Goal: Information Seeking & Learning: Check status

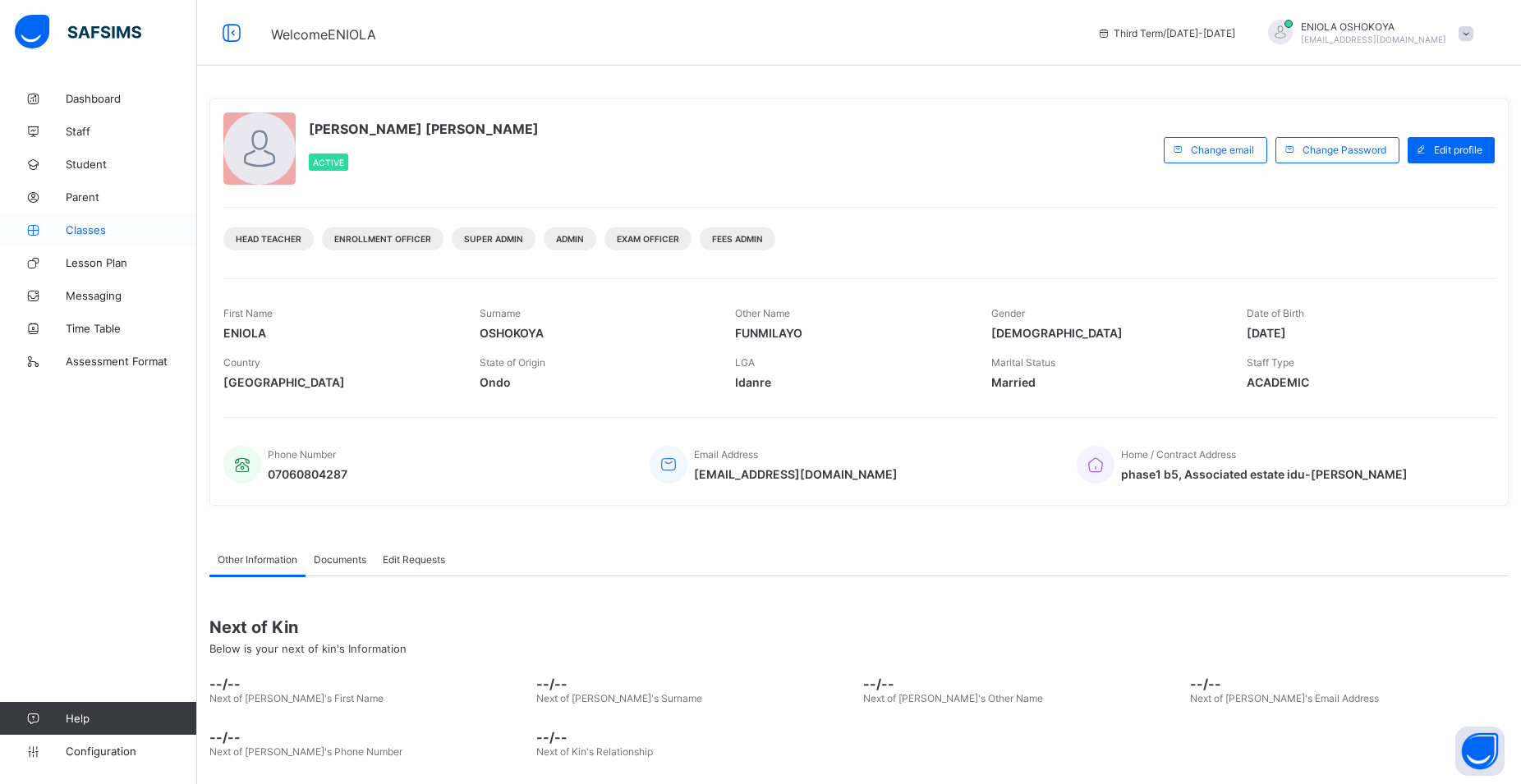
click at [75, 234] on span "Classes" at bounding box center [131, 230] width 131 height 13
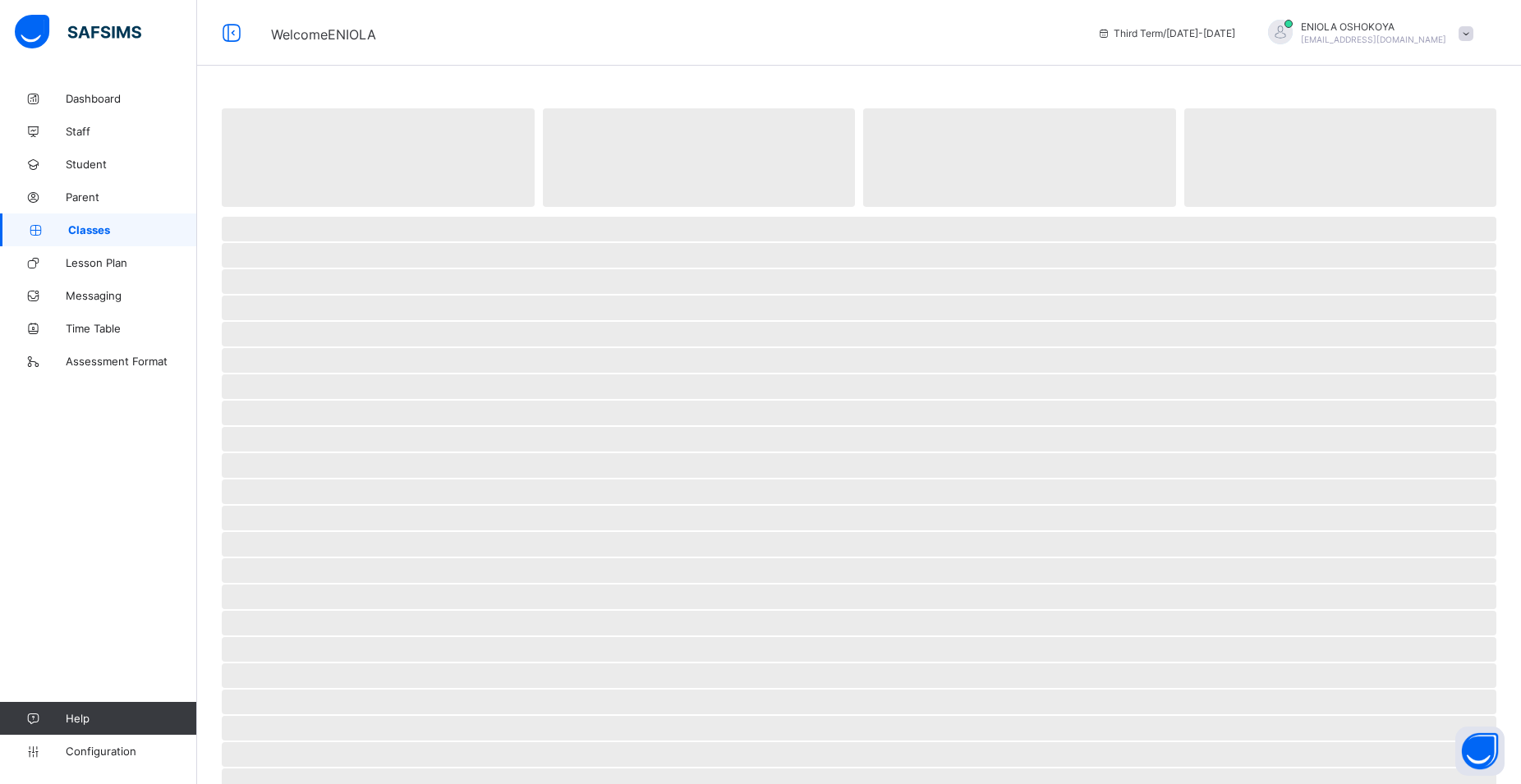
click at [75, 234] on span "Classes" at bounding box center [133, 230] width 129 height 13
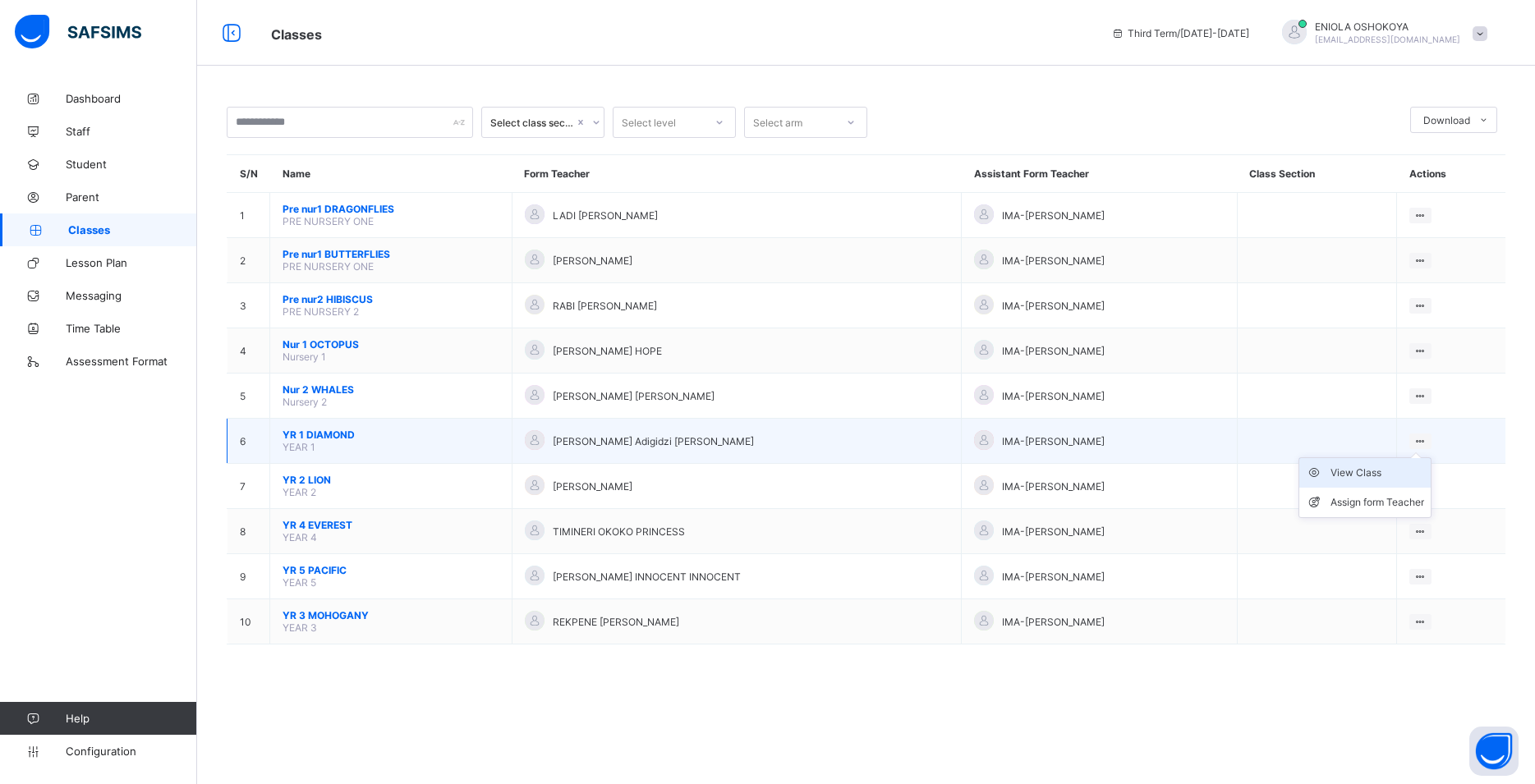
click at [1387, 481] on div "View Class" at bounding box center [1377, 472] width 93 height 17
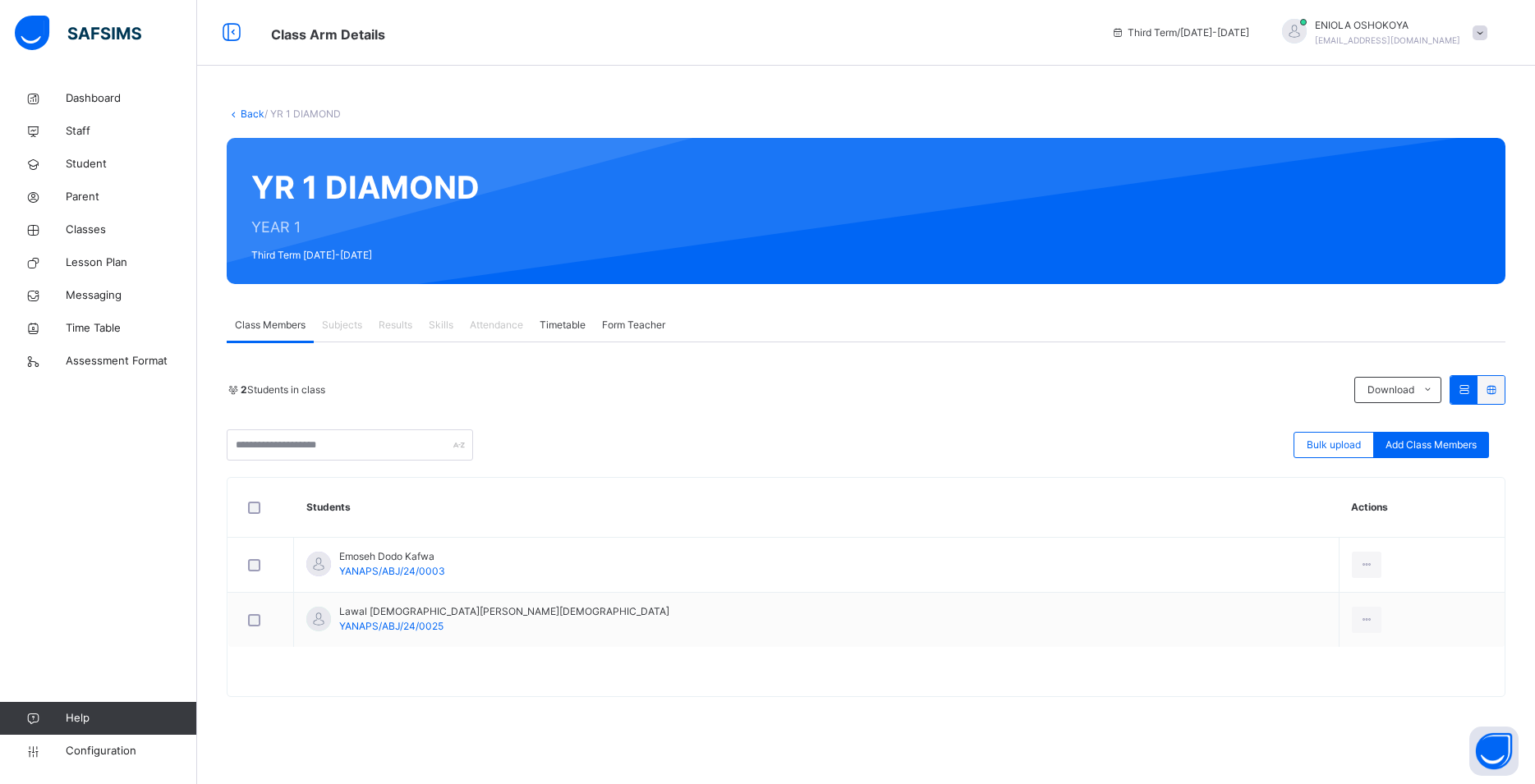
click at [448, 327] on span "Skills" at bounding box center [440, 325] width 25 height 15
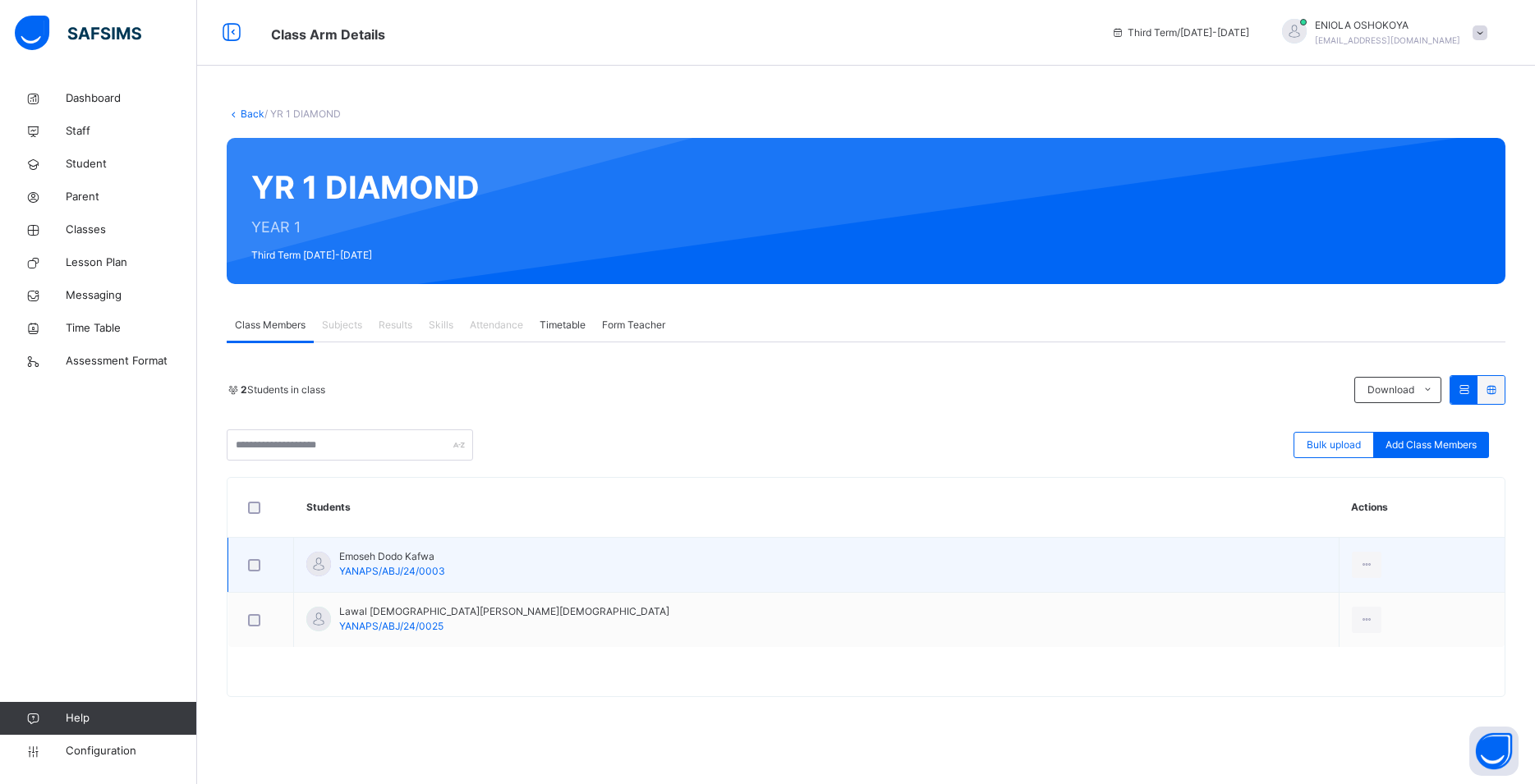
click at [399, 571] on span "YANAPS/ABJ/24/0003" at bounding box center [392, 570] width 106 height 12
click at [1254, 604] on li "View Profile" at bounding box center [1316, 602] width 126 height 30
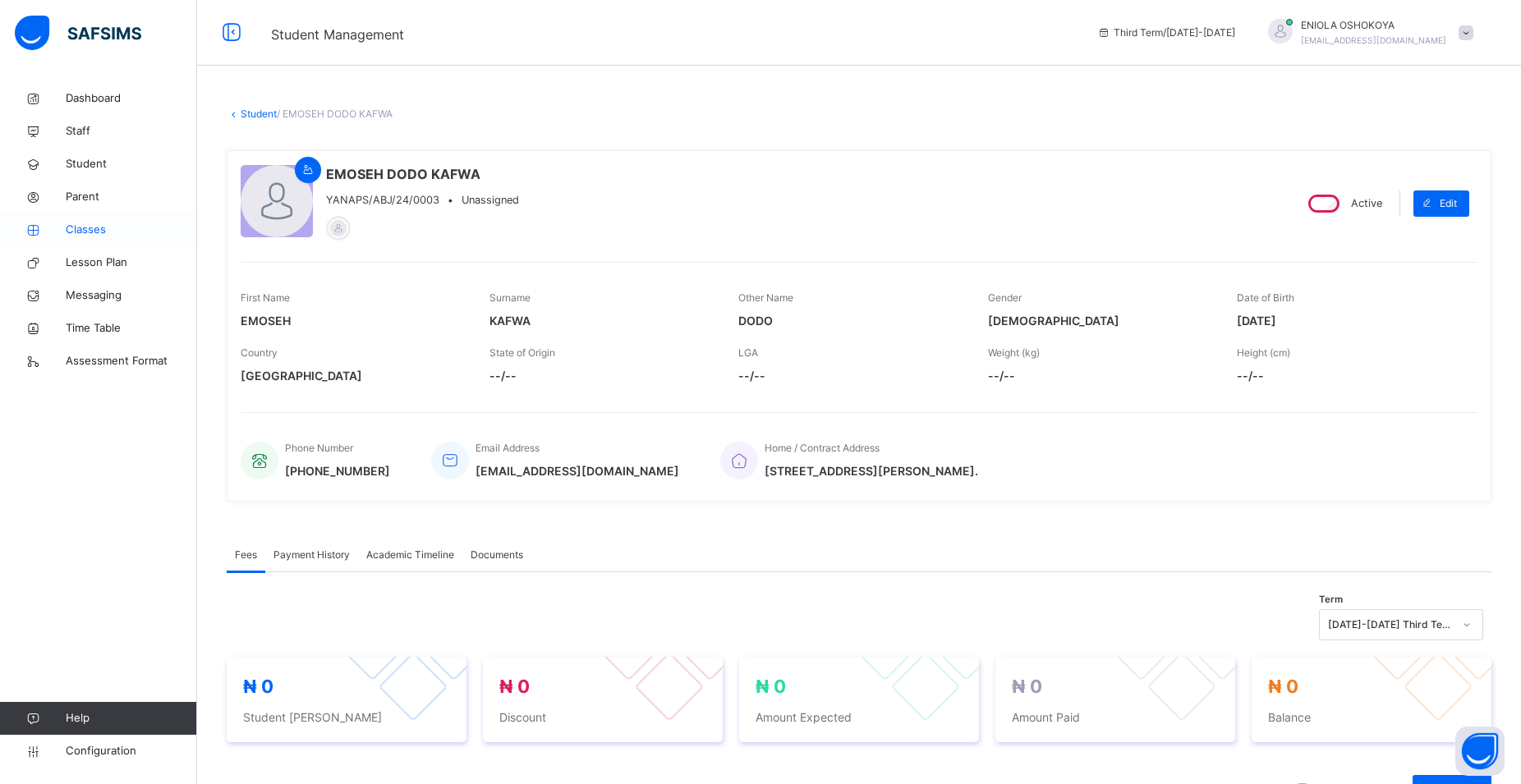
click at [78, 231] on span "Classes" at bounding box center [131, 230] width 131 height 17
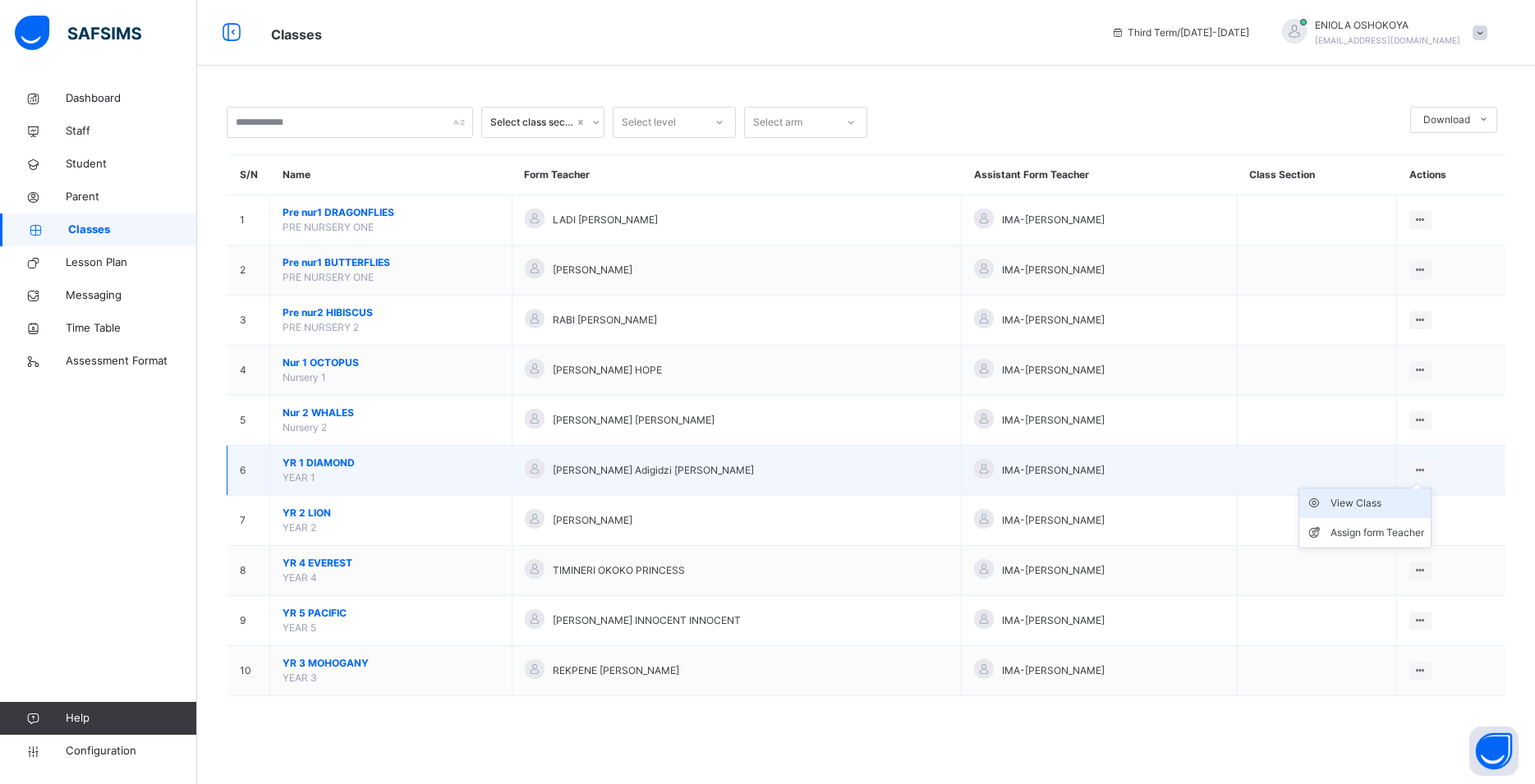
click at [1387, 512] on div "View Class" at bounding box center [1377, 503] width 93 height 17
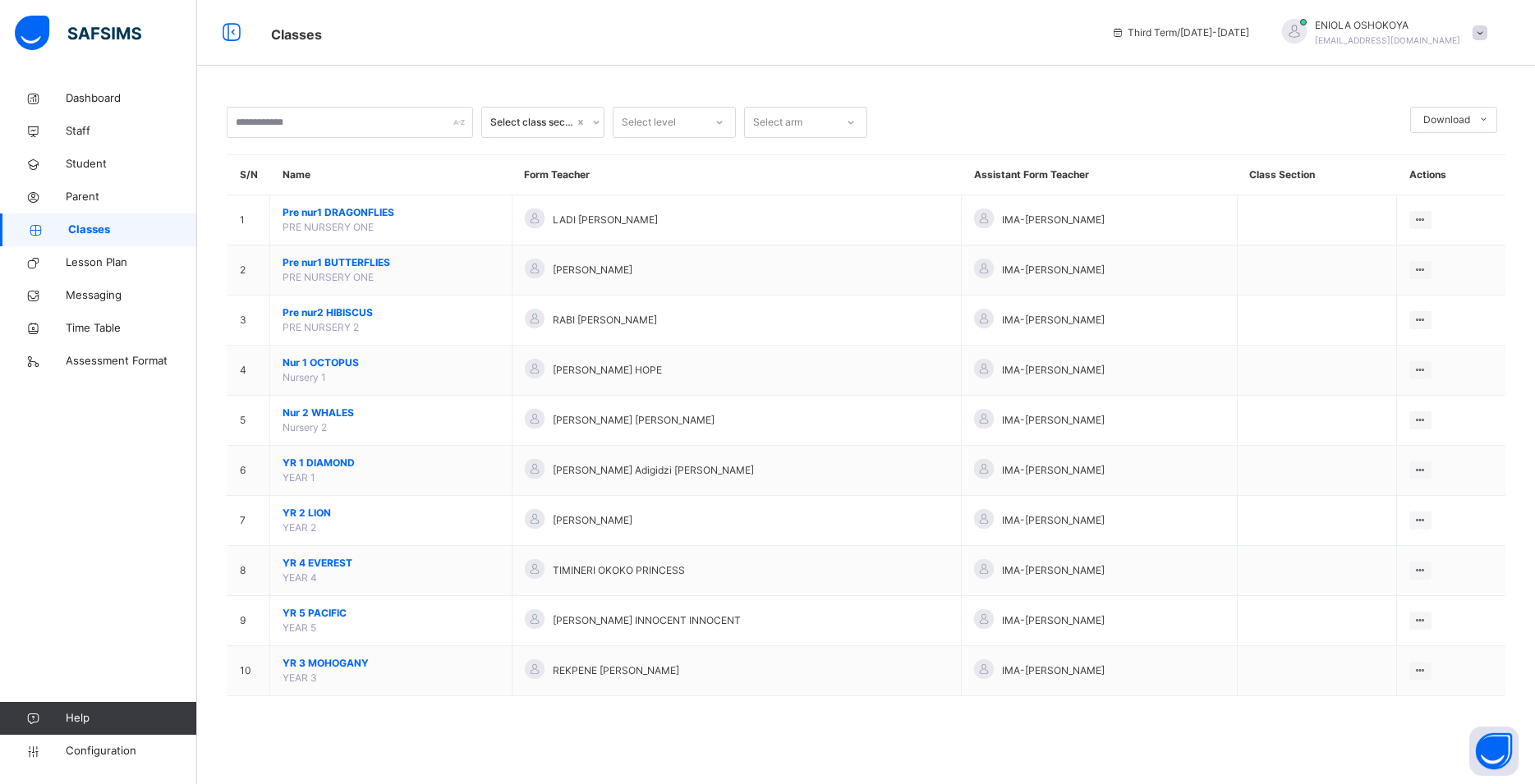
click at [1385, 526] on div "Select class section Select level Select arm Download Pdf Report Excel Report S…" at bounding box center [865, 392] width 1337 height 784
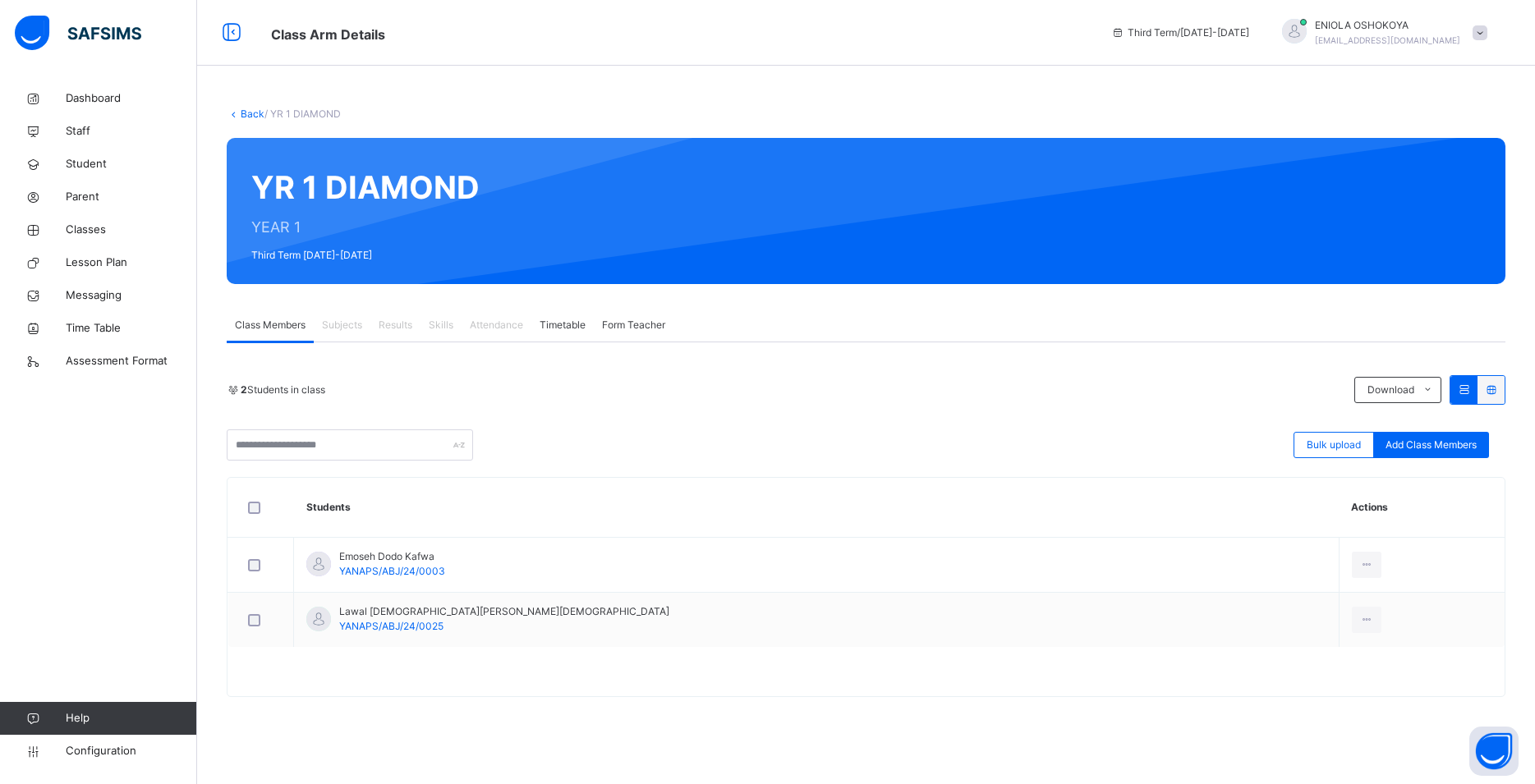
click at [338, 330] on span "Subjects" at bounding box center [342, 325] width 40 height 15
click at [338, 329] on span "Subjects" at bounding box center [342, 325] width 40 height 15
click at [338, 328] on span "Subjects" at bounding box center [342, 325] width 40 height 15
click at [393, 332] on span "Results" at bounding box center [396, 325] width 34 height 15
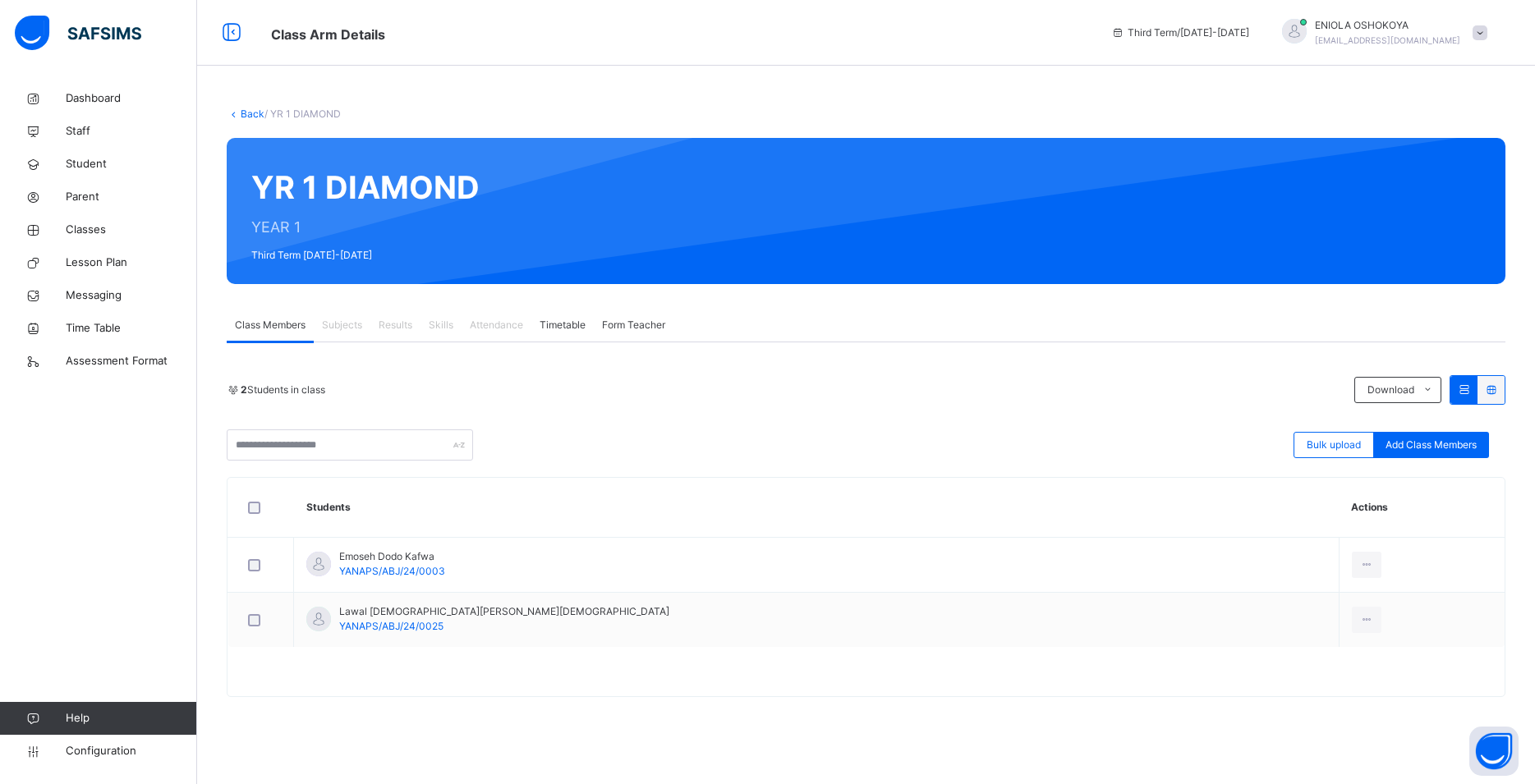
click at [393, 332] on span "Results" at bounding box center [396, 325] width 34 height 15
click at [394, 330] on span "Results" at bounding box center [396, 325] width 34 height 15
click at [452, 328] on span "Skills" at bounding box center [440, 325] width 25 height 15
click at [453, 328] on span "Skills" at bounding box center [440, 325] width 25 height 15
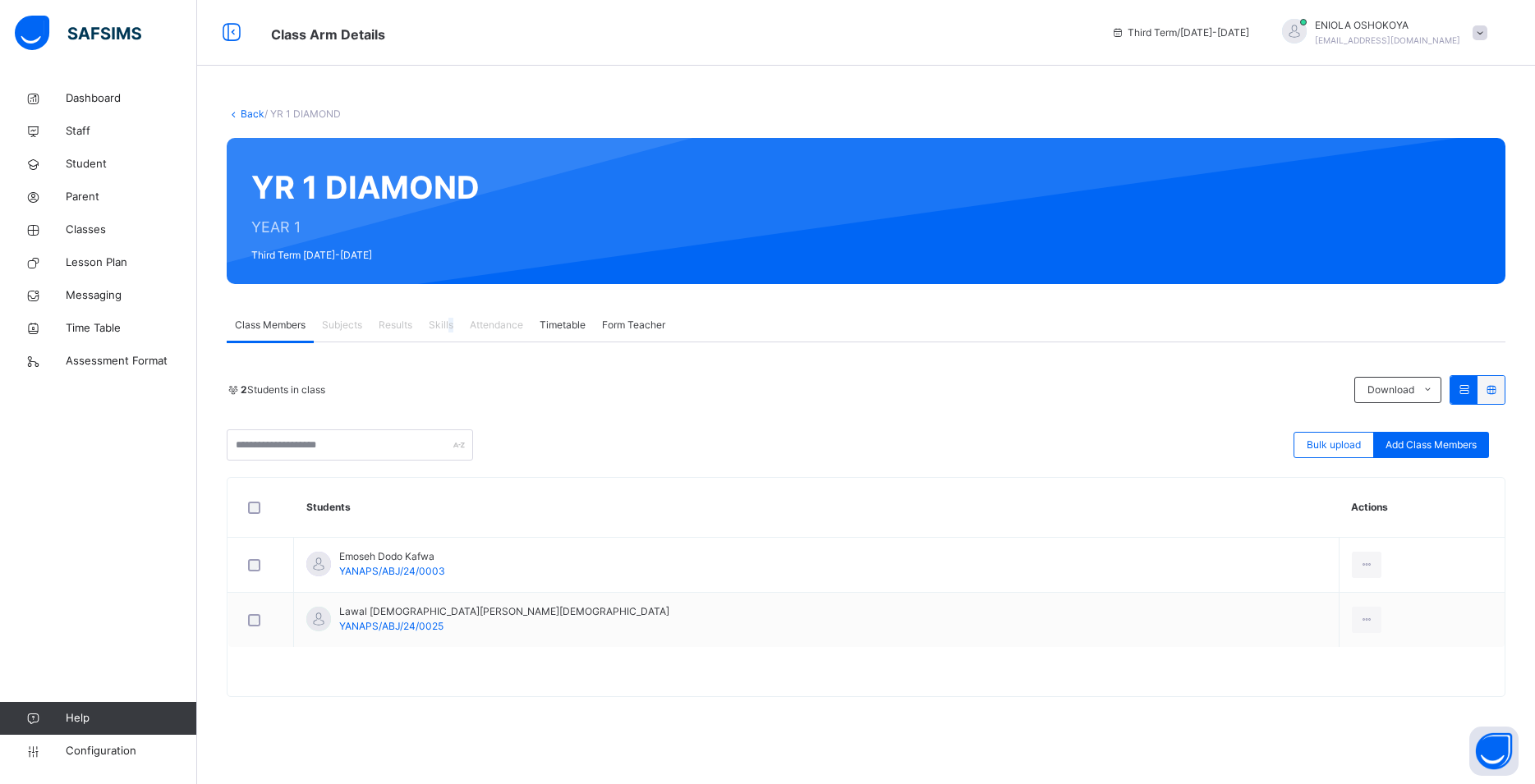
drag, startPoint x: 526, startPoint y: 424, endPoint x: 515, endPoint y: 816, distance: 392.2
click at [515, 783] on html "Class Arm Details Third Term / [DATE]-[DATE] [PERSON_NAME] [EMAIL_ADDRESS][DOMA…" at bounding box center [768, 392] width 1535 height 784
click at [813, 378] on div "2 Students in class Download Pdf Report Excel Report" at bounding box center [866, 390] width 1279 height 30
click at [346, 332] on span "Subjects" at bounding box center [342, 325] width 40 height 15
click at [388, 327] on span "Results" at bounding box center [396, 325] width 34 height 15
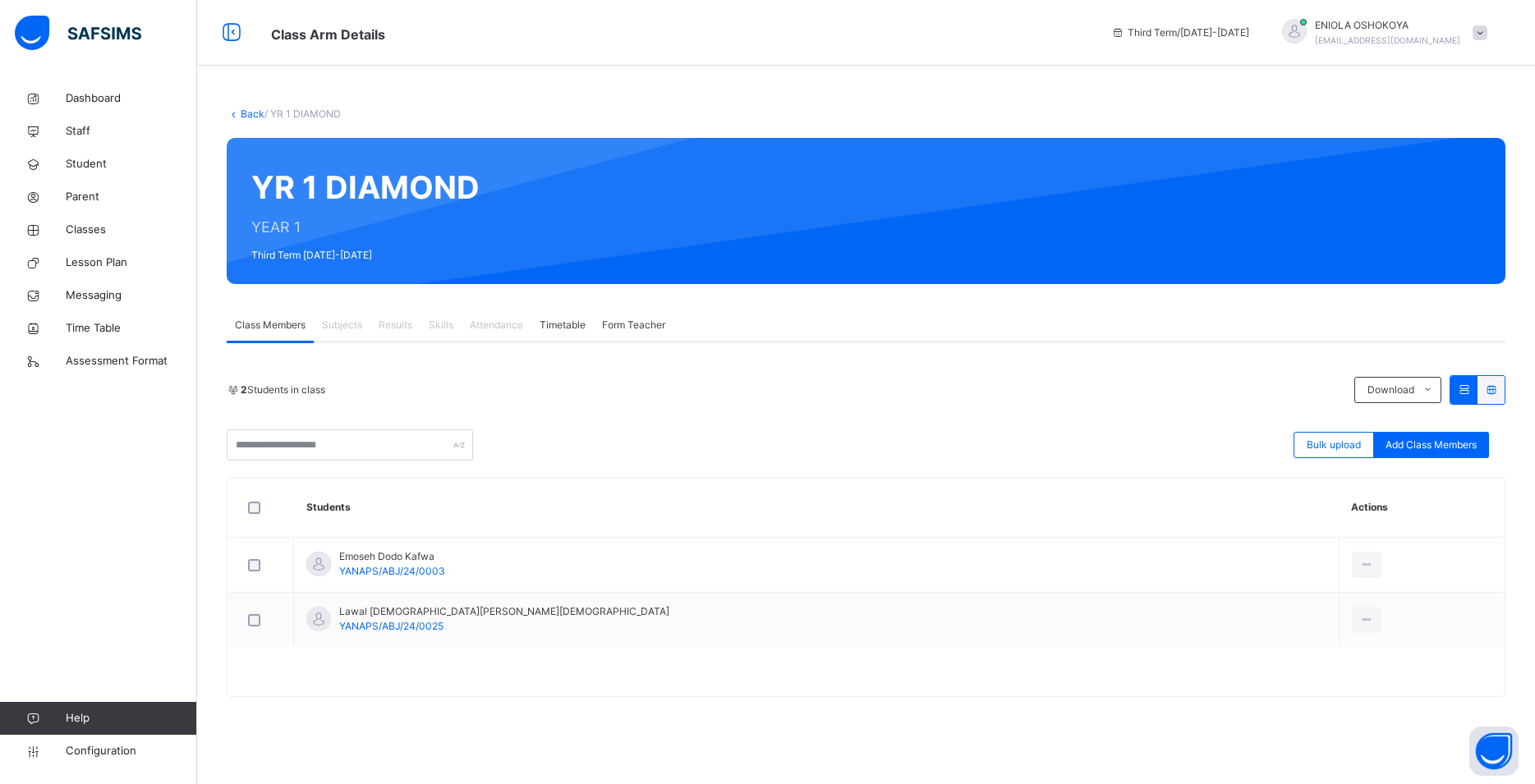
click at [388, 327] on span "Results" at bounding box center [396, 325] width 34 height 15
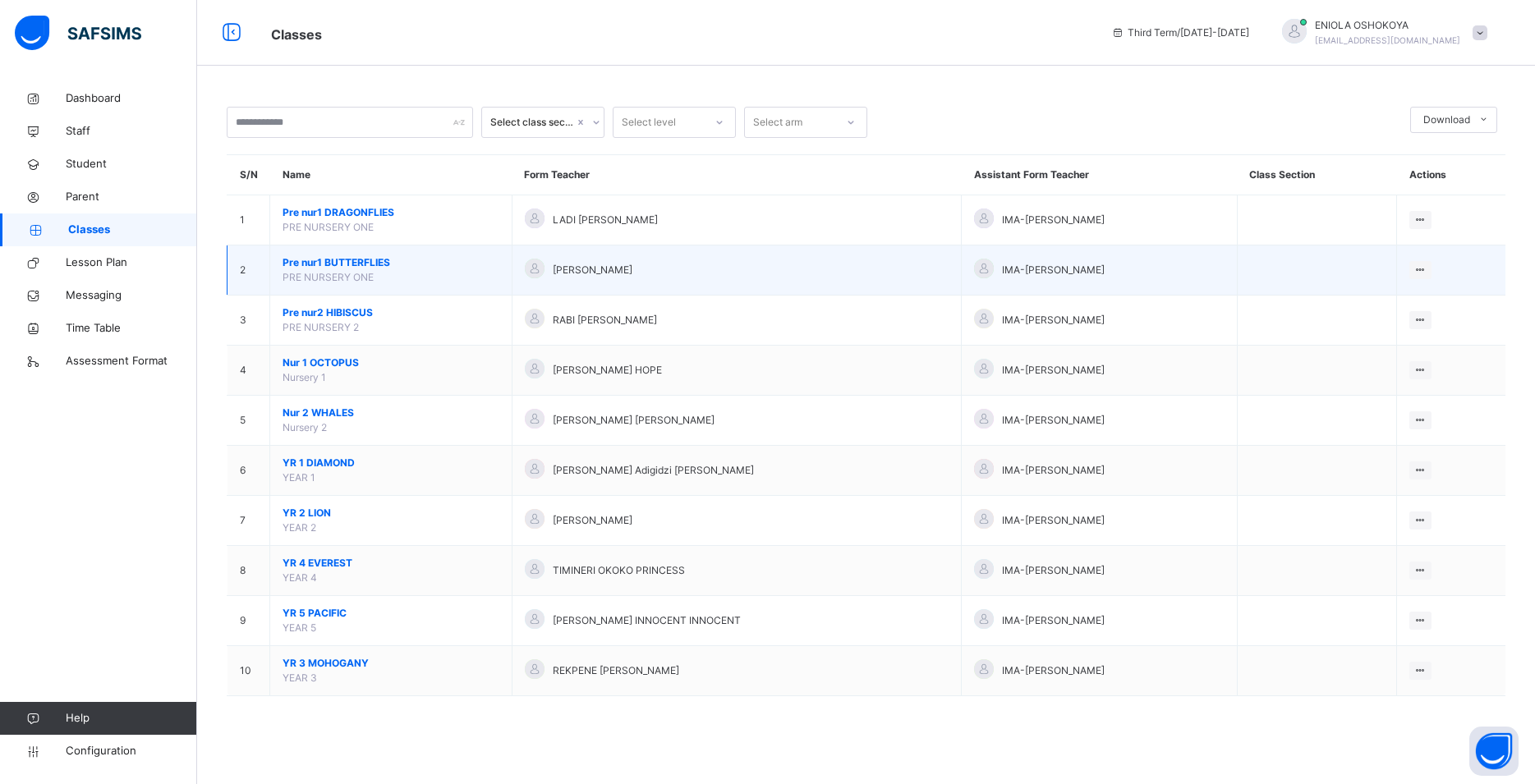
click at [401, 270] on span "Pre nur1 BUTTERFLIES" at bounding box center [391, 262] width 217 height 15
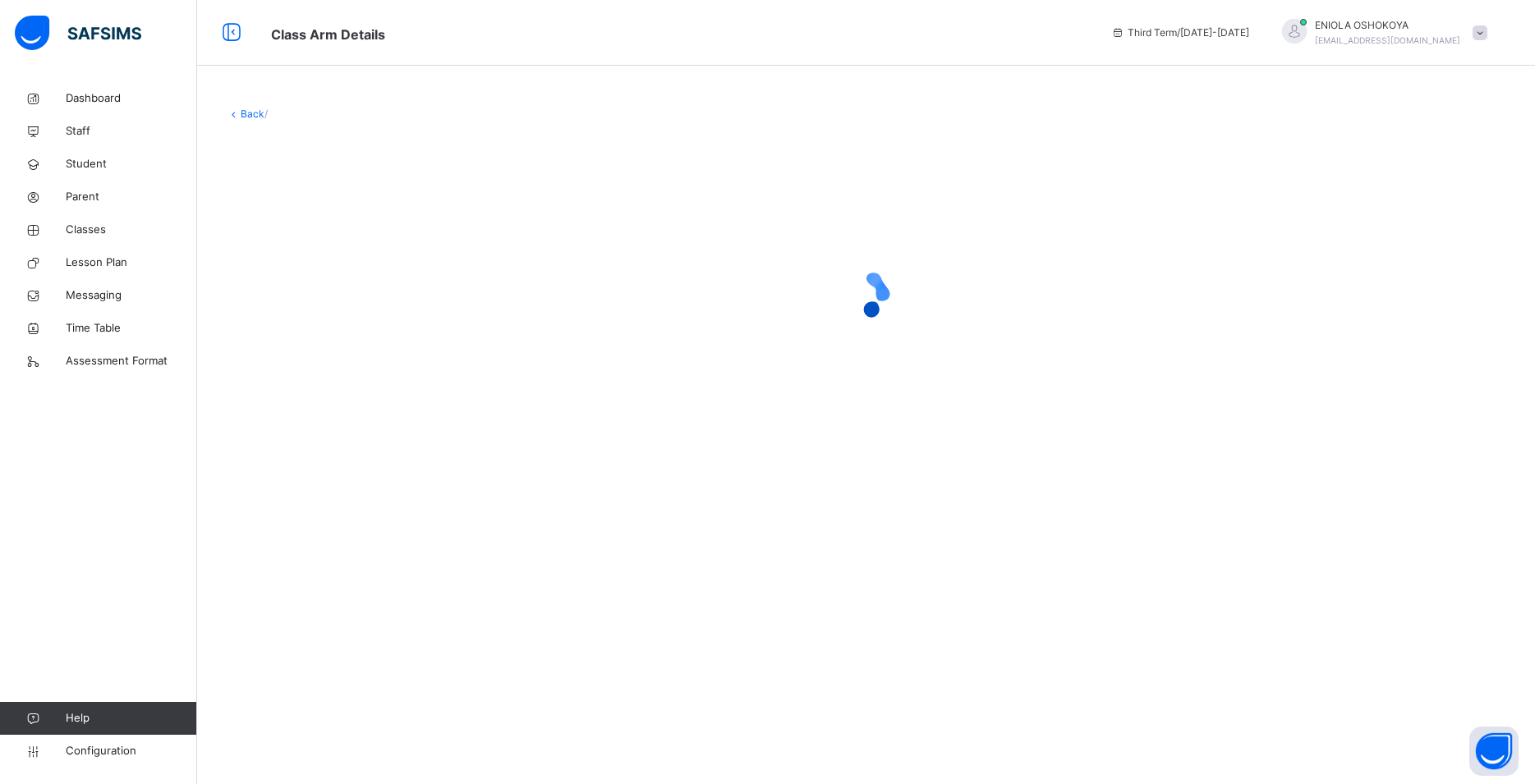
click at [401, 280] on div at bounding box center [866, 294] width 1279 height 66
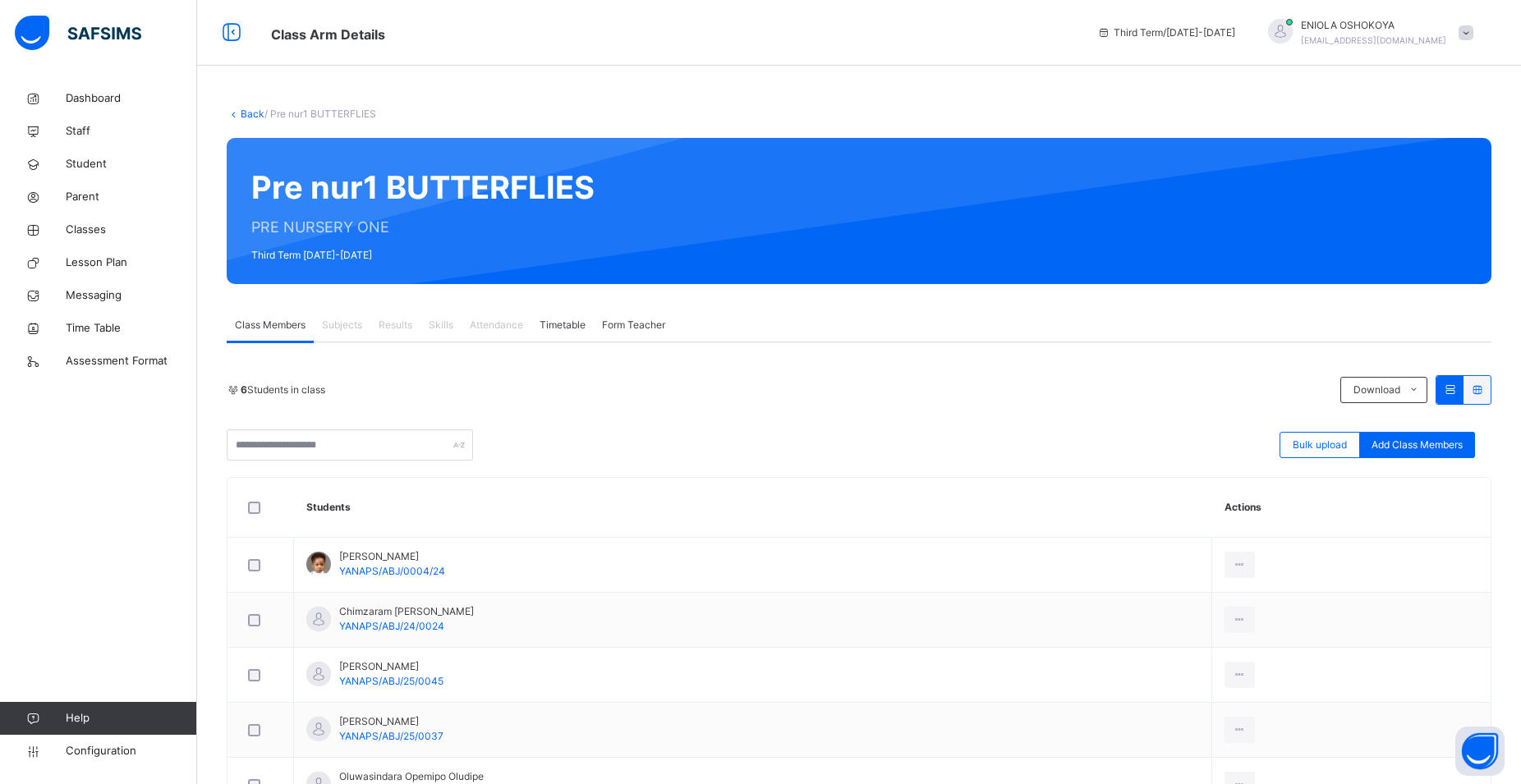
click at [1105, 318] on div "Class Members Subjects Results Skills Attendance Timetable Form Teacher" at bounding box center [859, 326] width 1265 height 34
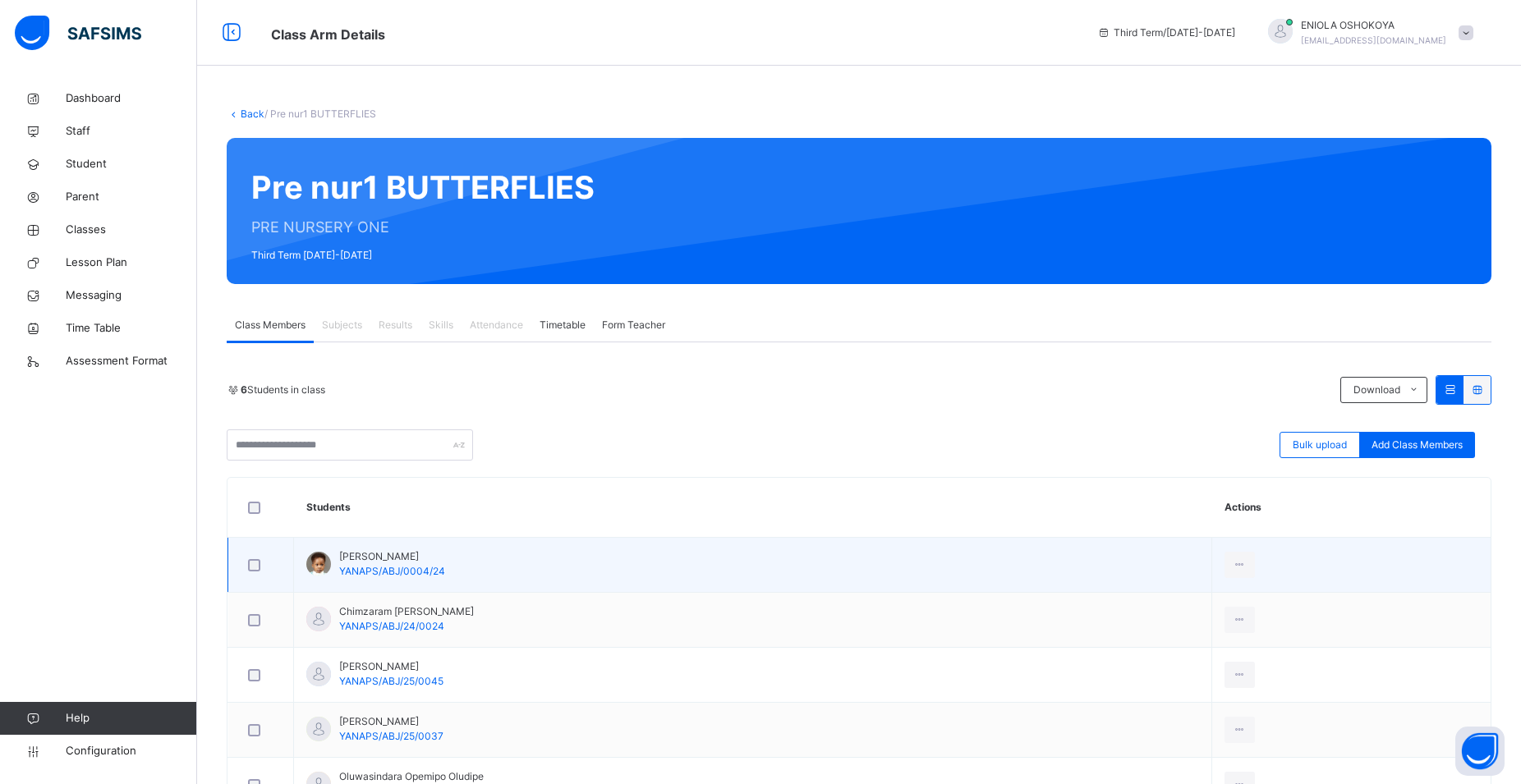
click at [387, 579] on td "[PERSON_NAME]/ABJ/0004/24" at bounding box center [753, 564] width 918 height 55
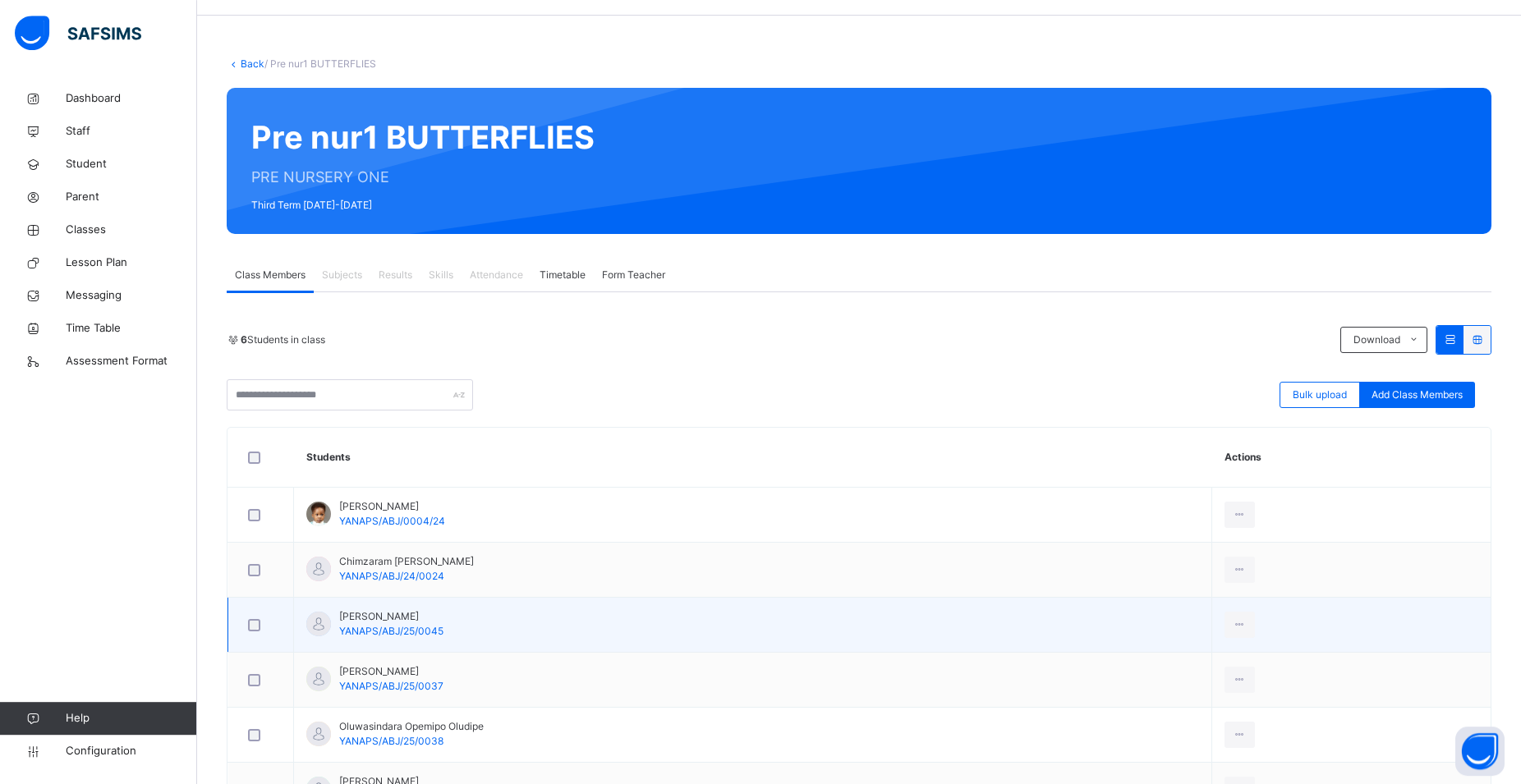
scroll to position [83, 0]
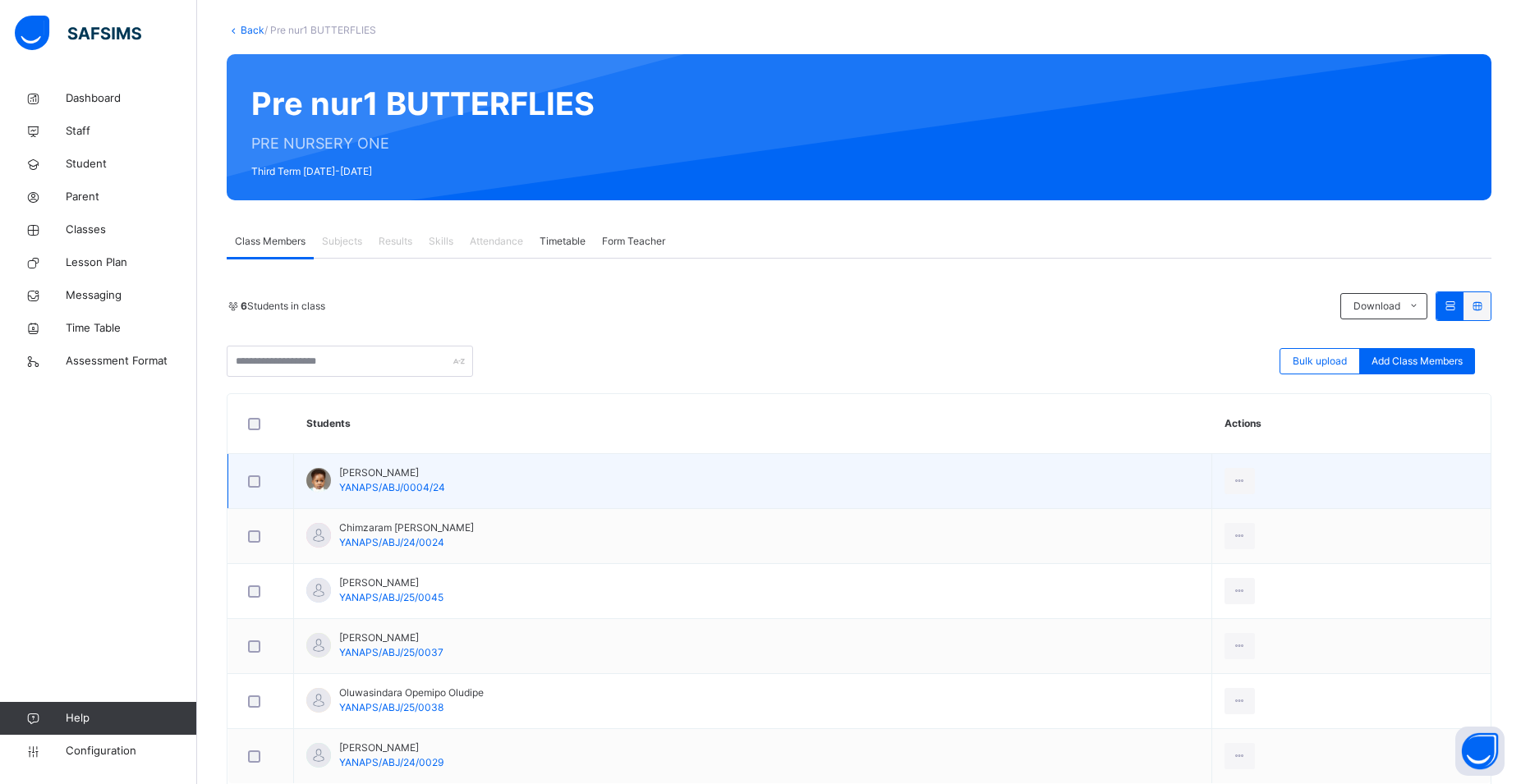
click at [241, 487] on div at bounding box center [260, 481] width 40 height 35
click at [368, 495] on div "[PERSON_NAME]/ABJ/0004/24" at bounding box center [392, 480] width 106 height 30
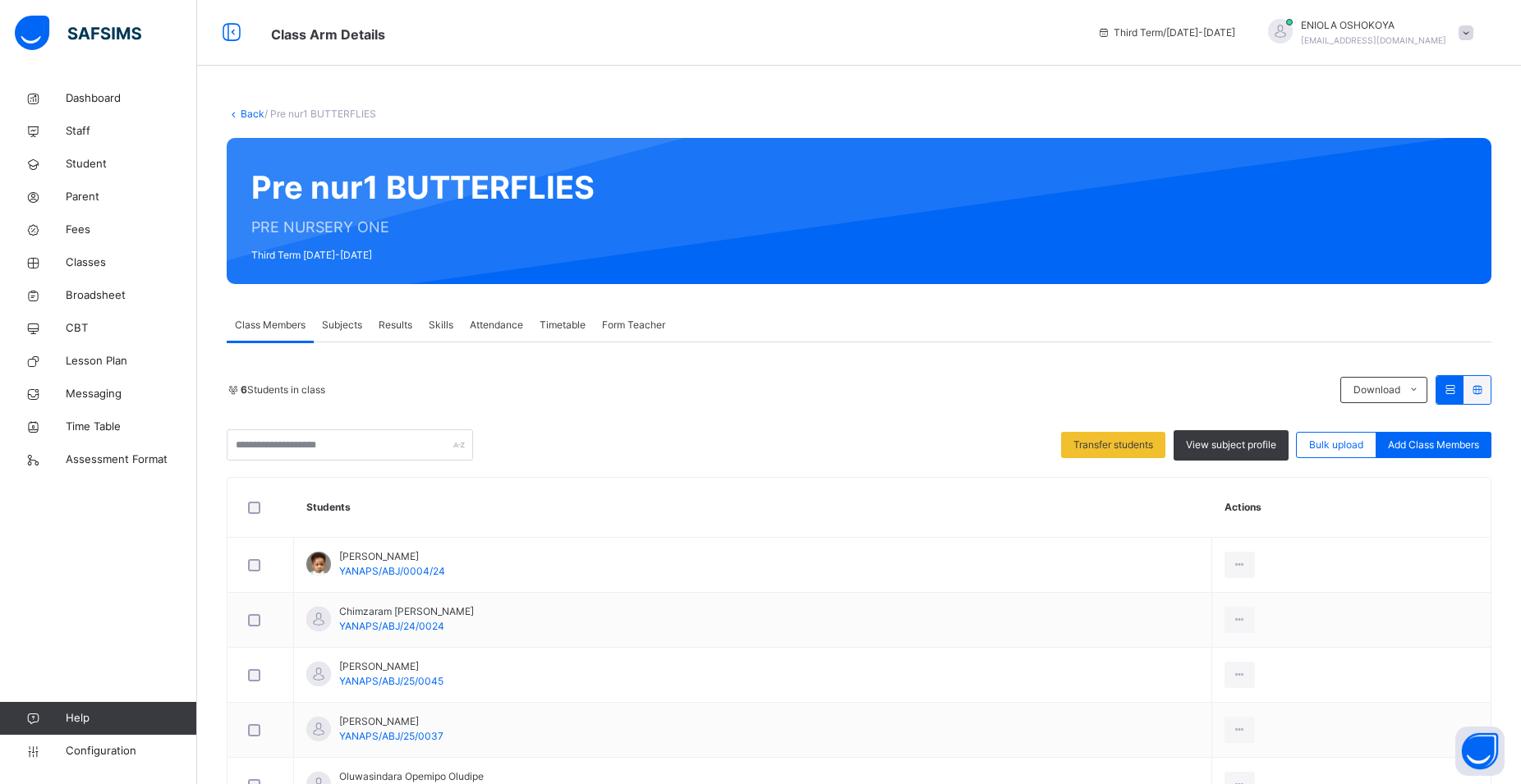
click at [399, 328] on span "Results" at bounding box center [396, 325] width 34 height 15
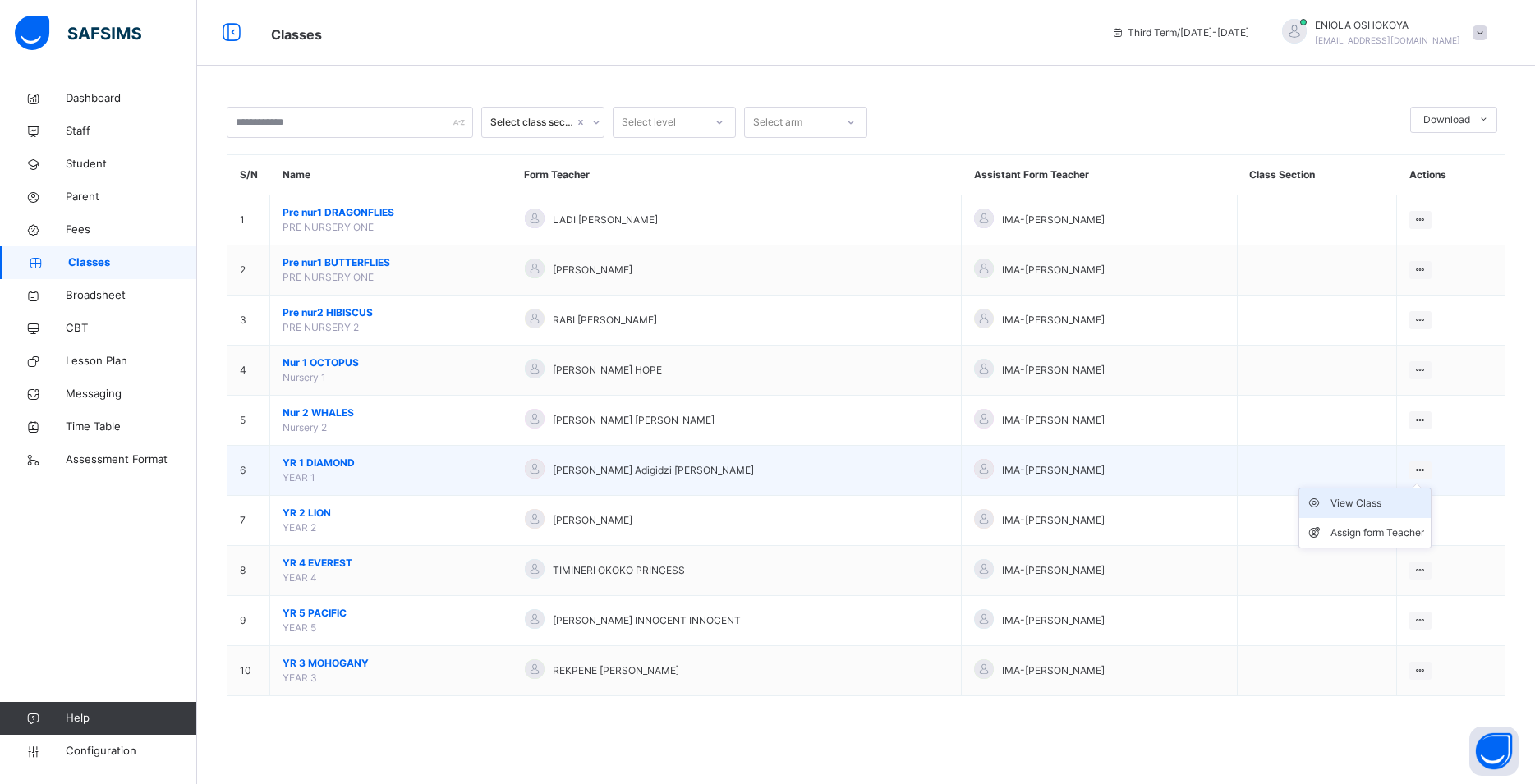
click at [1370, 512] on div "View Class" at bounding box center [1377, 503] width 93 height 17
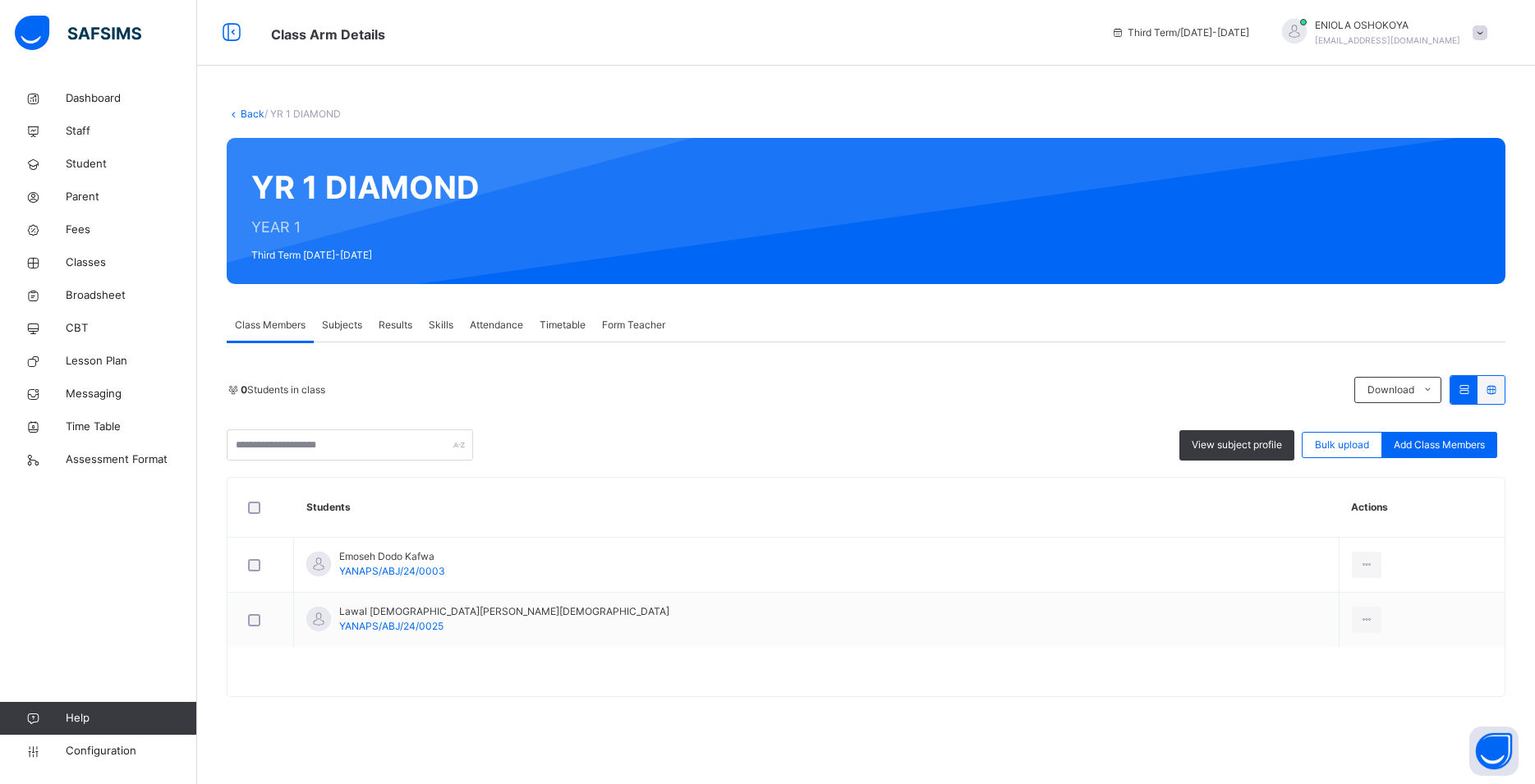
click at [395, 320] on span "Results" at bounding box center [396, 325] width 34 height 15
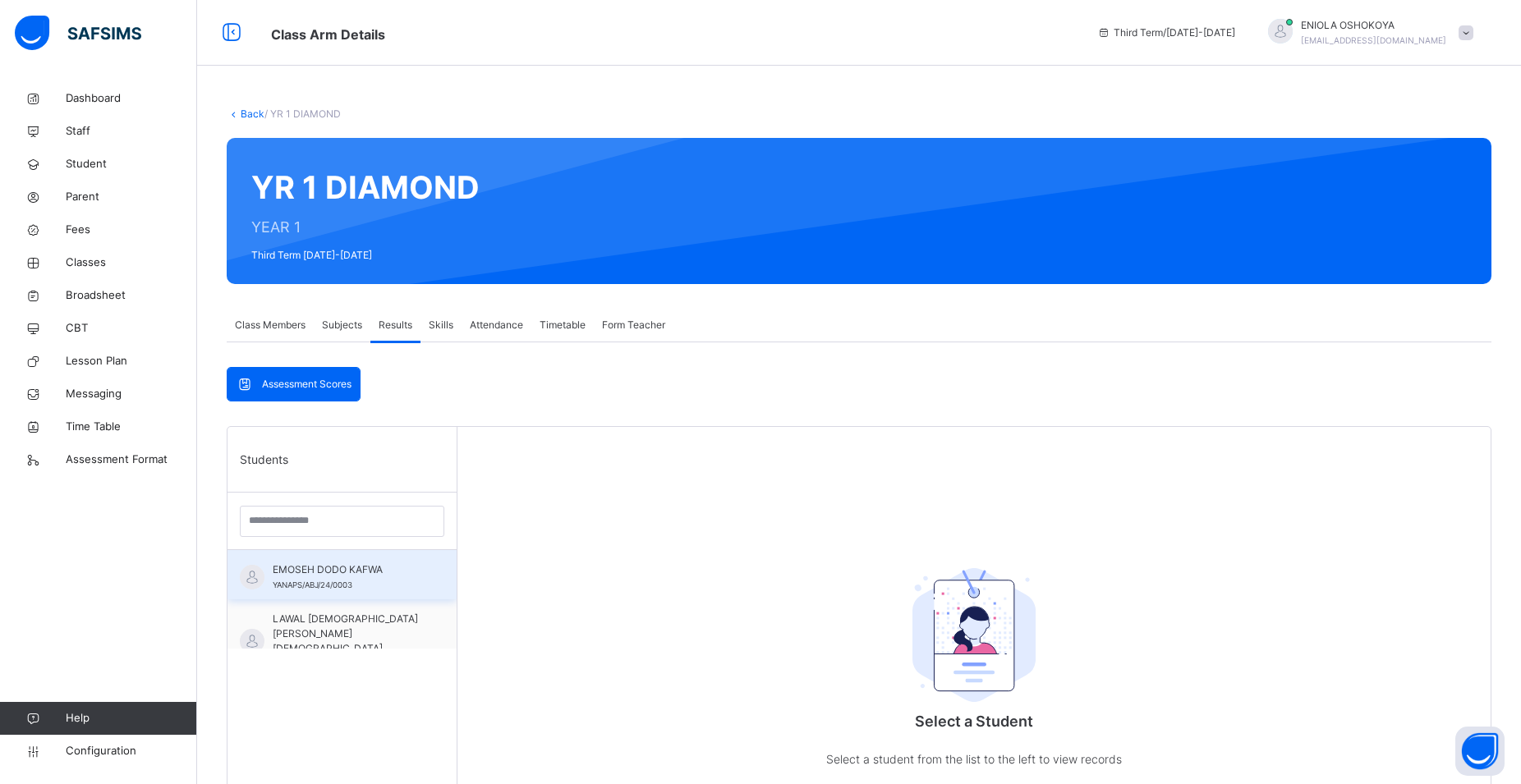
click at [363, 581] on div "EMOSEH DODO KAFWA YANAPS/ABJ/24/0003" at bounding box center [346, 577] width 147 height 30
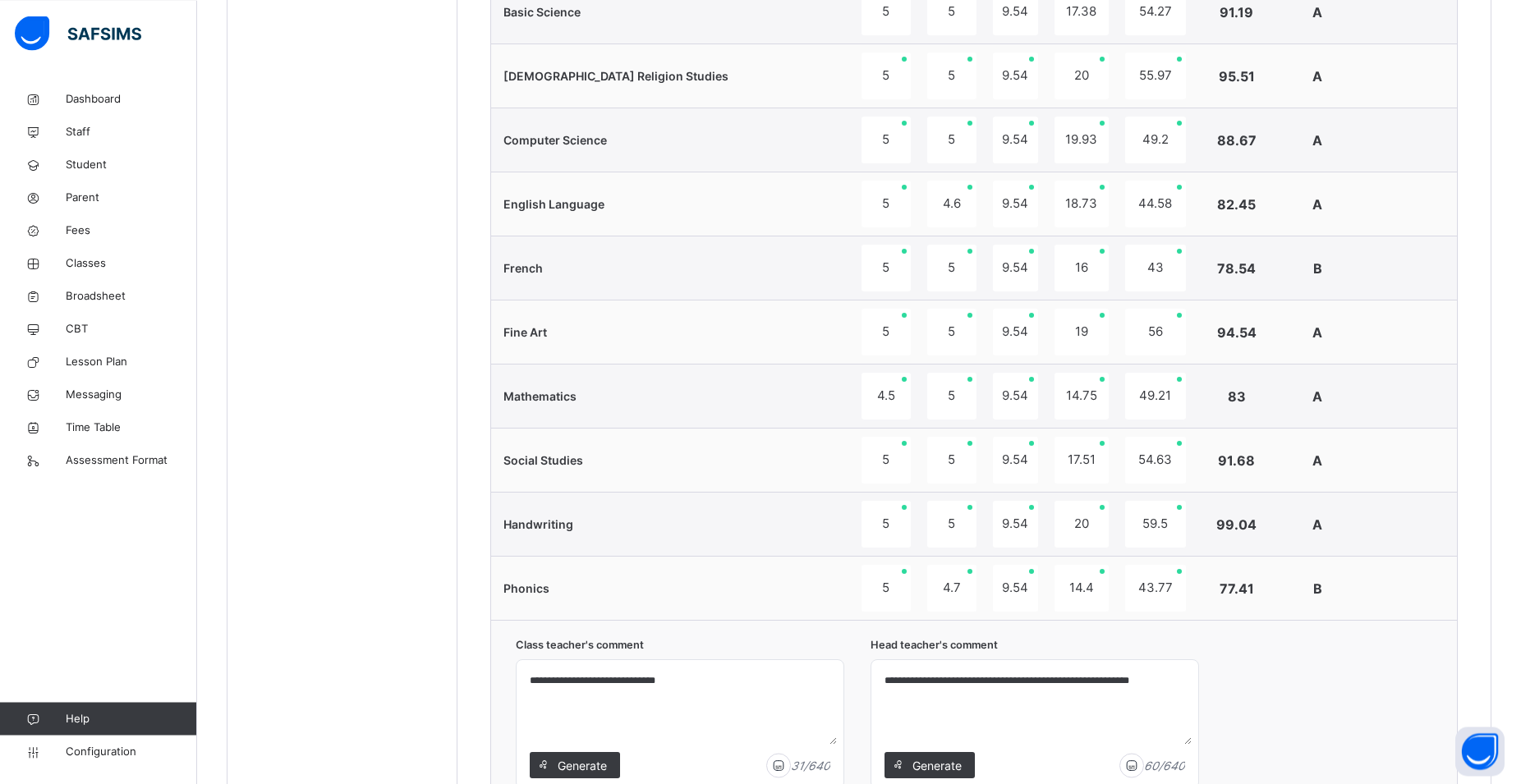
scroll to position [756, 0]
click at [1331, 341] on div "A" at bounding box center [1316, 332] width 61 height 20
click at [1336, 213] on div "A" at bounding box center [1316, 204] width 61 height 20
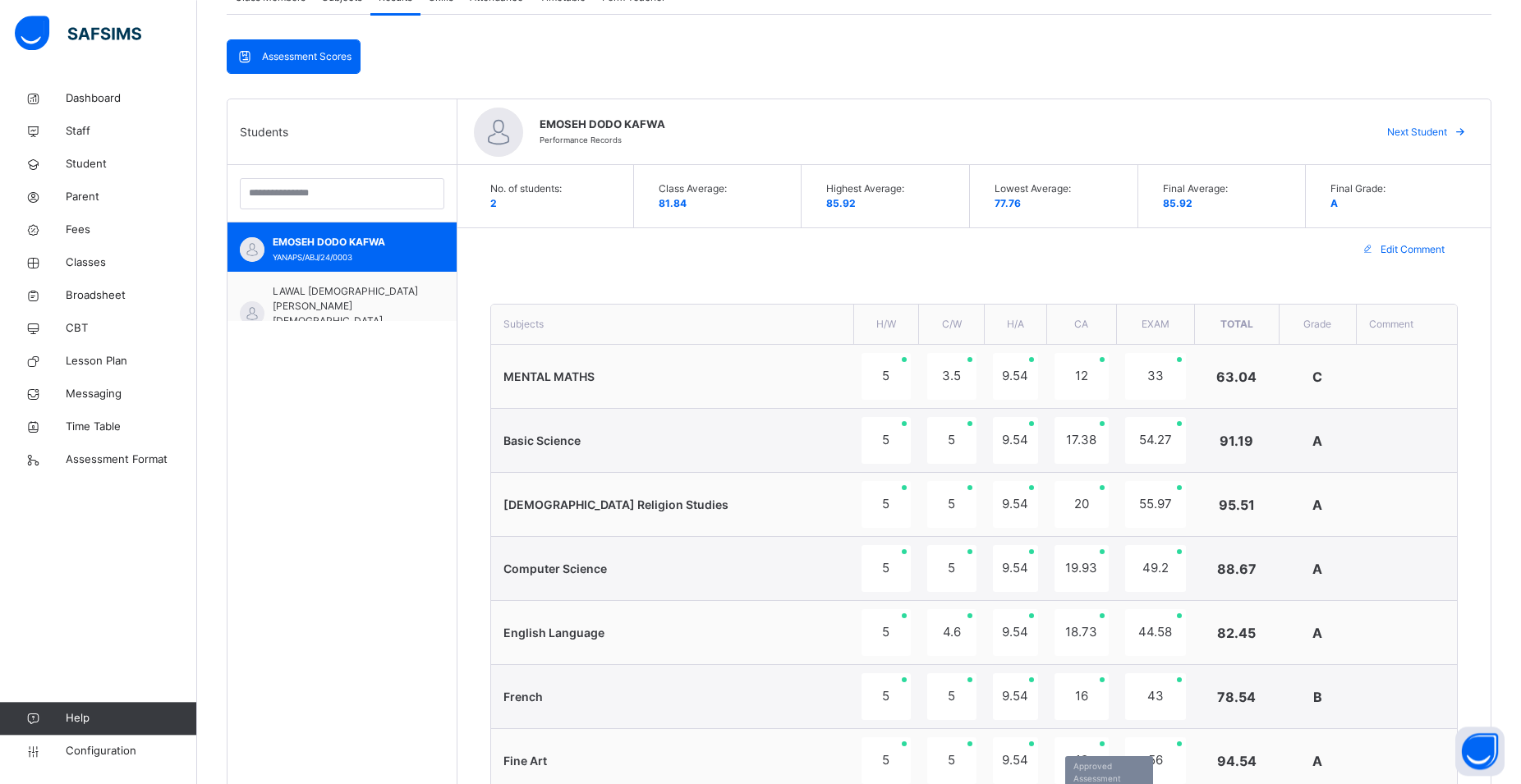
scroll to position [324, 0]
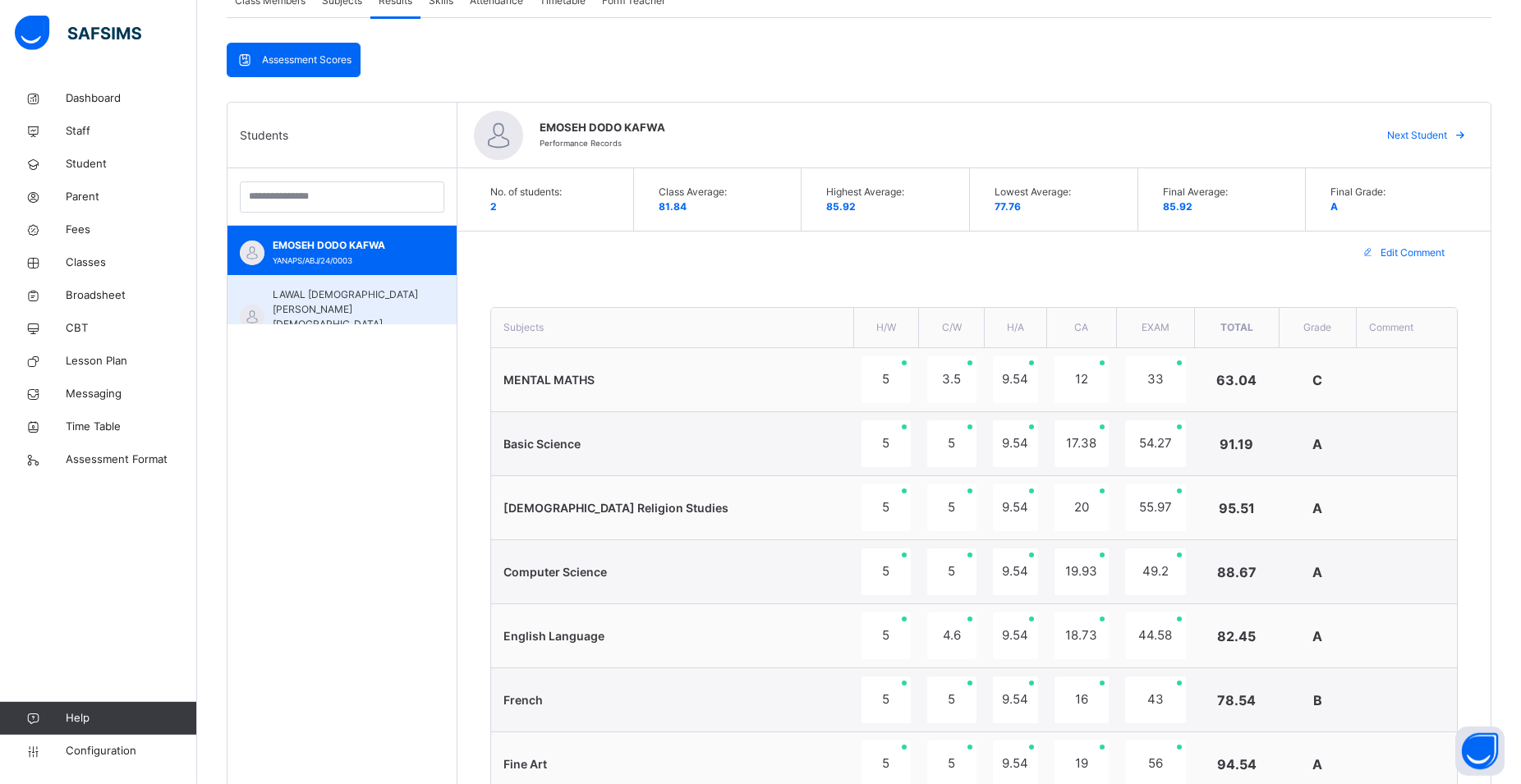
click at [370, 303] on div "LAWAL ISLAM MOHAMMED YANAPS/ABJ/24/0025" at bounding box center [346, 316] width 147 height 59
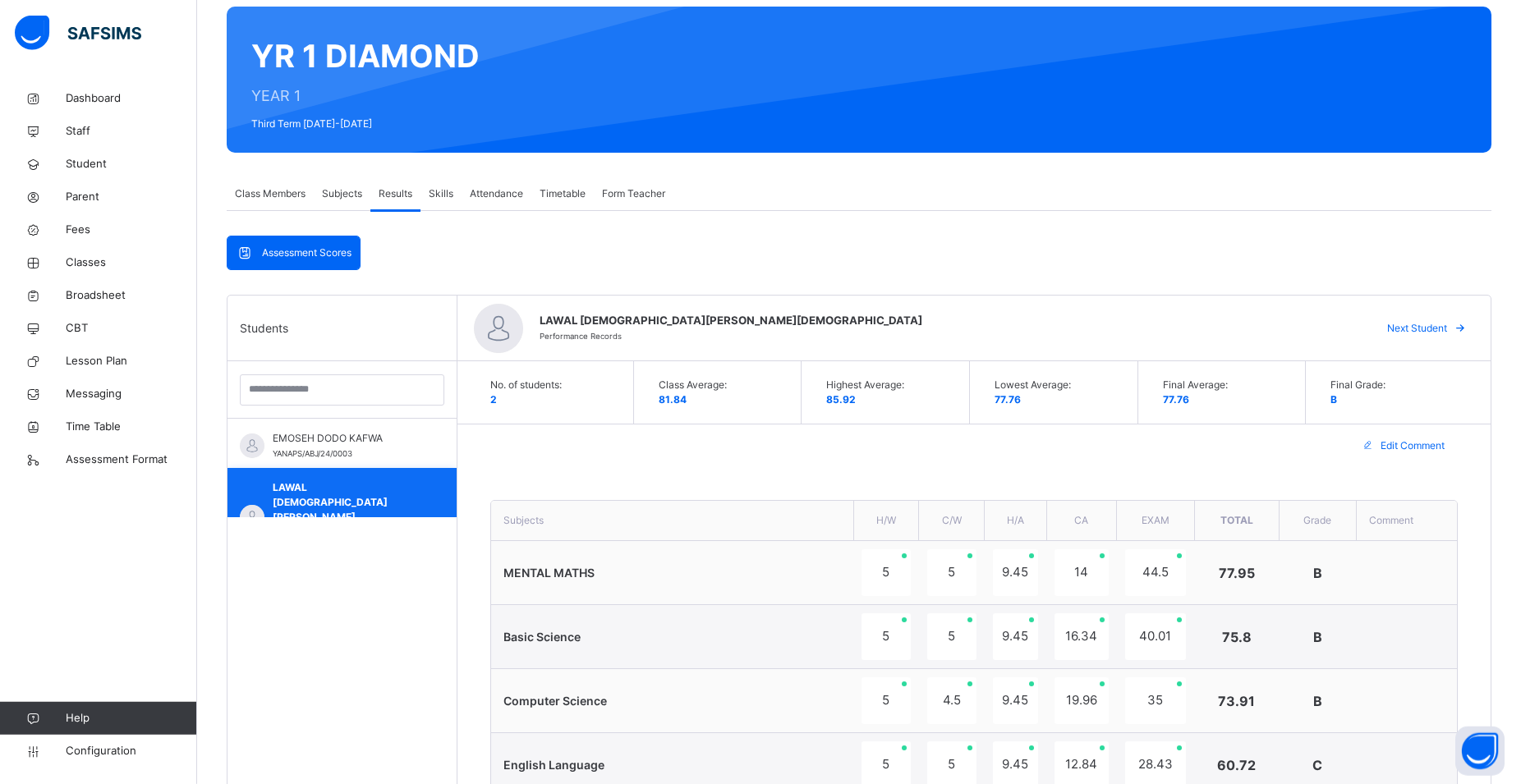
scroll to position [125, 0]
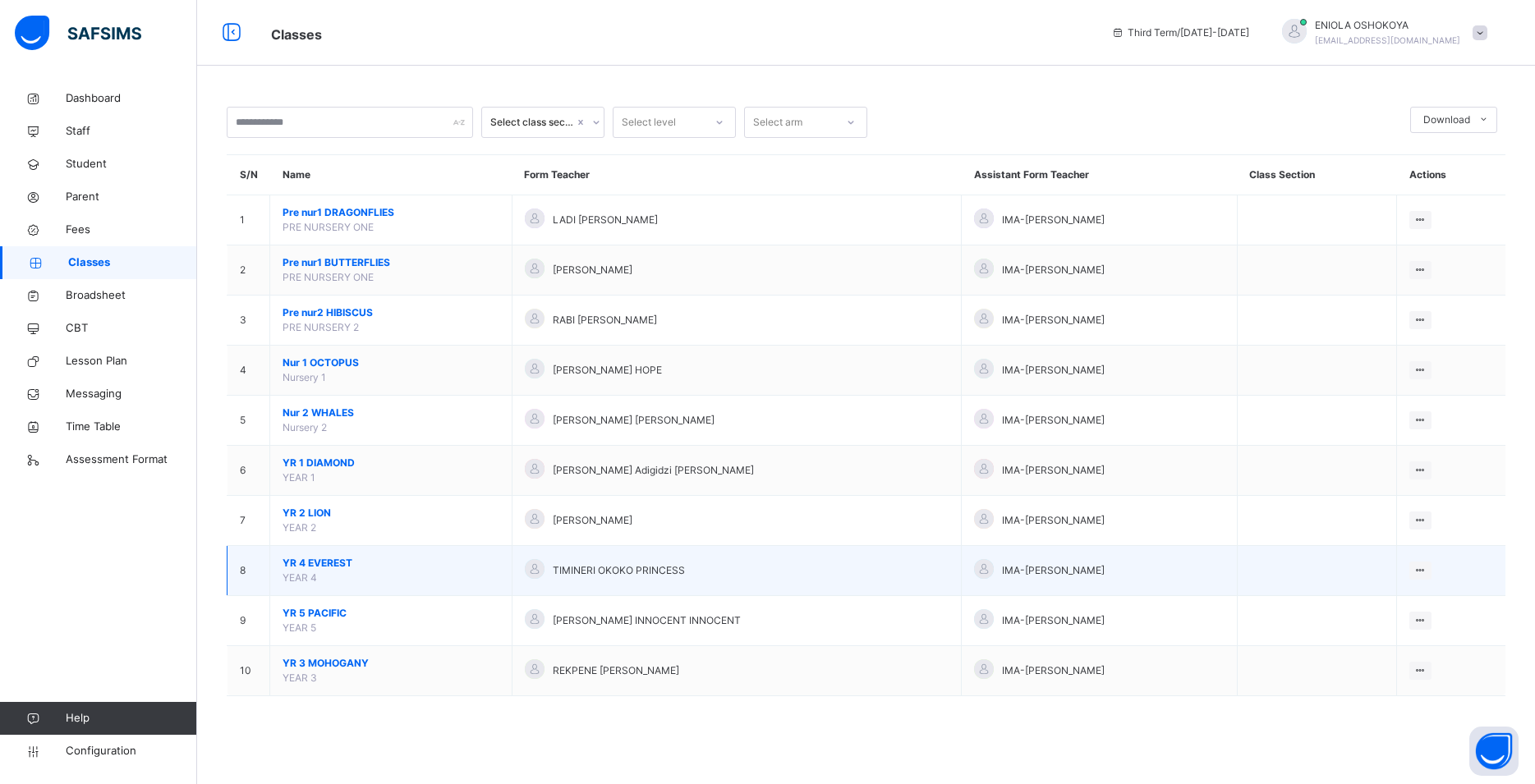
click at [1148, 566] on td "IMA-[PERSON_NAME]" at bounding box center [1100, 570] width 276 height 50
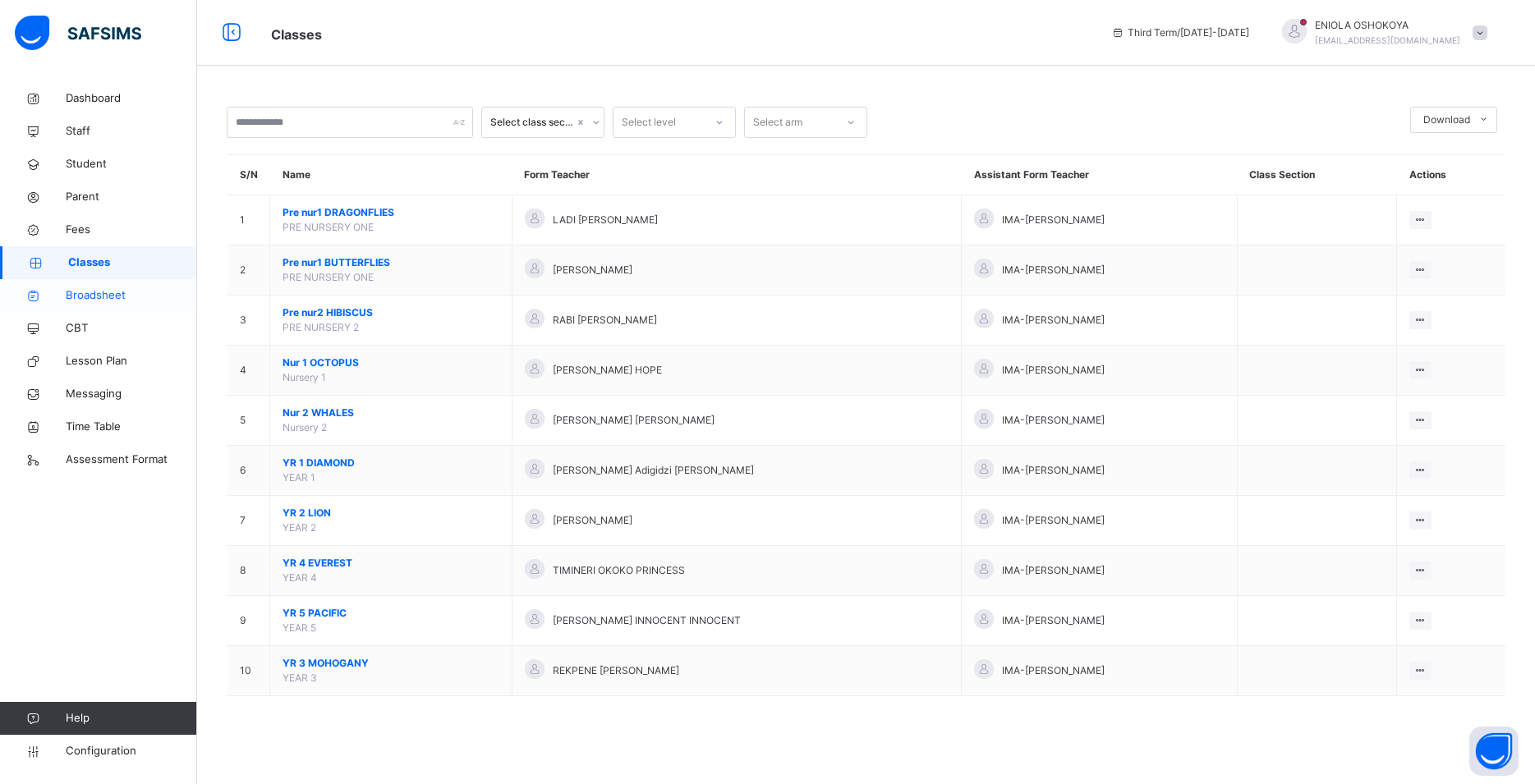
click at [108, 300] on span "Broadsheet" at bounding box center [131, 295] width 131 height 17
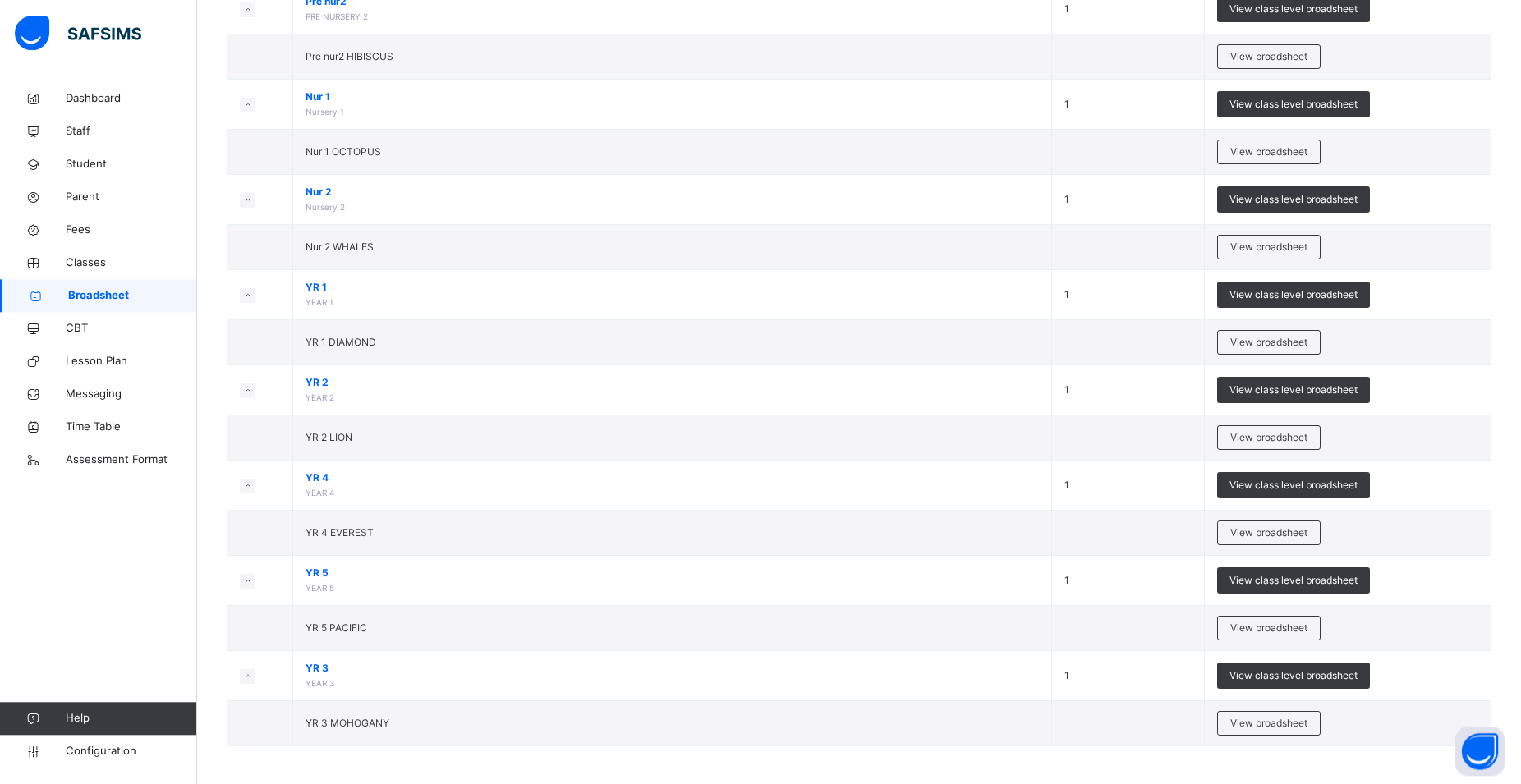
scroll to position [347, 0]
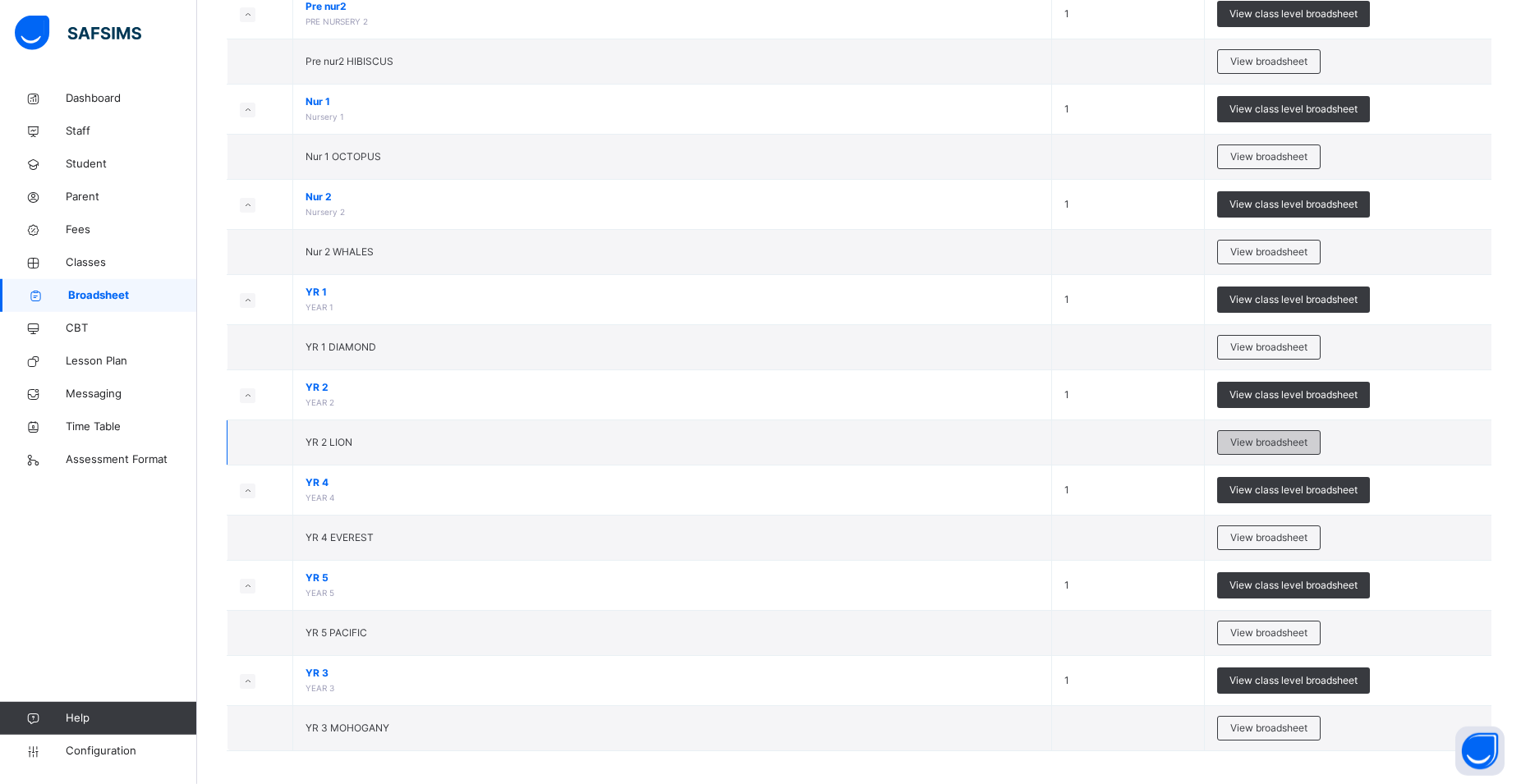
click at [1298, 439] on span "View broadsheet" at bounding box center [1268, 442] width 78 height 15
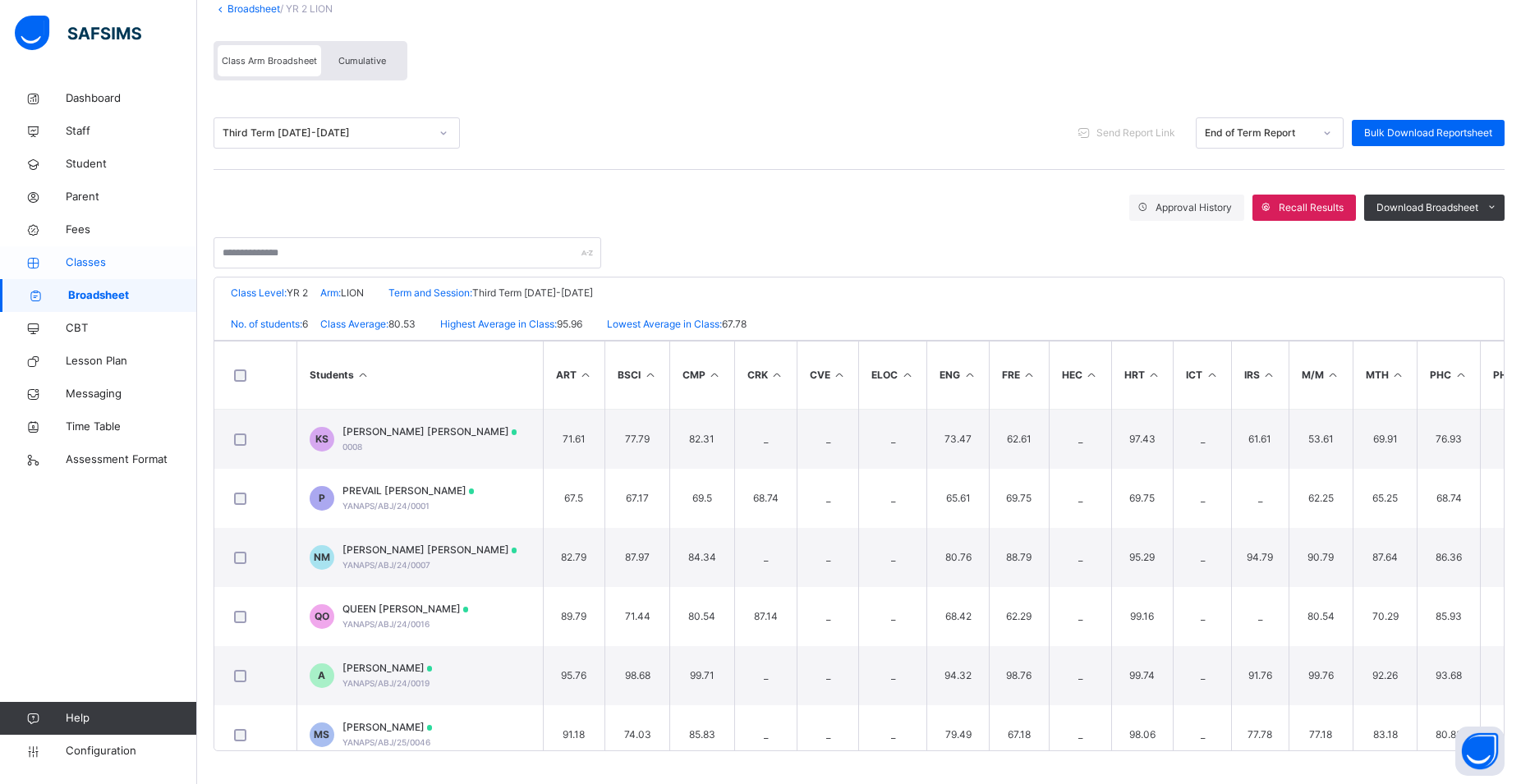
click at [69, 254] on link "Classes" at bounding box center [98, 262] width 197 height 33
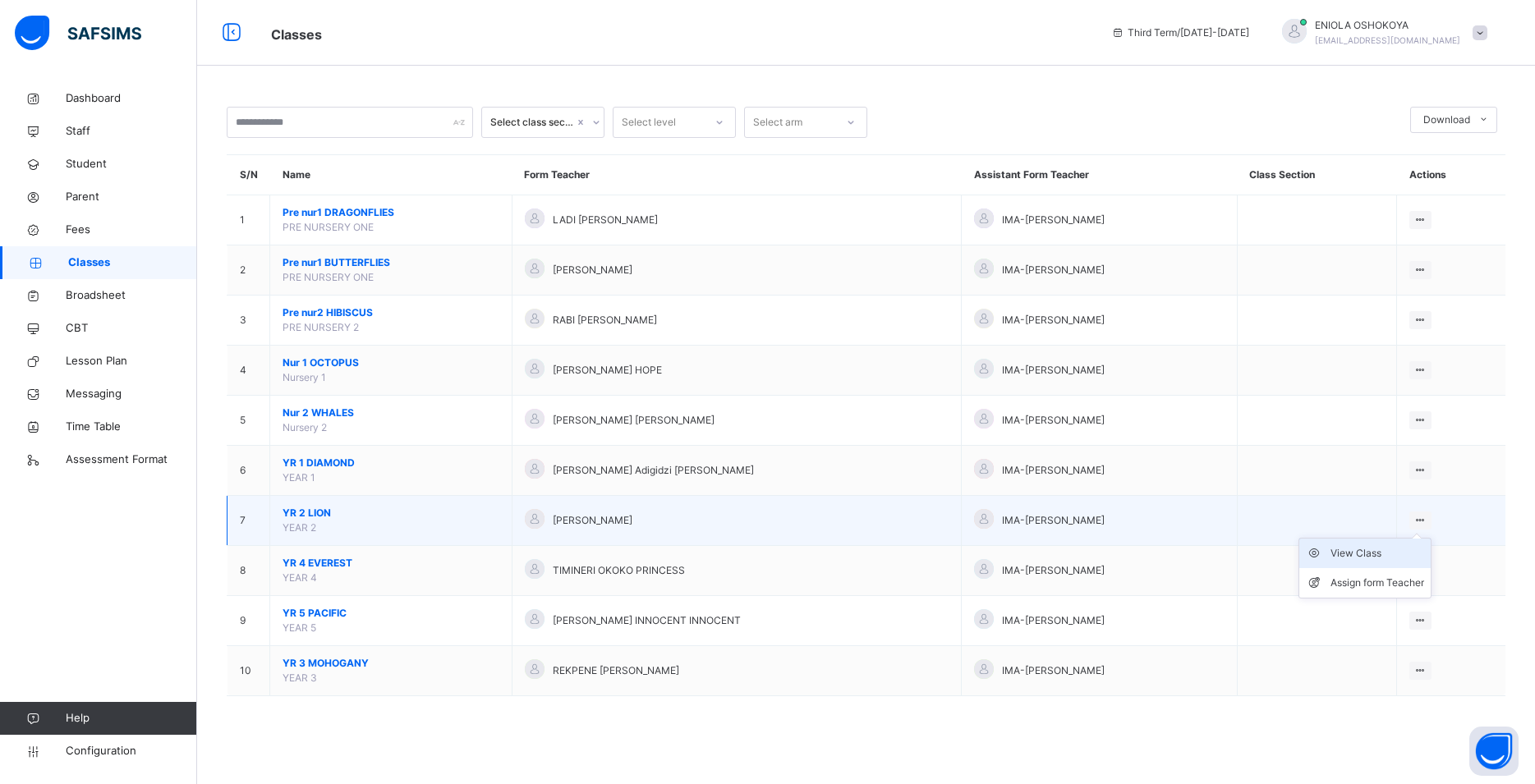
click at [1350, 561] on div "View Class" at bounding box center [1377, 552] width 93 height 17
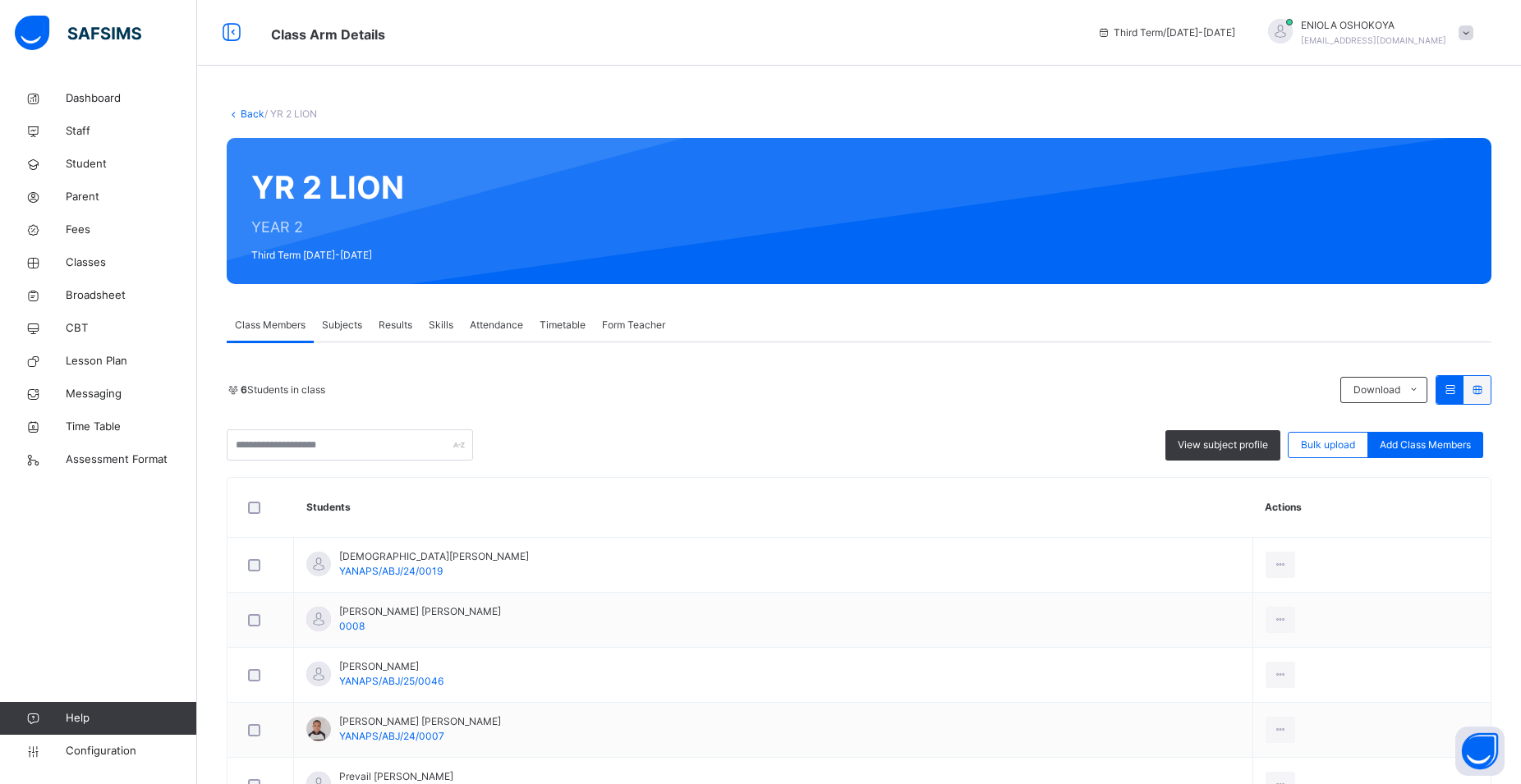
click at [395, 322] on span "Results" at bounding box center [396, 325] width 34 height 15
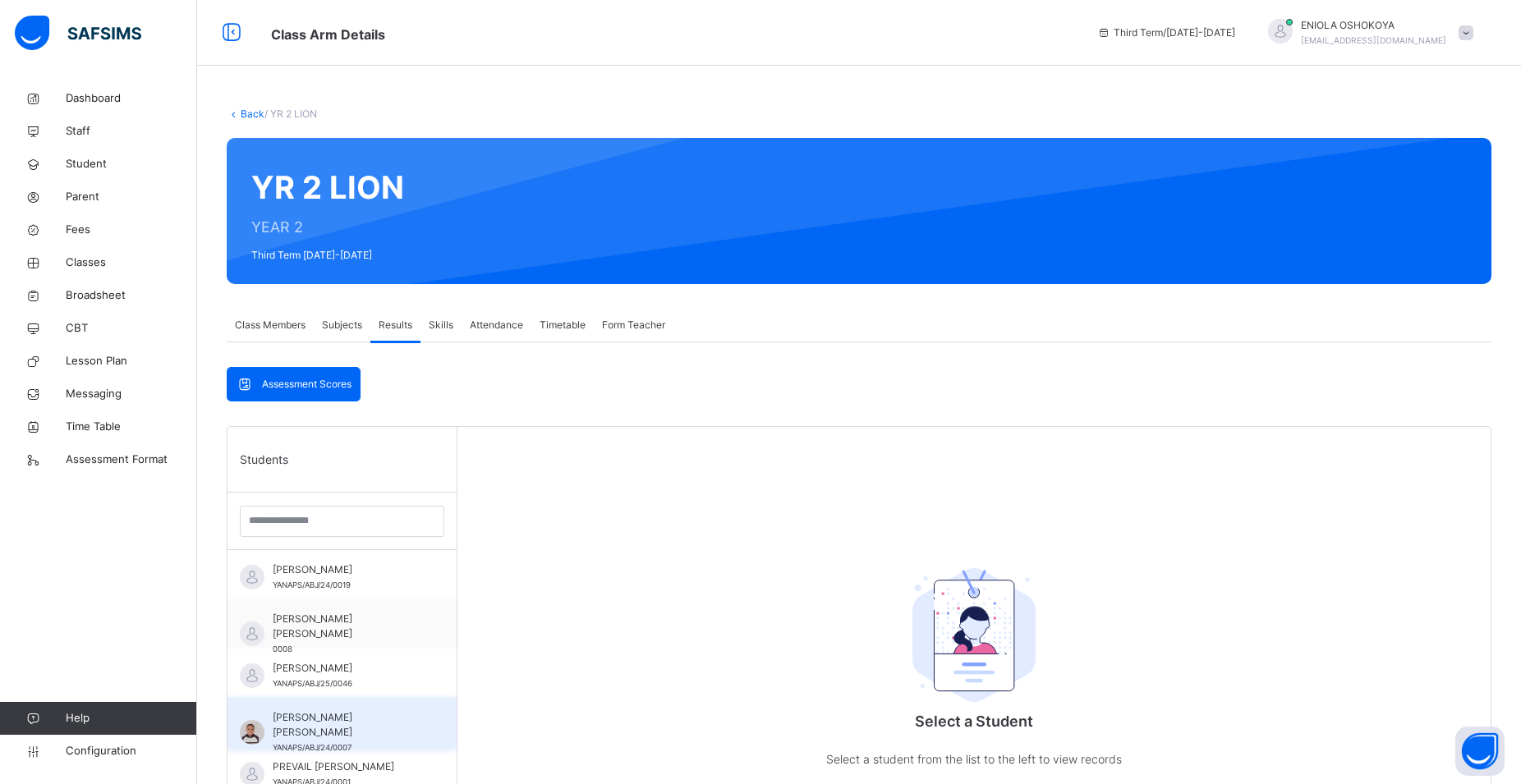
scroll to position [251, 0]
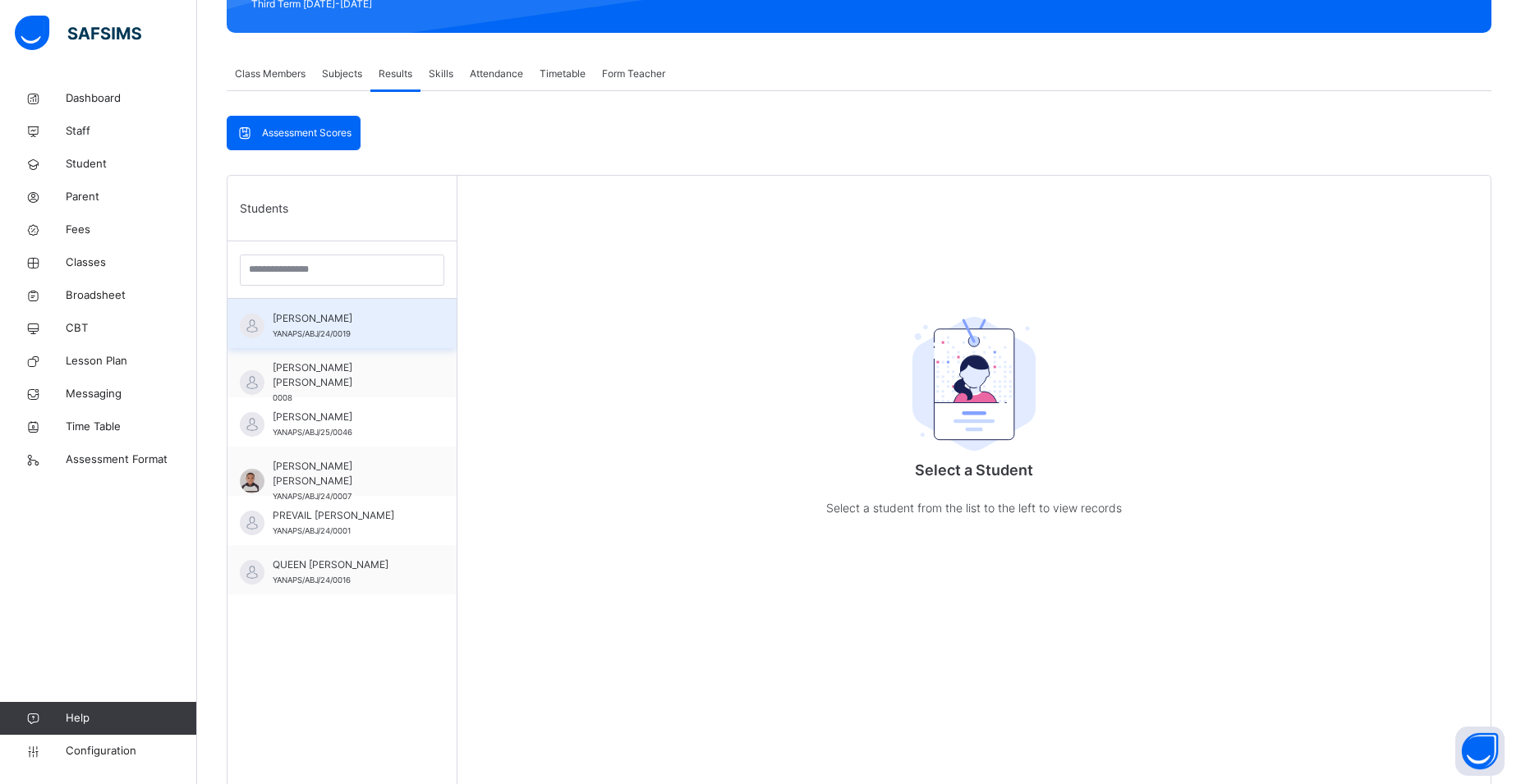
click at [311, 329] on div "ALMAN SALIM OGWUCHE YANAPS/ABJ/24/0019" at bounding box center [346, 326] width 147 height 30
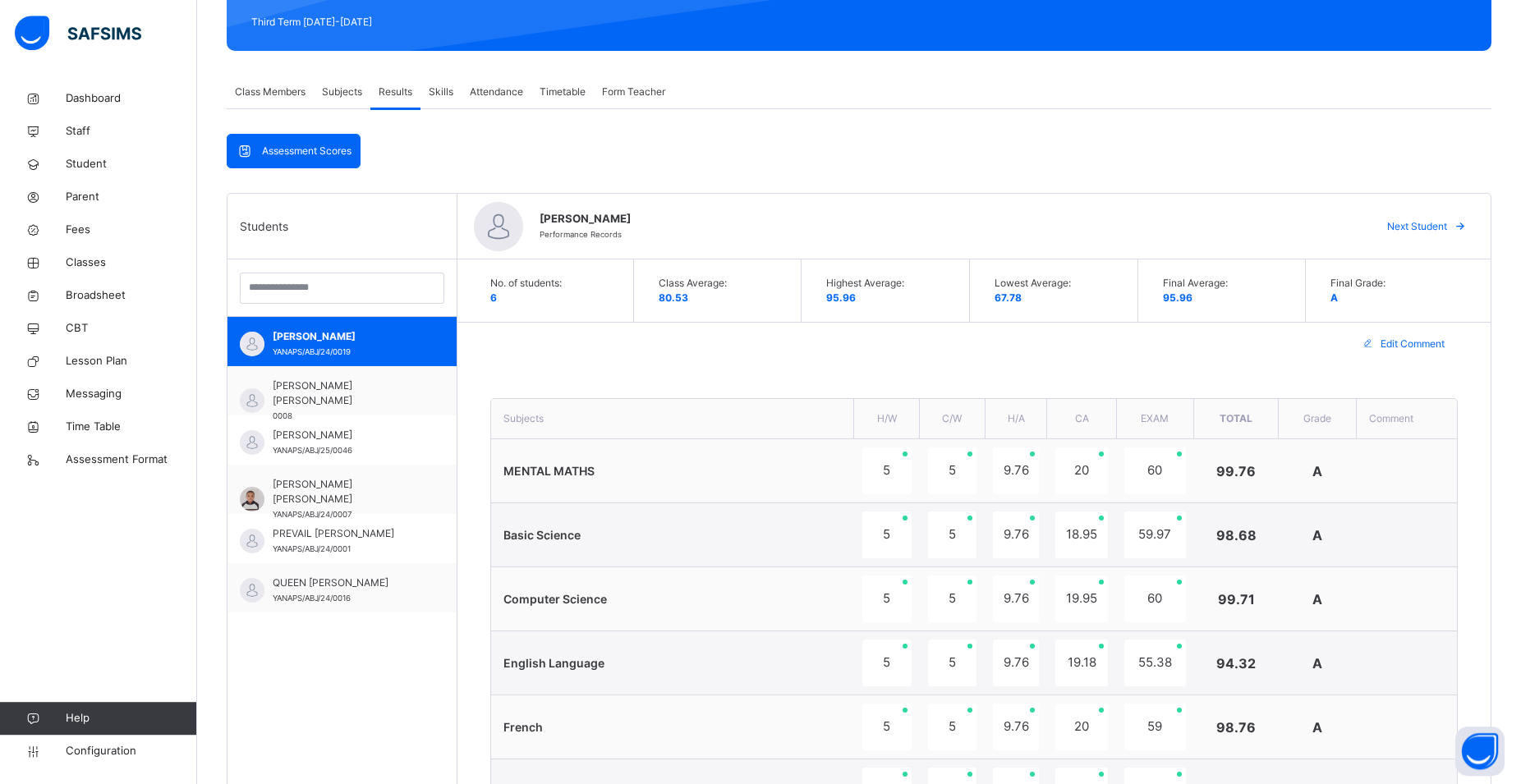
scroll to position [203, 0]
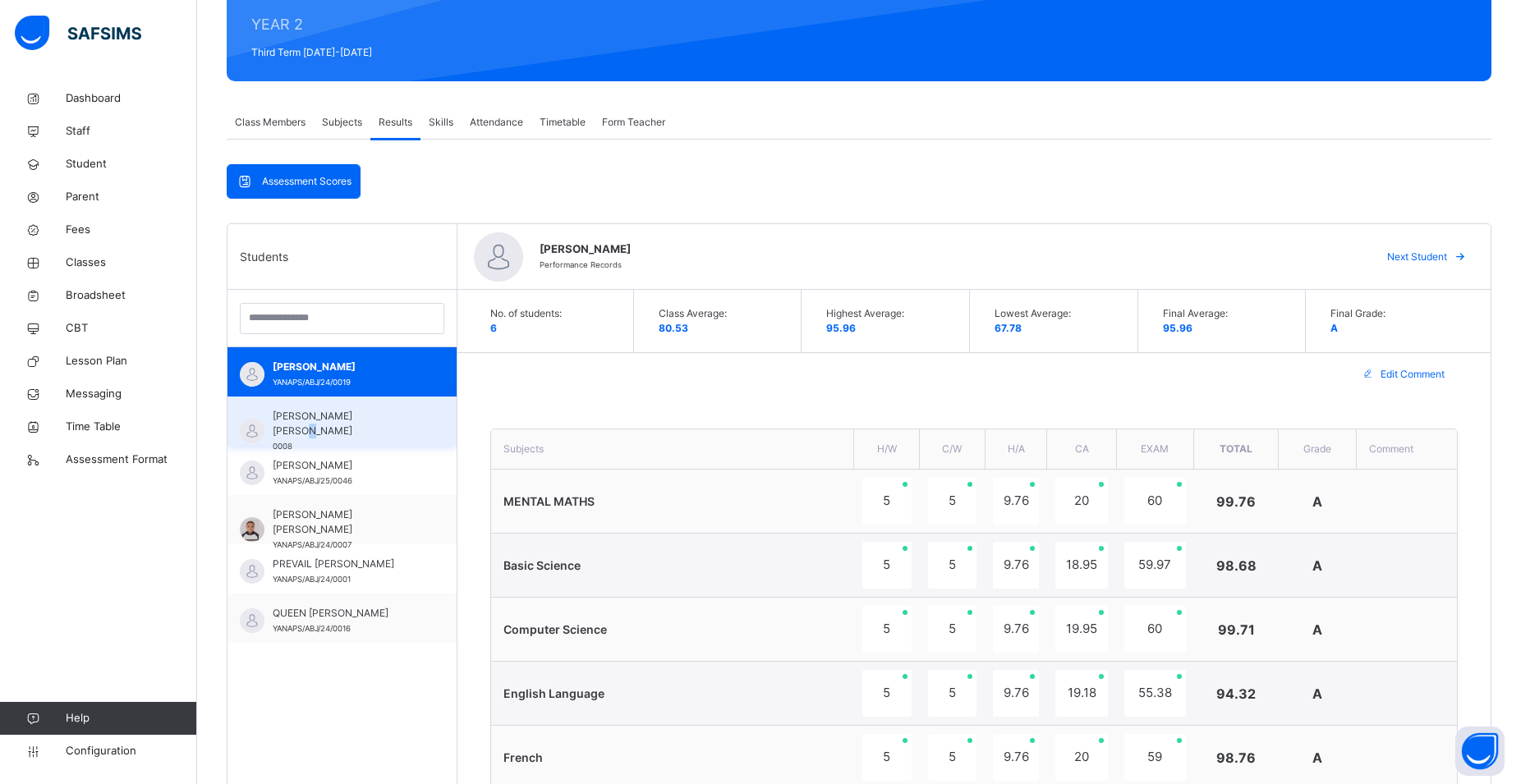
click at [282, 431] on span "KHALILULLAH UTHMAN SULIEMAN" at bounding box center [346, 423] width 147 height 30
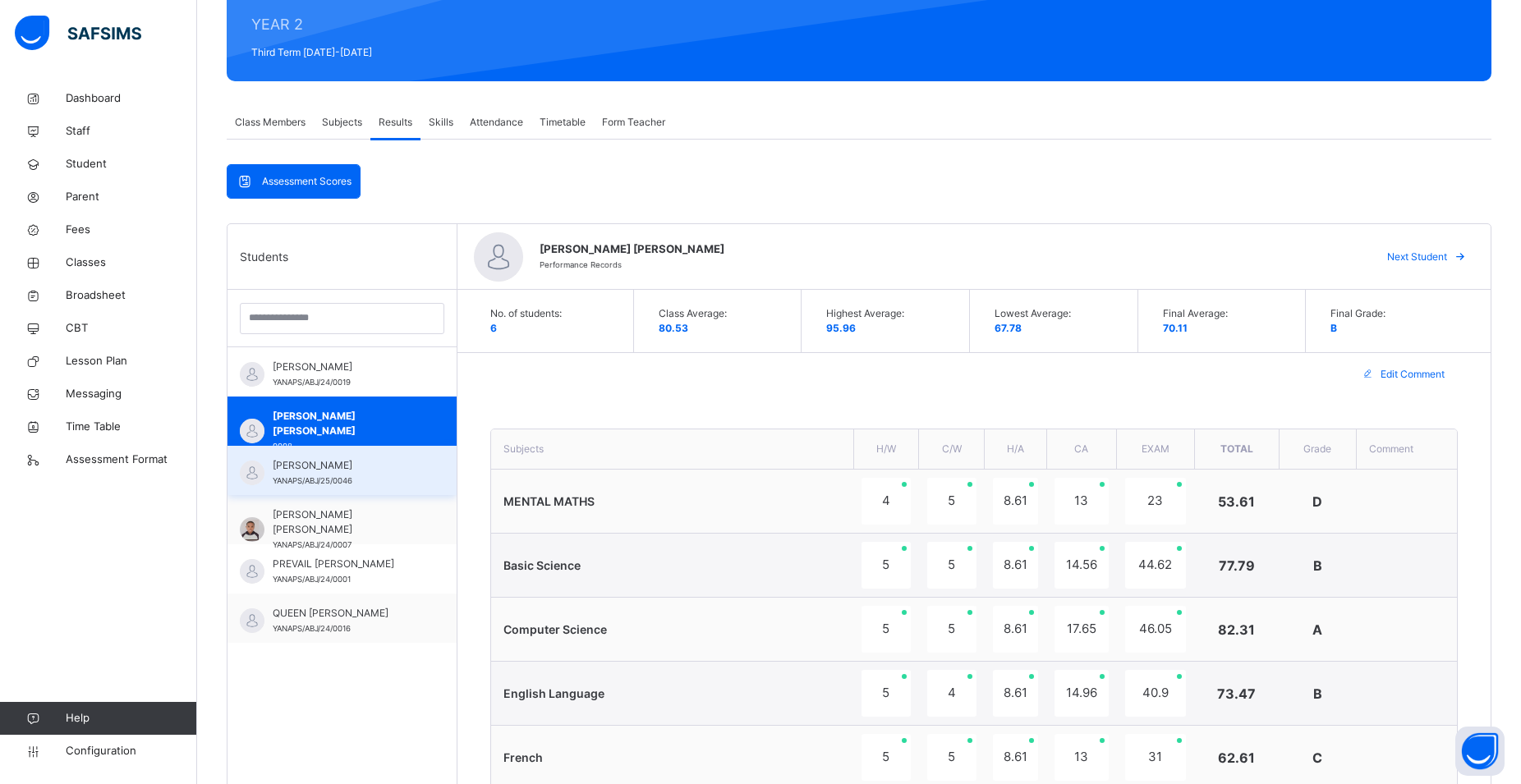
click at [317, 471] on span "MARYAM ABDULLAHI SHEHU" at bounding box center [346, 465] width 147 height 15
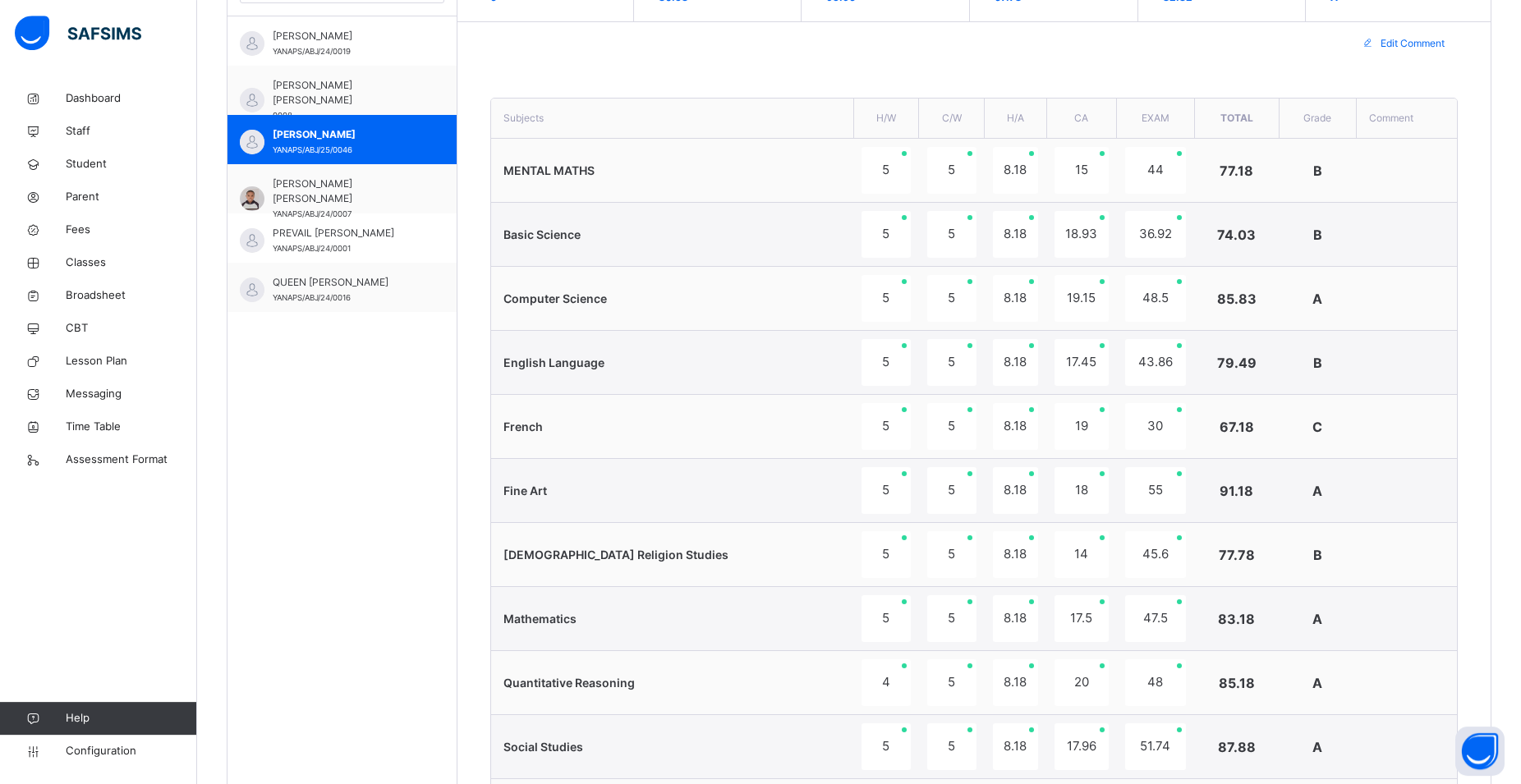
scroll to position [538, 0]
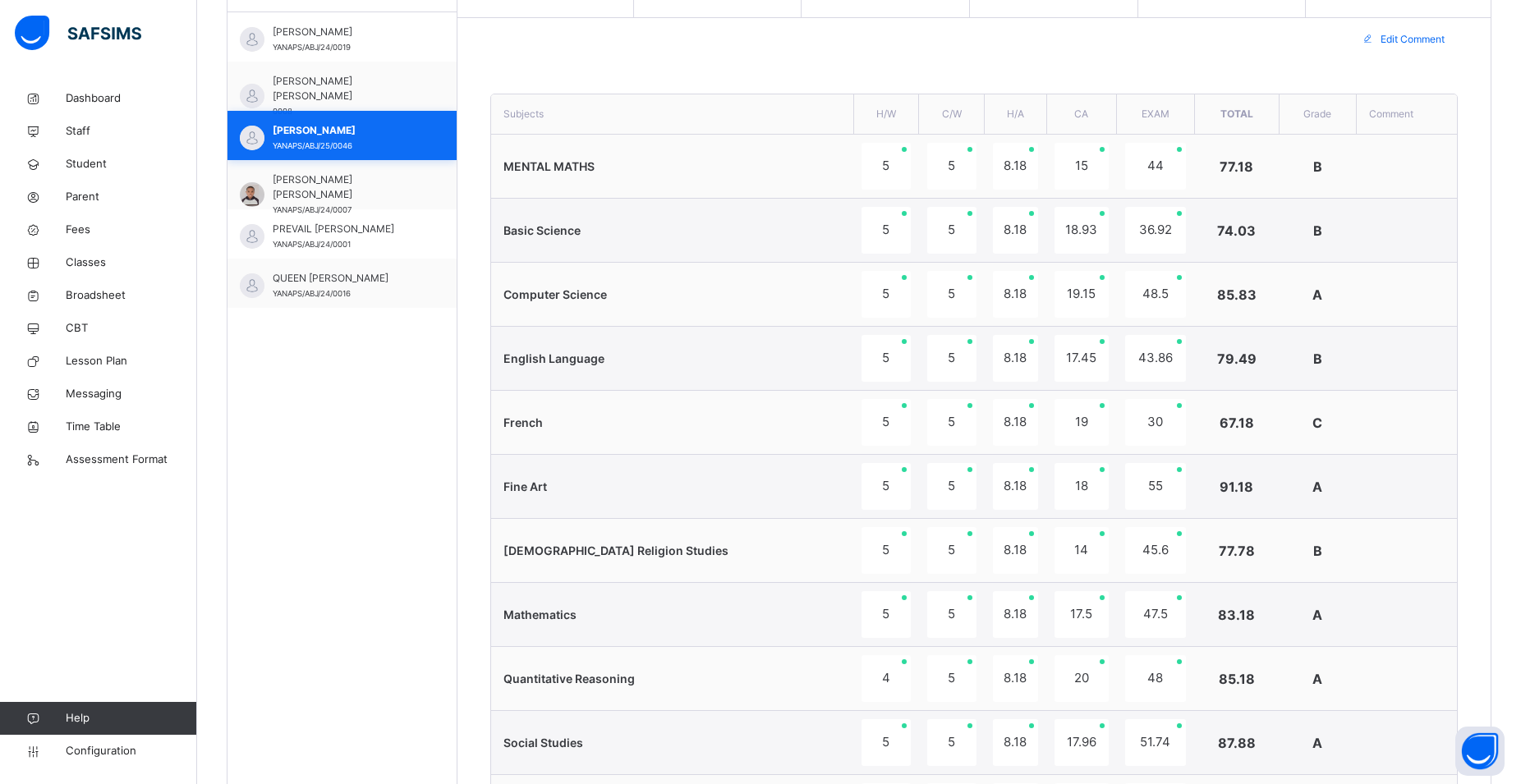
click at [394, 191] on span "NAJEEBULLAH ABUBAKAR MOHMOOD" at bounding box center [346, 187] width 147 height 30
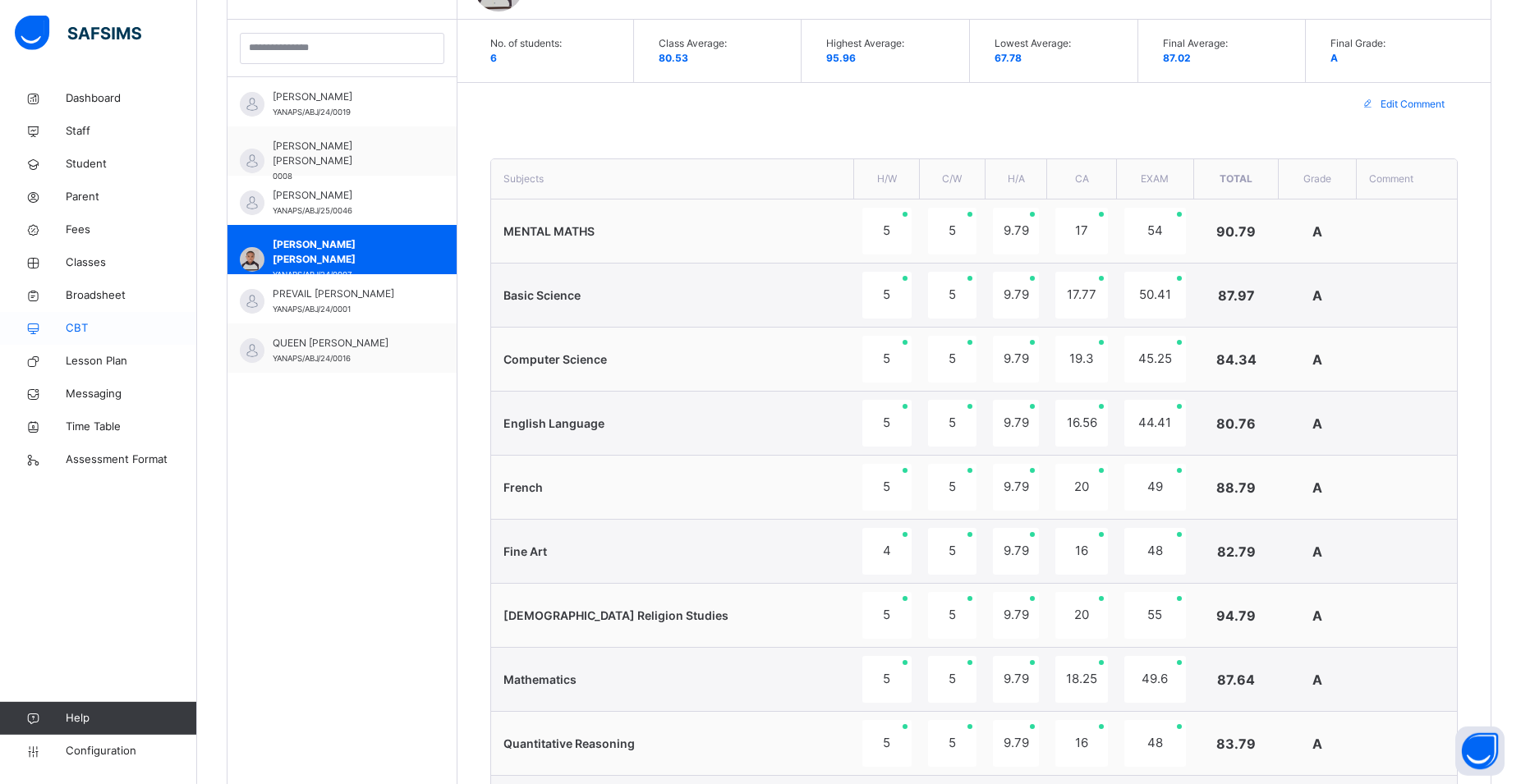
scroll to position [471, 0]
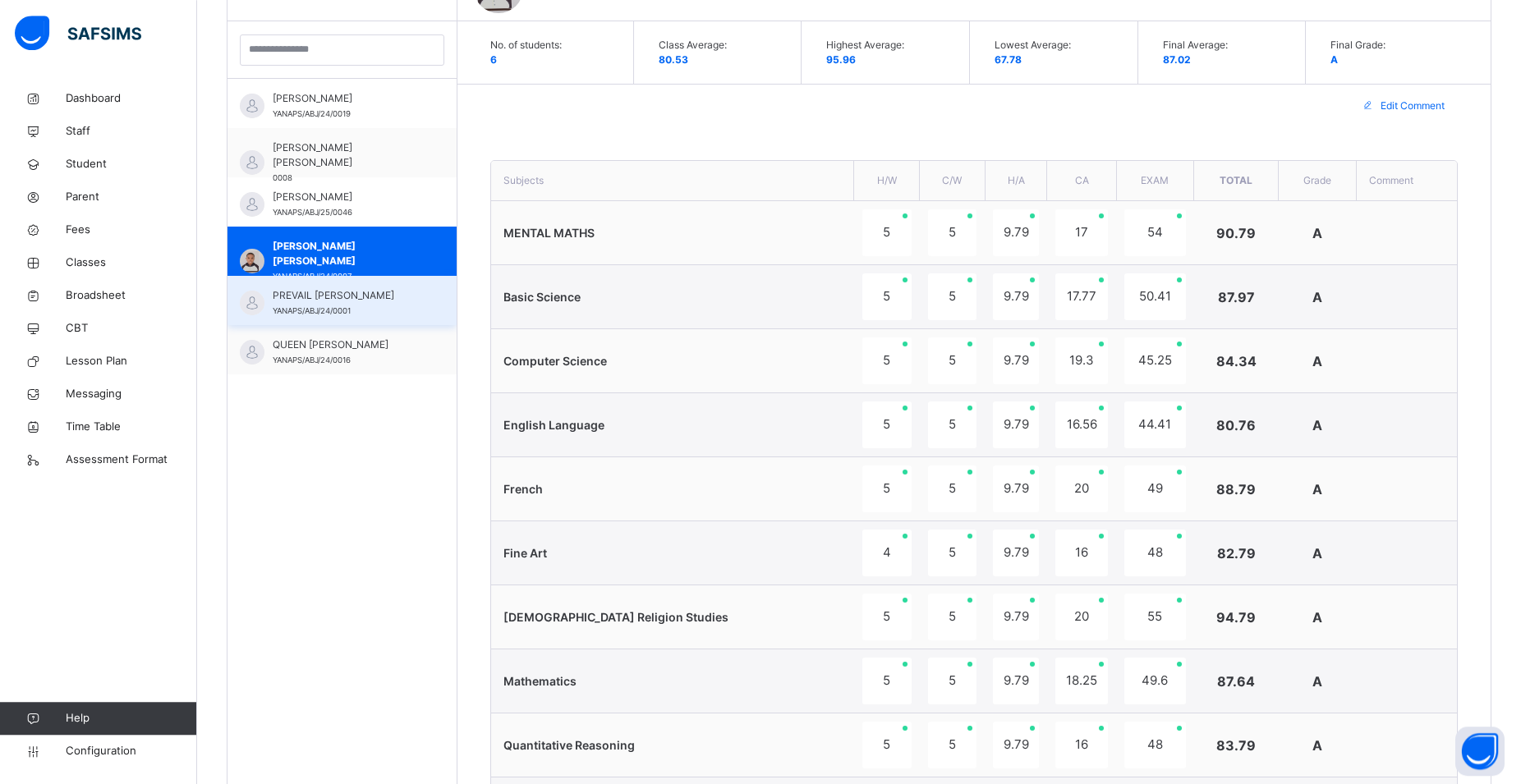
click at [284, 302] on span "PREVAIL KELVIN" at bounding box center [346, 295] width 147 height 15
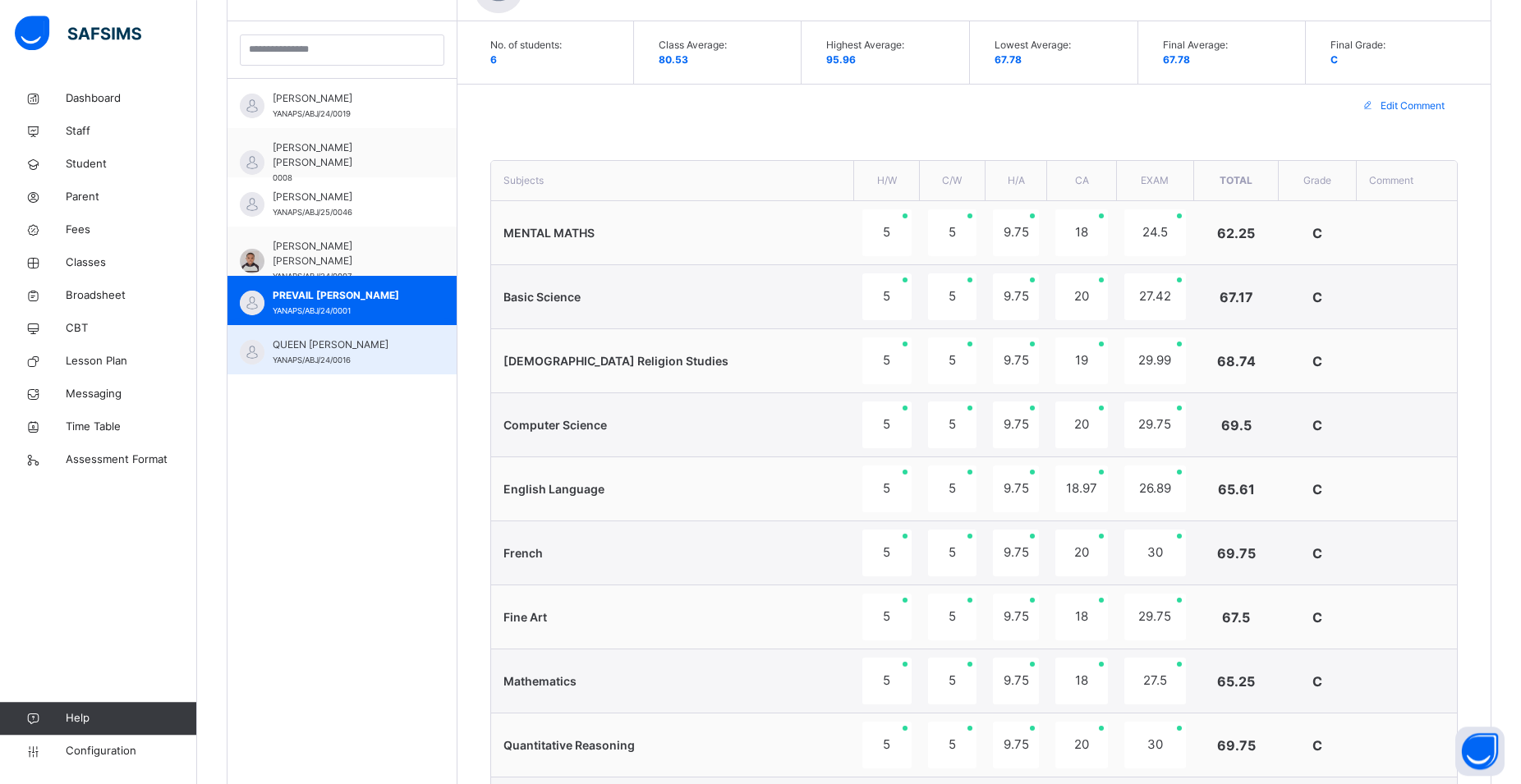
click at [295, 360] on span "YANAPS/ABJ/24/0016" at bounding box center [311, 360] width 78 height 9
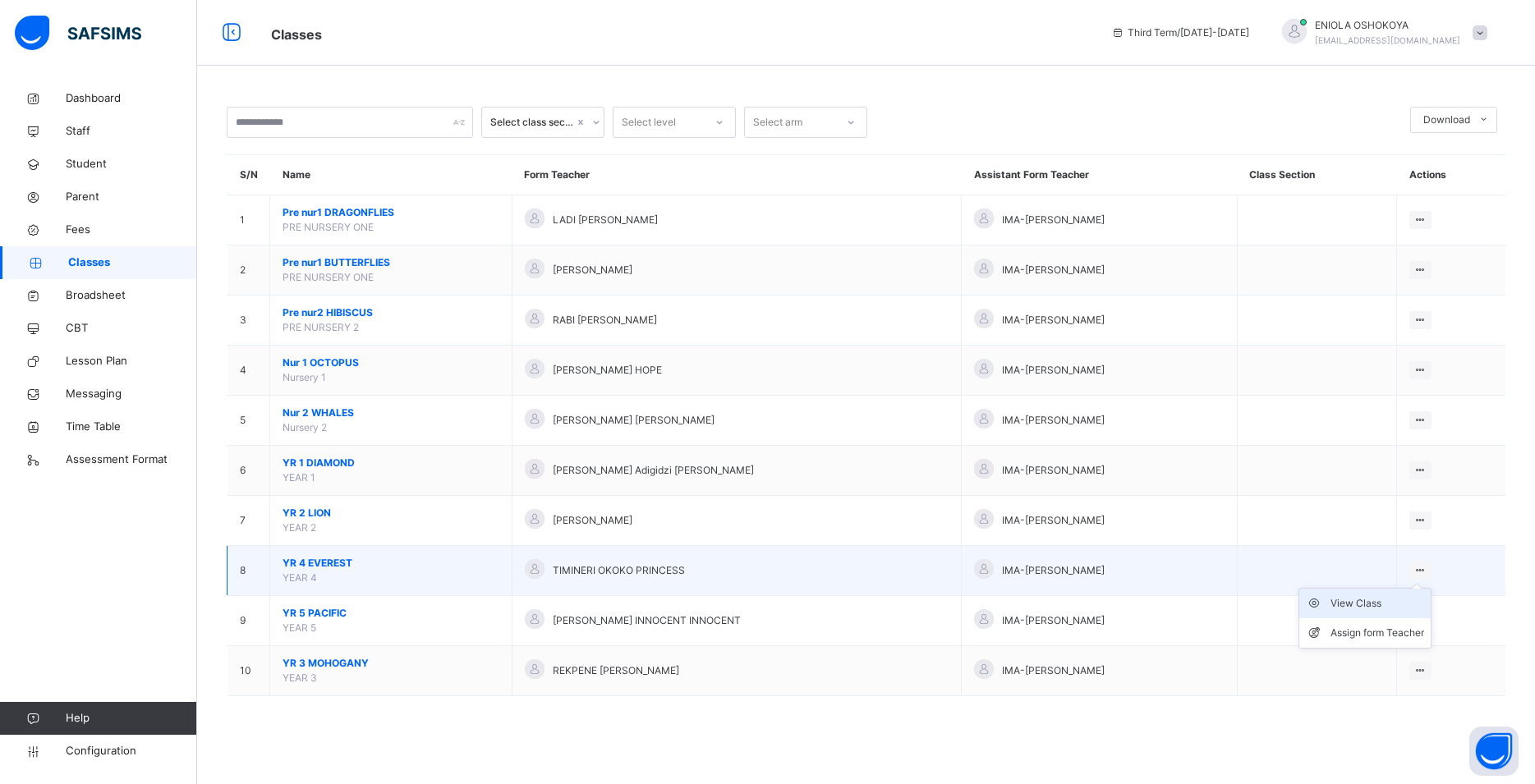
click at [1370, 611] on div "View Class" at bounding box center [1377, 603] width 93 height 17
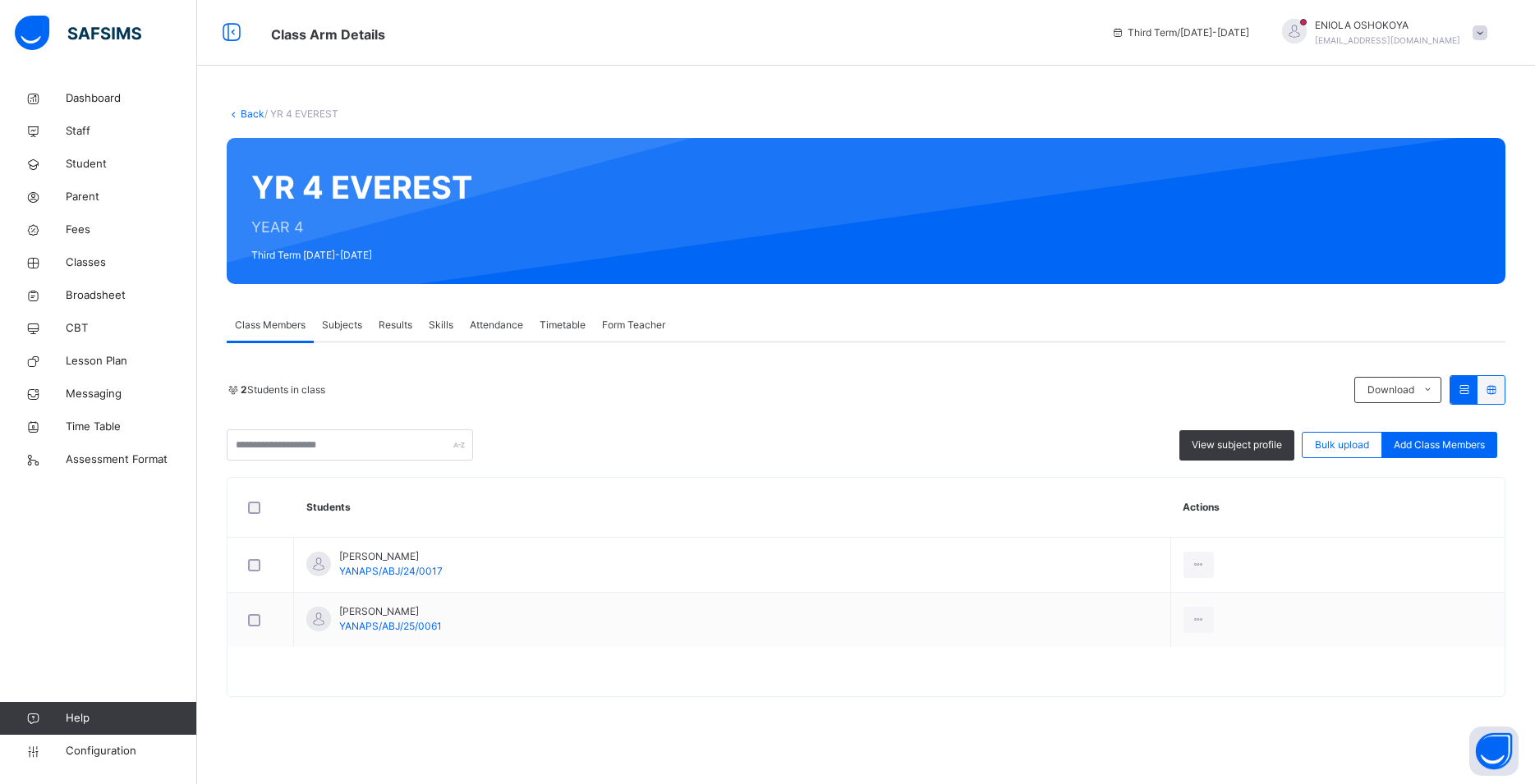
click at [407, 327] on span "Results" at bounding box center [396, 325] width 34 height 15
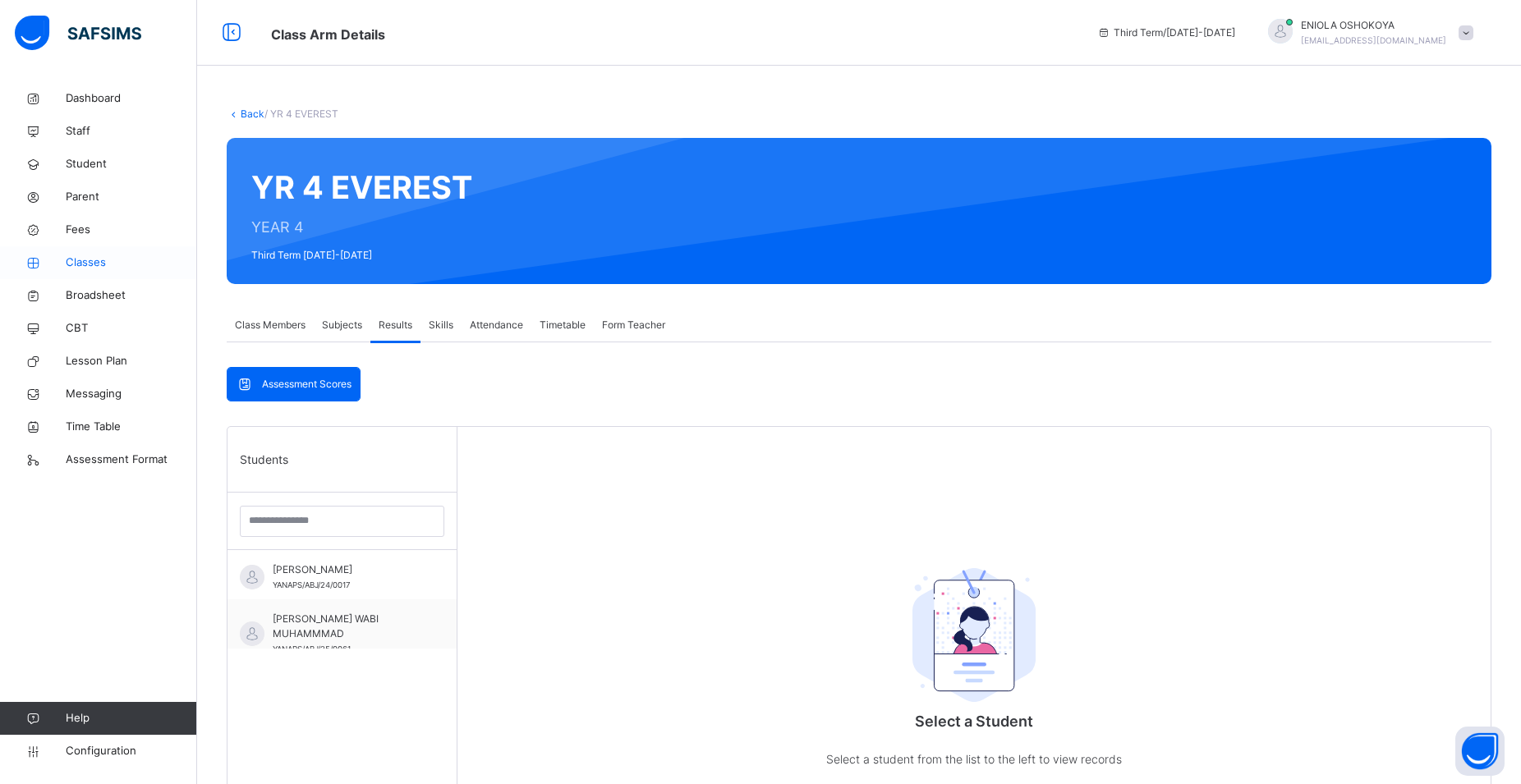
click at [95, 261] on span "Classes" at bounding box center [131, 262] width 131 height 17
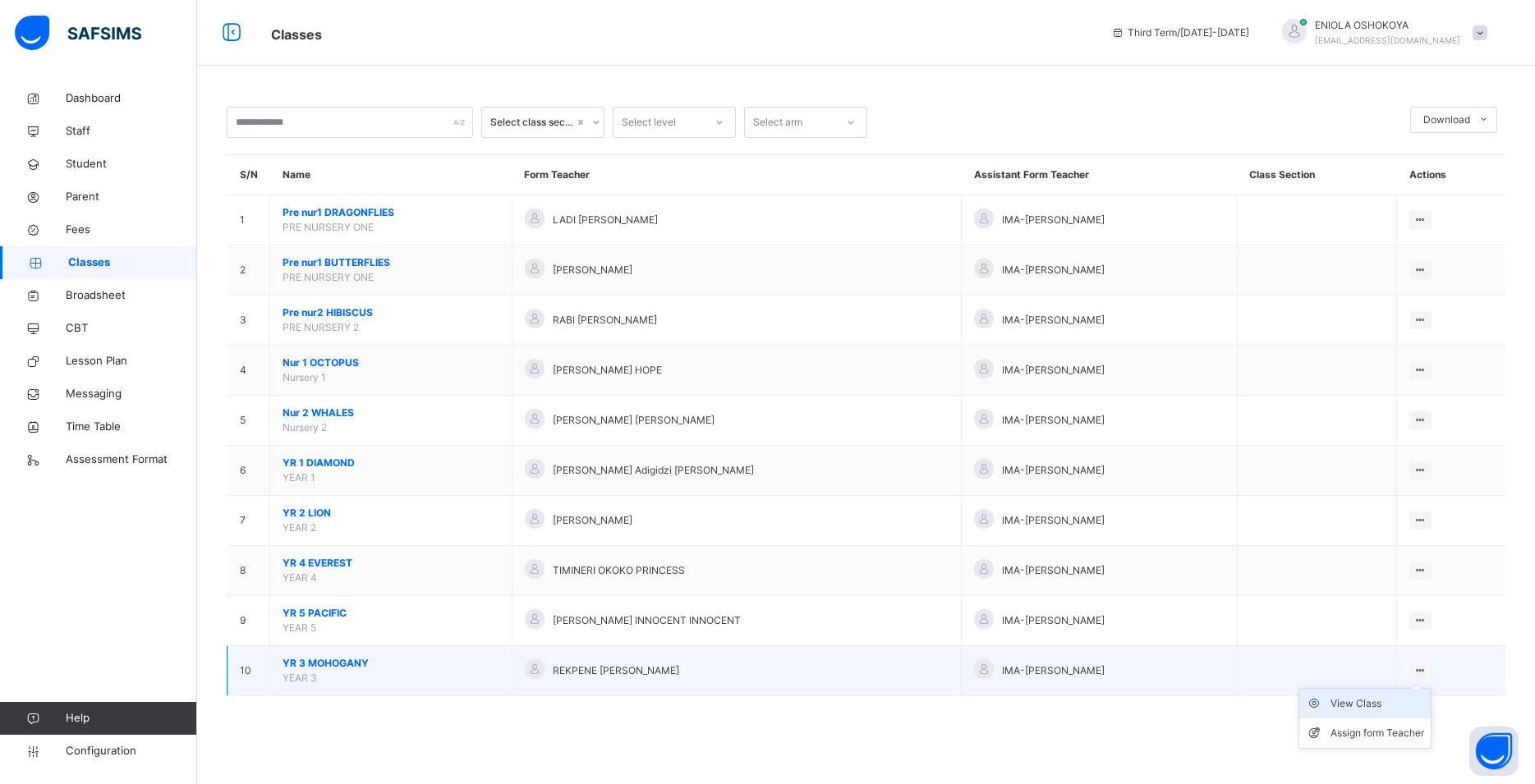
click at [1390, 711] on div "View Class" at bounding box center [1377, 704] width 93 height 17
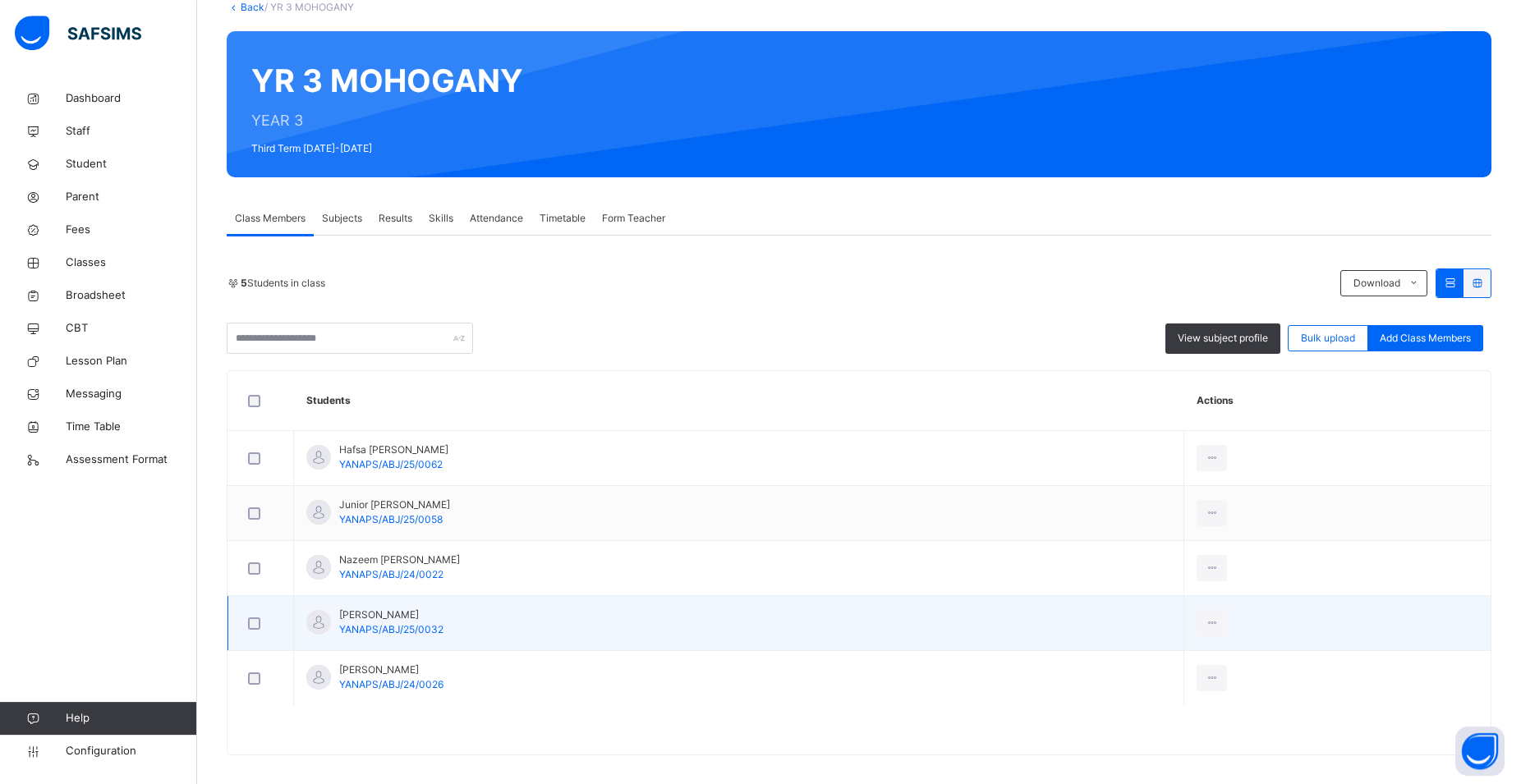
scroll to position [119, 0]
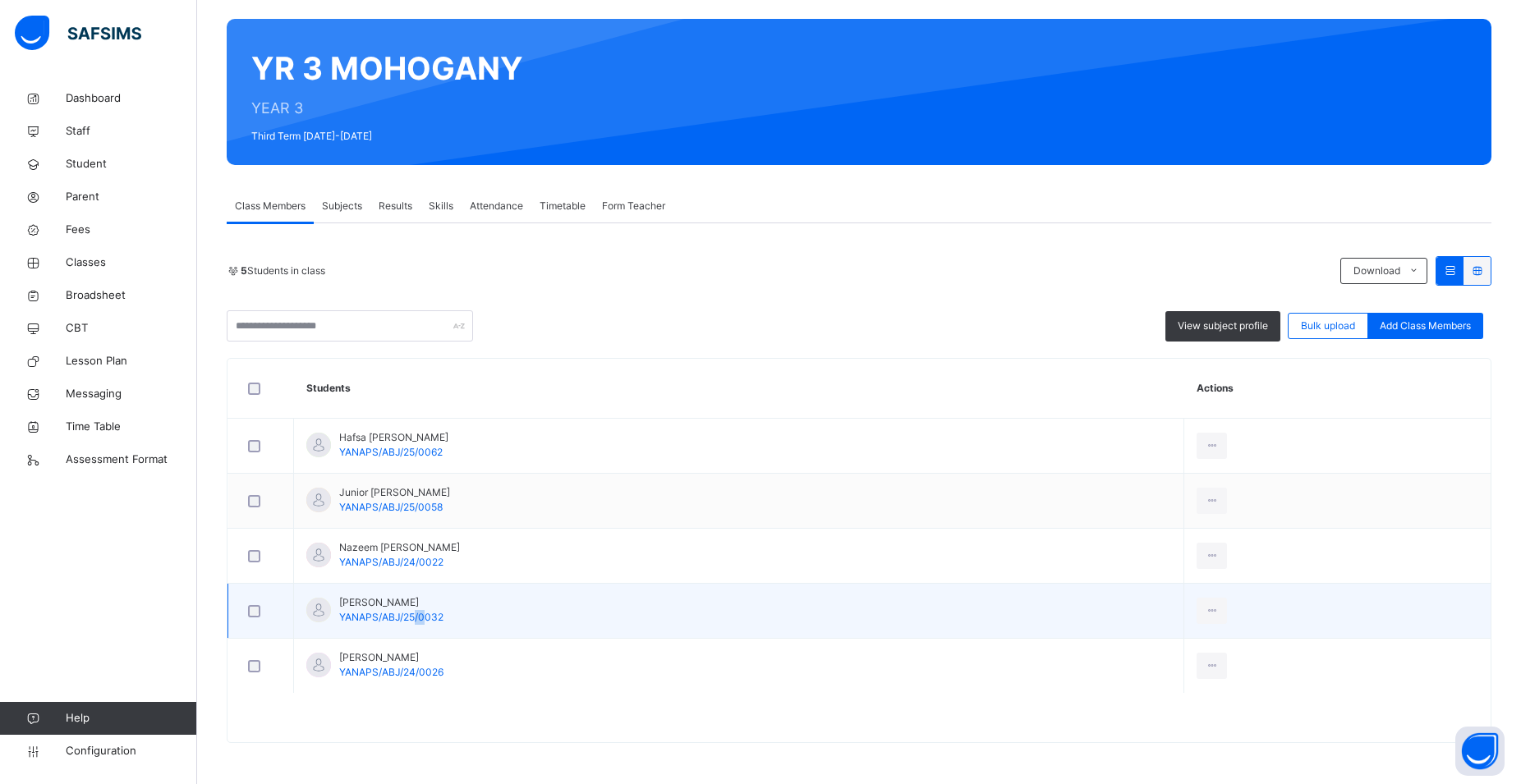
click at [422, 620] on span "YANAPS/ABJ/25/0032" at bounding box center [391, 616] width 104 height 12
click at [253, 619] on div at bounding box center [260, 610] width 40 height 35
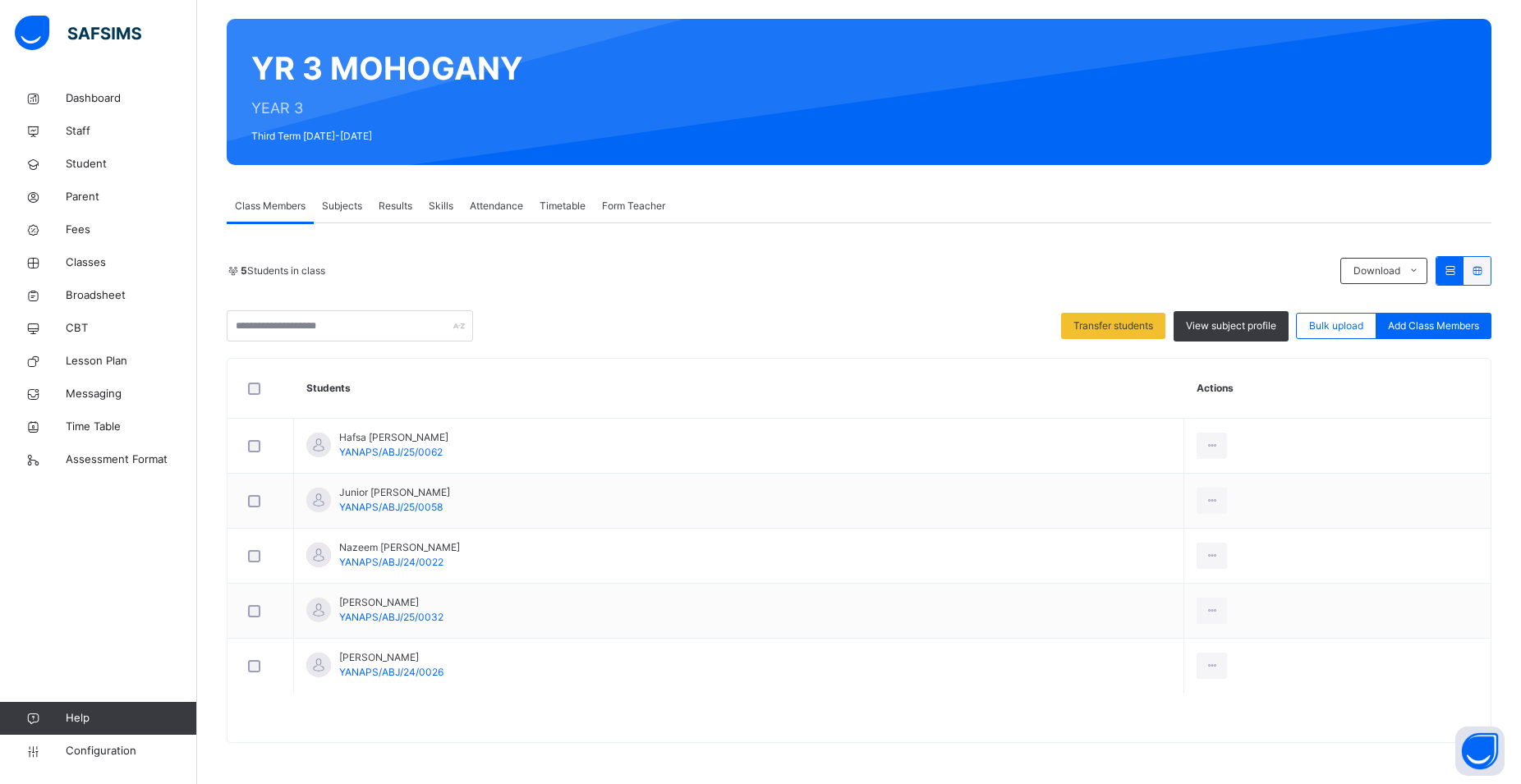
click at [404, 201] on span "Results" at bounding box center [396, 206] width 34 height 15
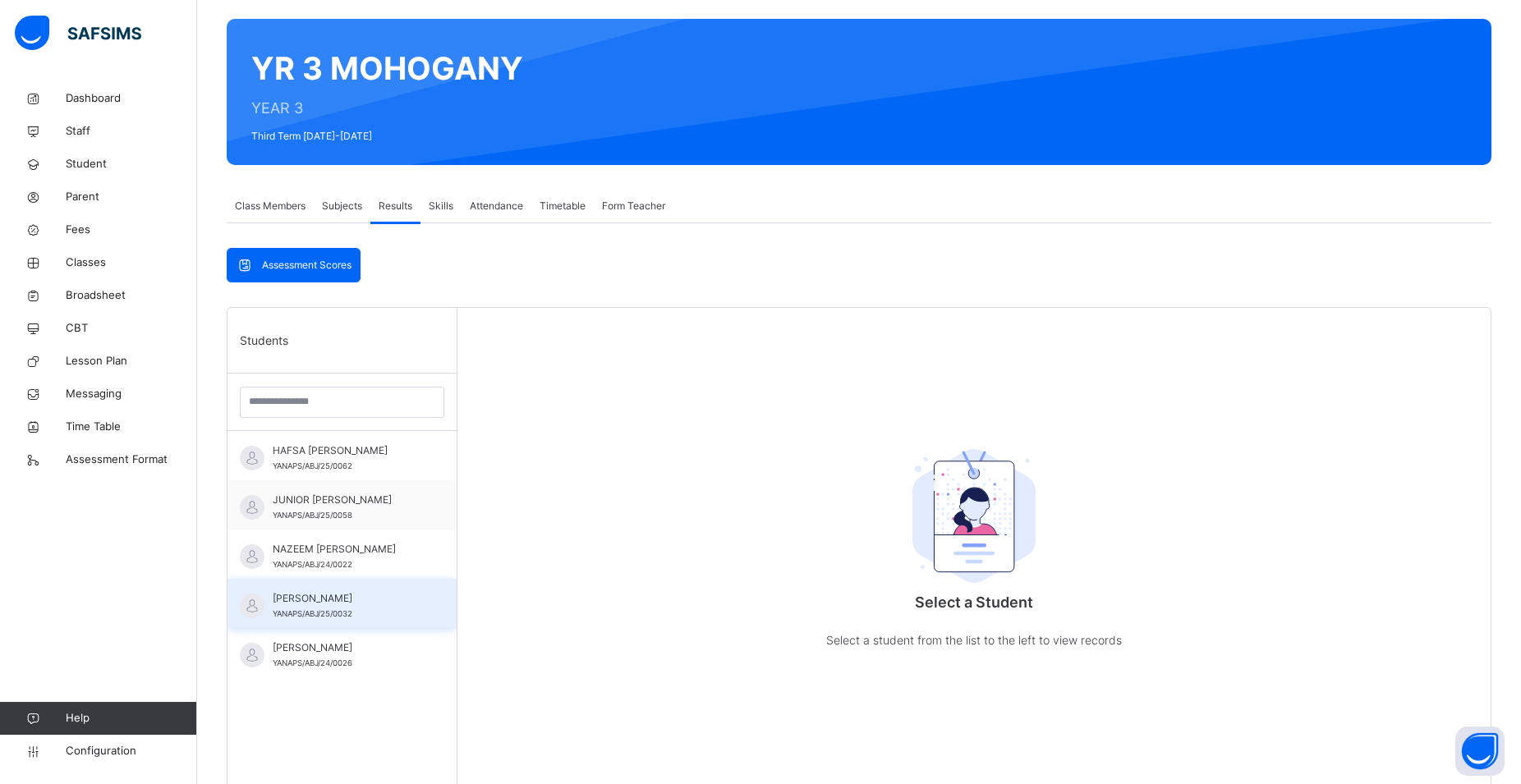
click at [335, 593] on span "NIMA SULEIMAN" at bounding box center [346, 598] width 147 height 15
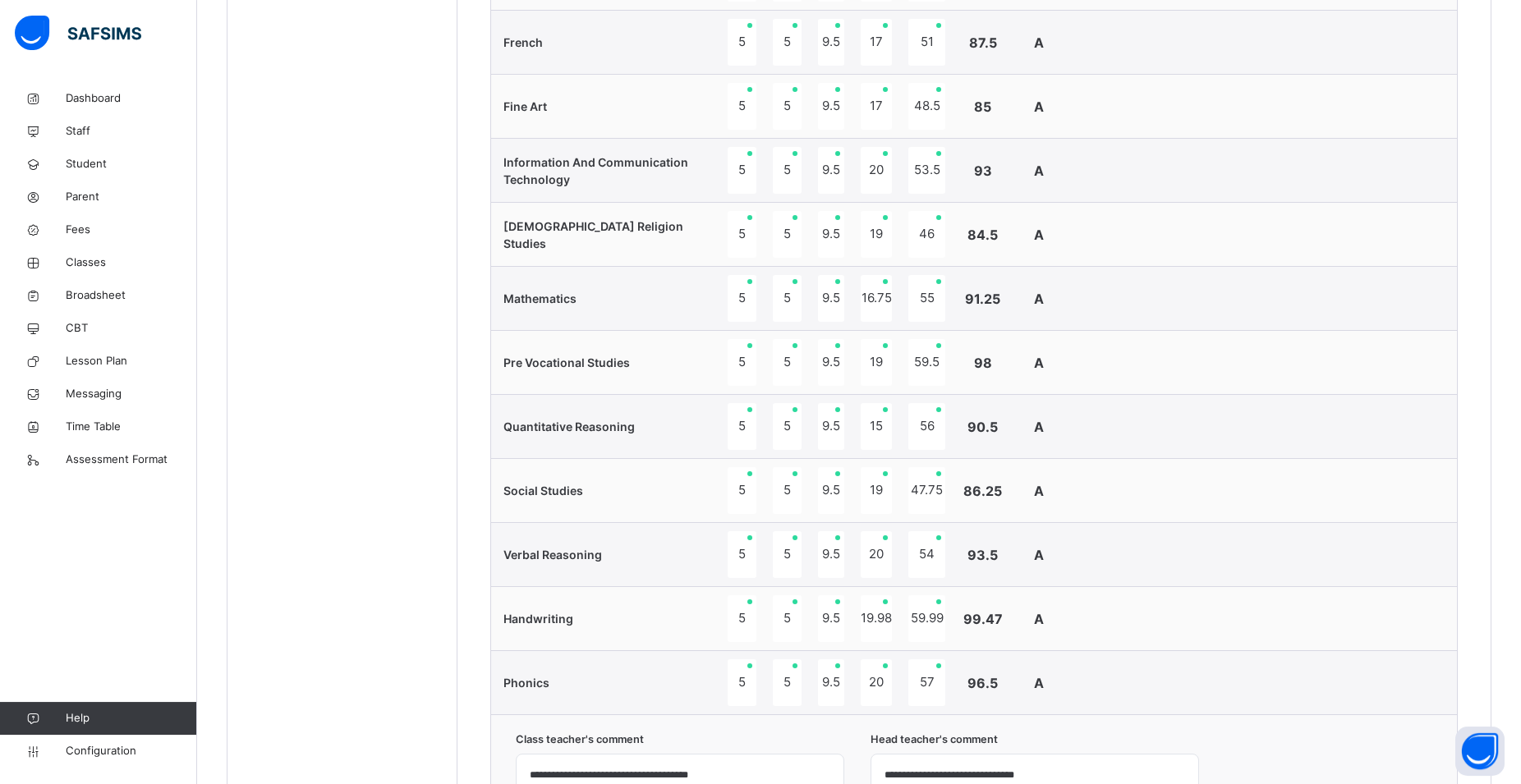
scroll to position [862, 0]
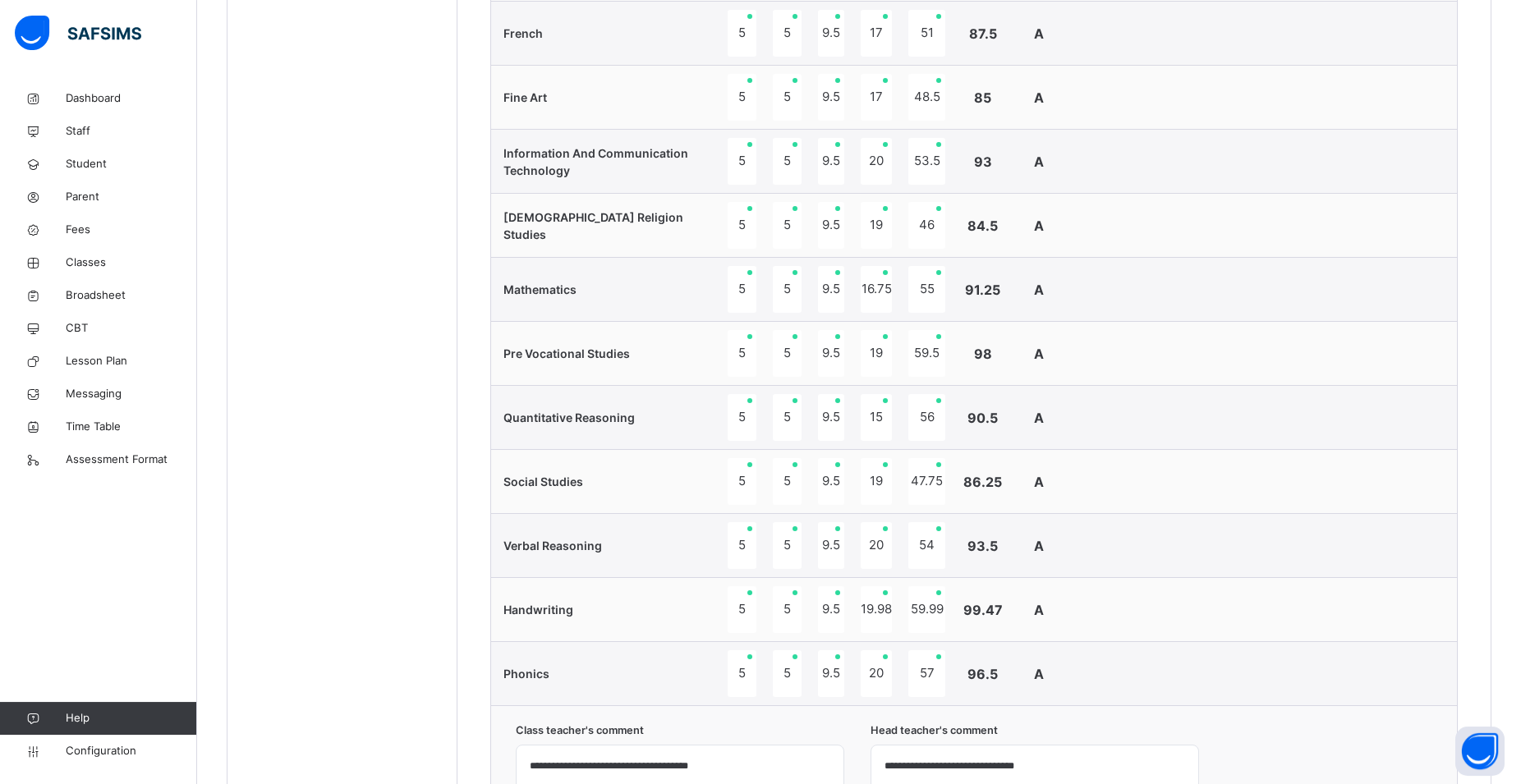
click at [983, 360] on div "98" at bounding box center [982, 354] width 42 height 20
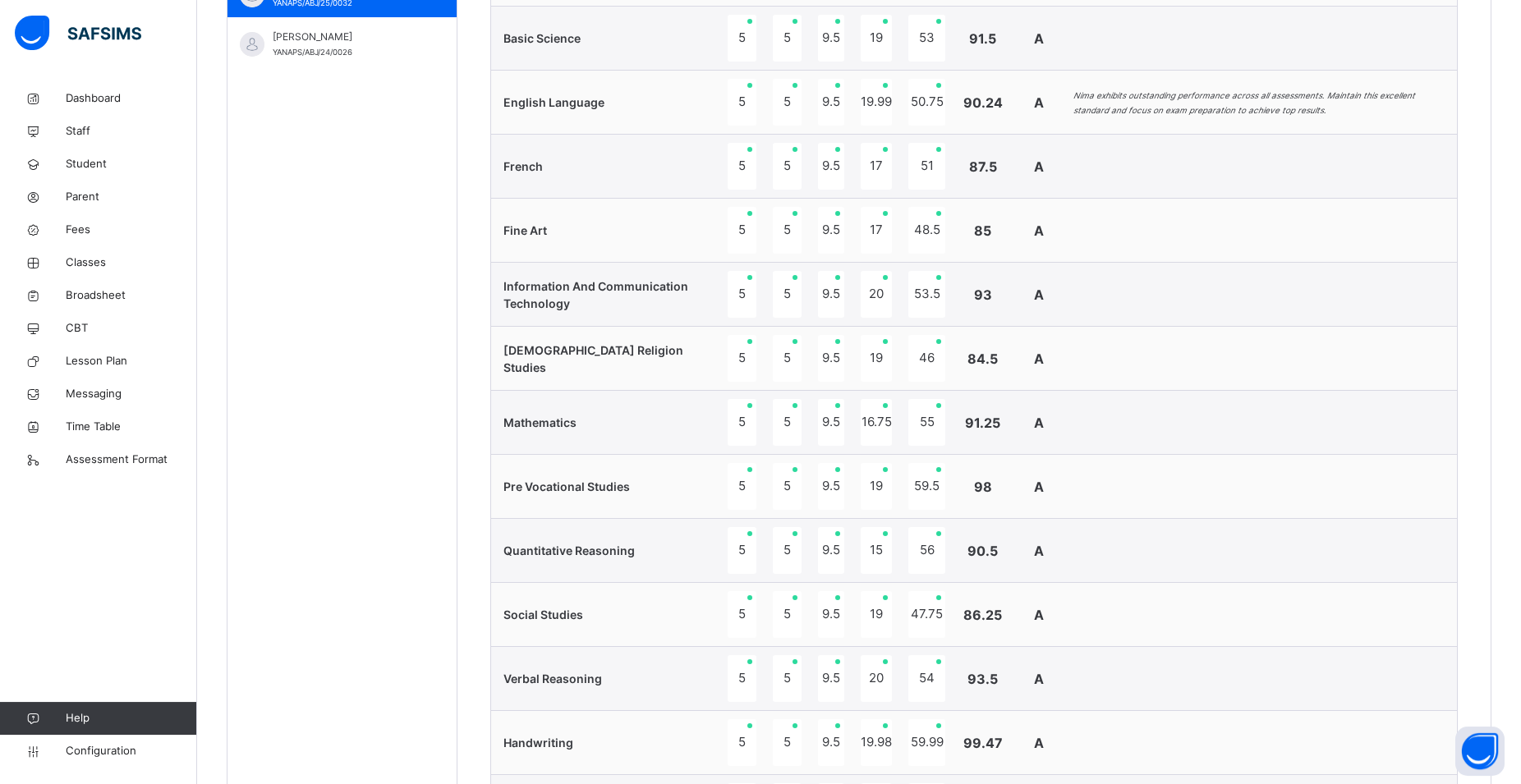
scroll to position [721, 0]
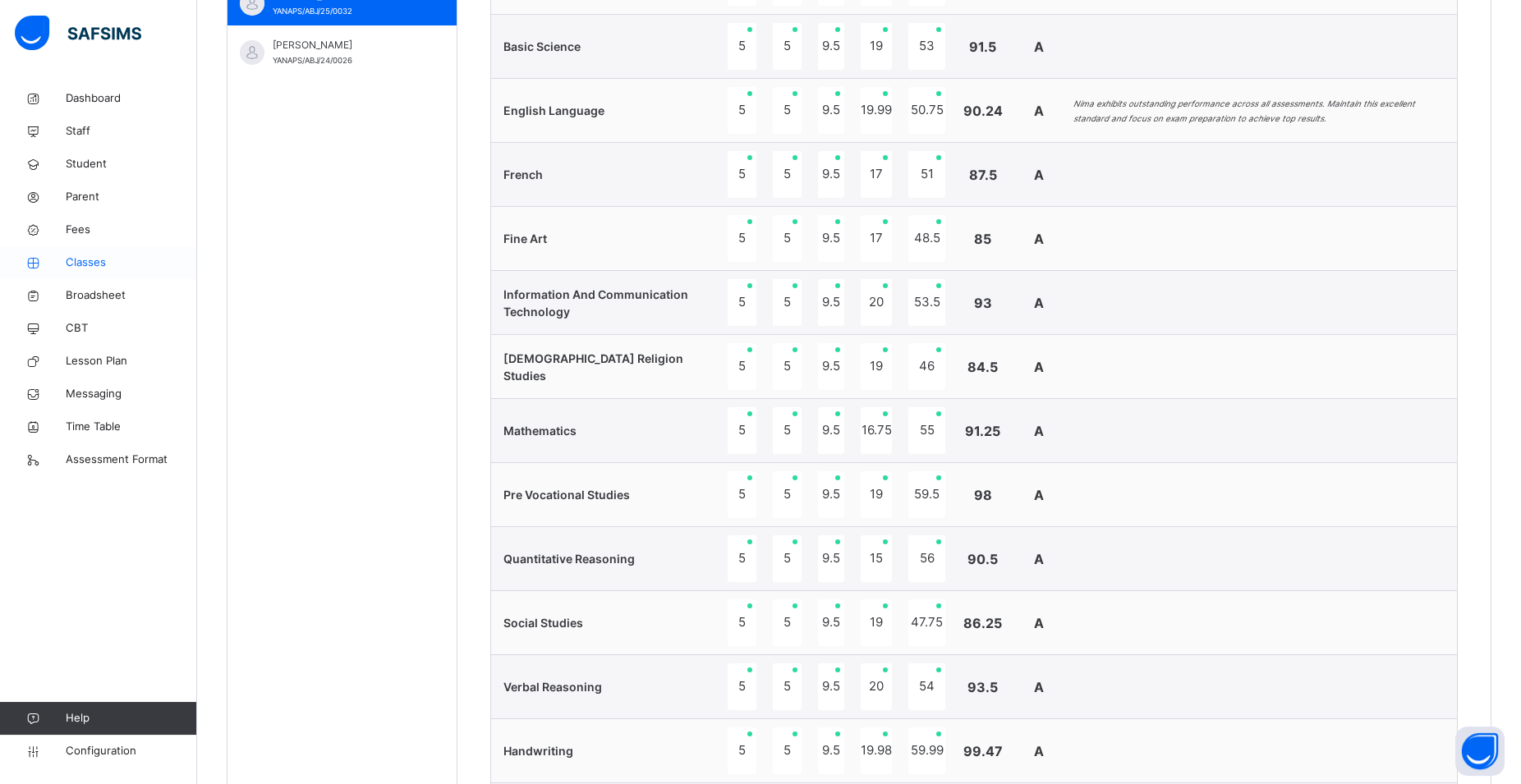
click at [90, 264] on span "Classes" at bounding box center [131, 262] width 131 height 17
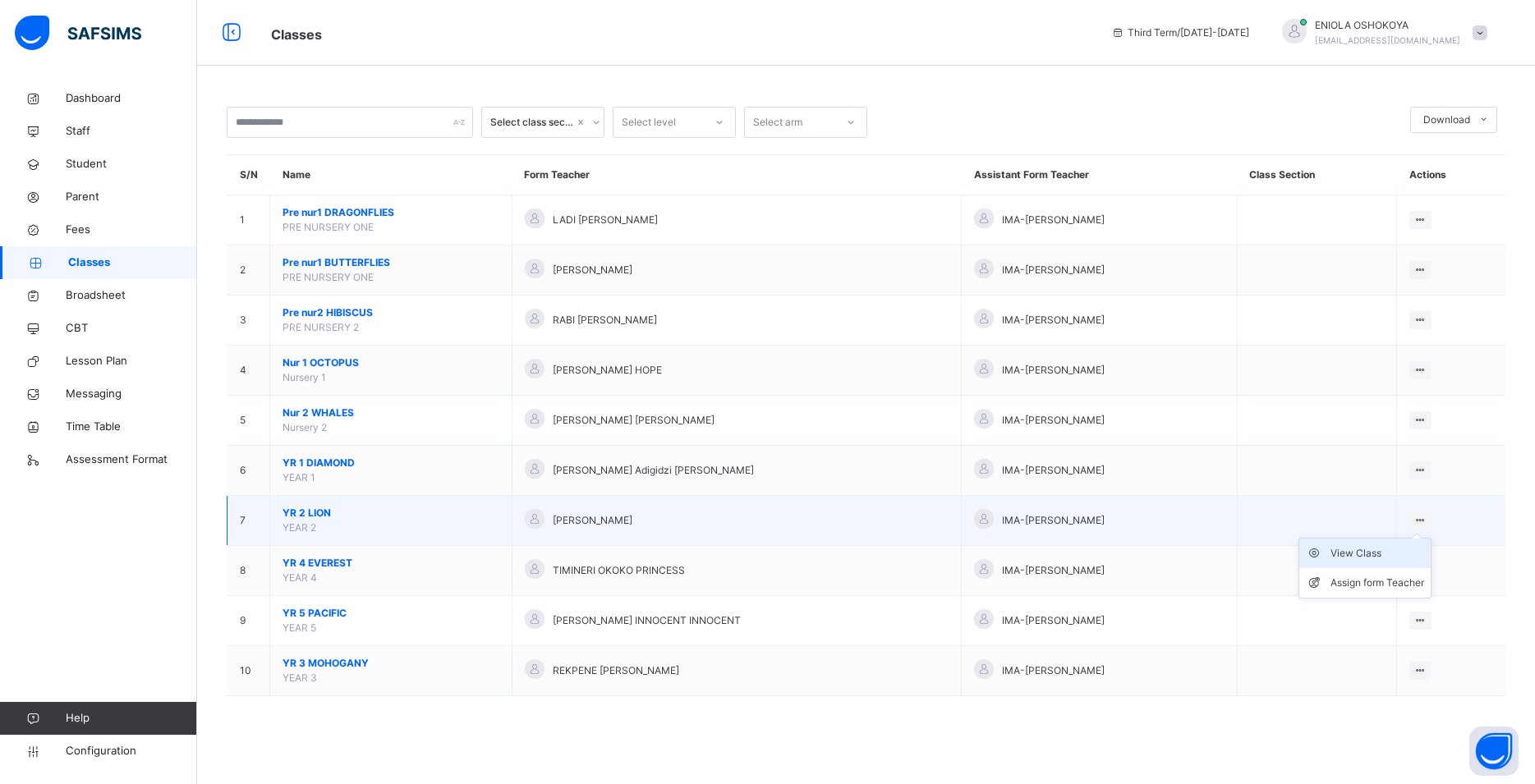
click at [1383, 561] on div "View Class" at bounding box center [1377, 552] width 93 height 17
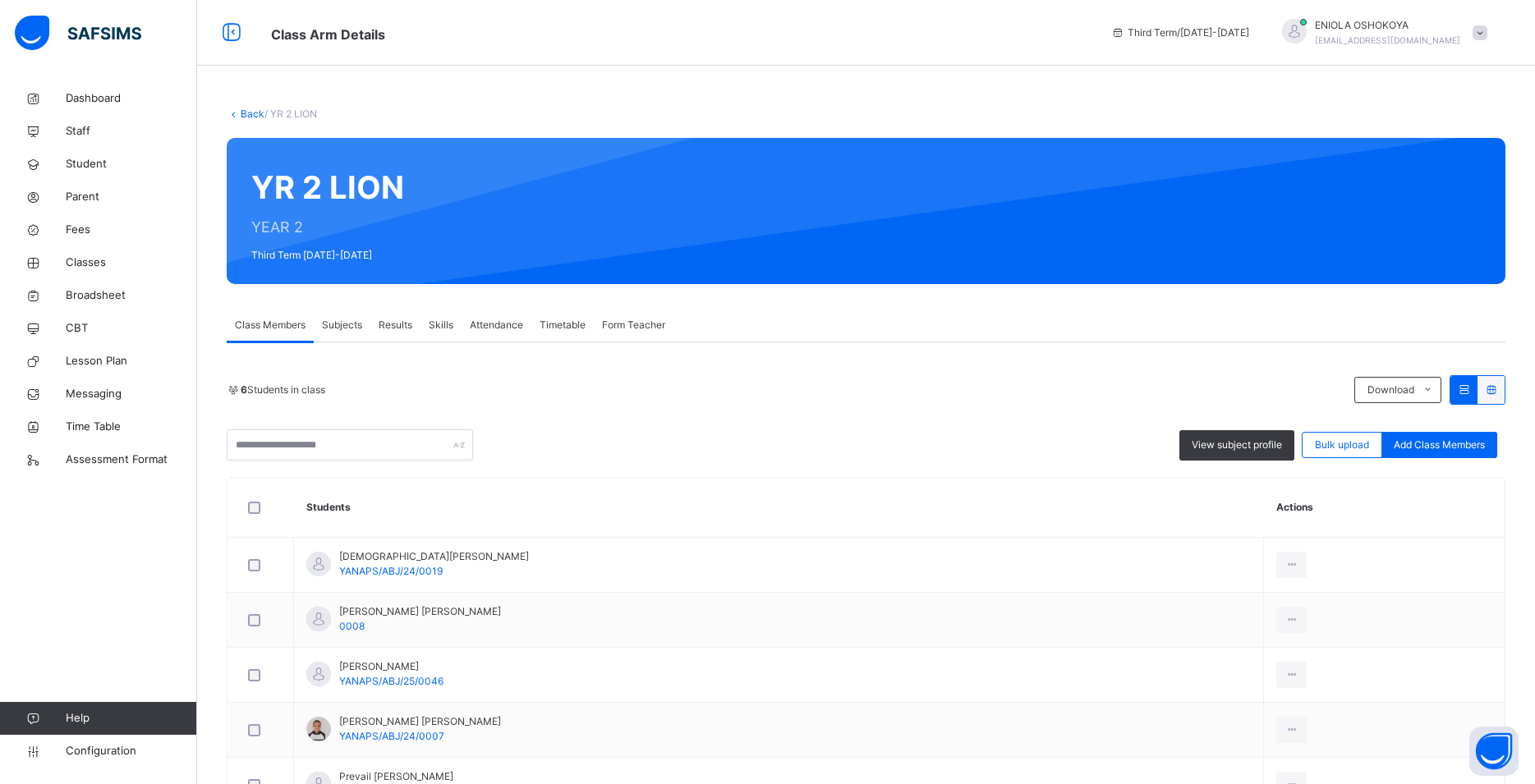
click at [393, 331] on span "Results" at bounding box center [396, 325] width 34 height 15
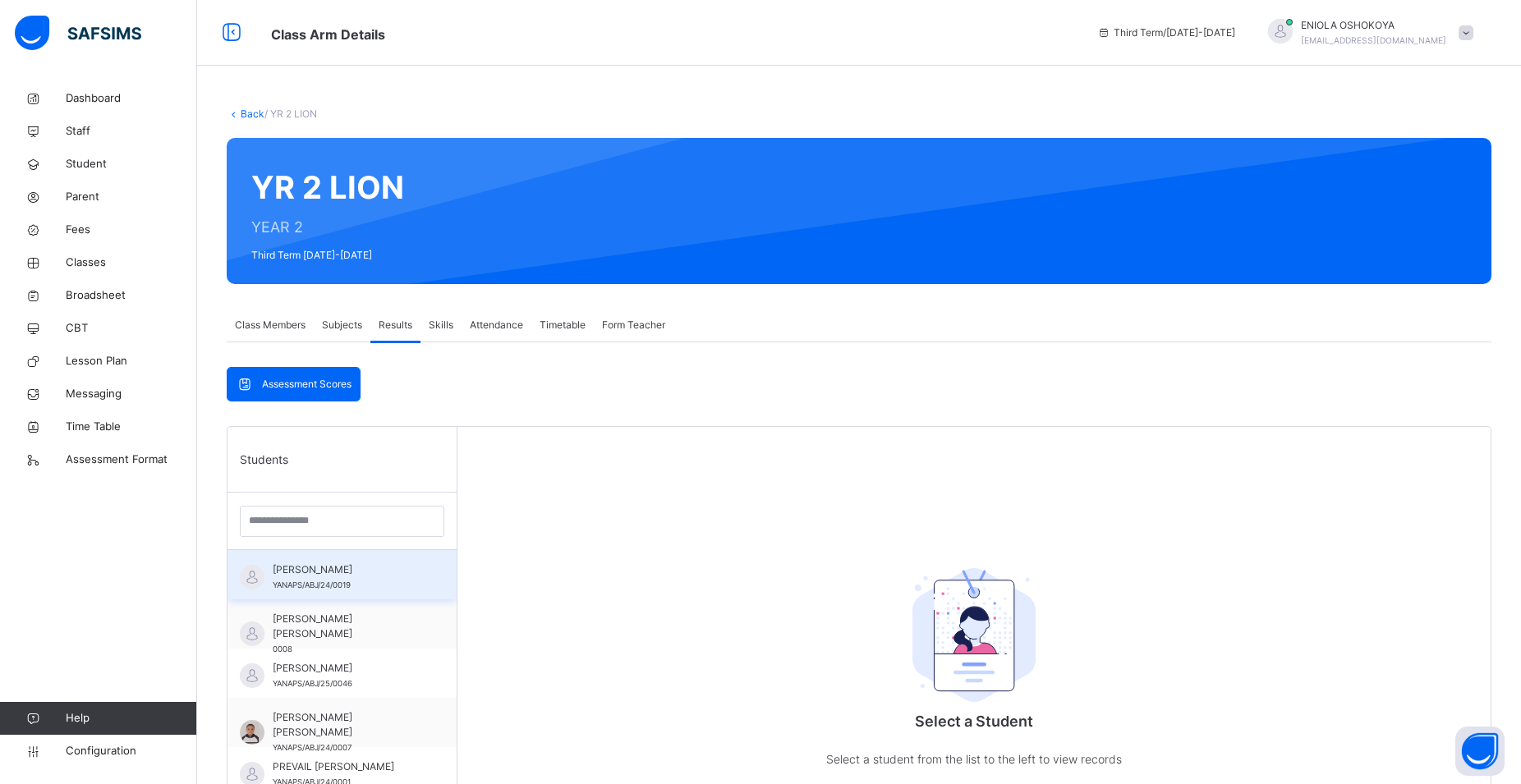
click at [309, 578] on div "ALMAN SALIM OGWUCHE YANAPS/ABJ/24/0019" at bounding box center [346, 577] width 147 height 30
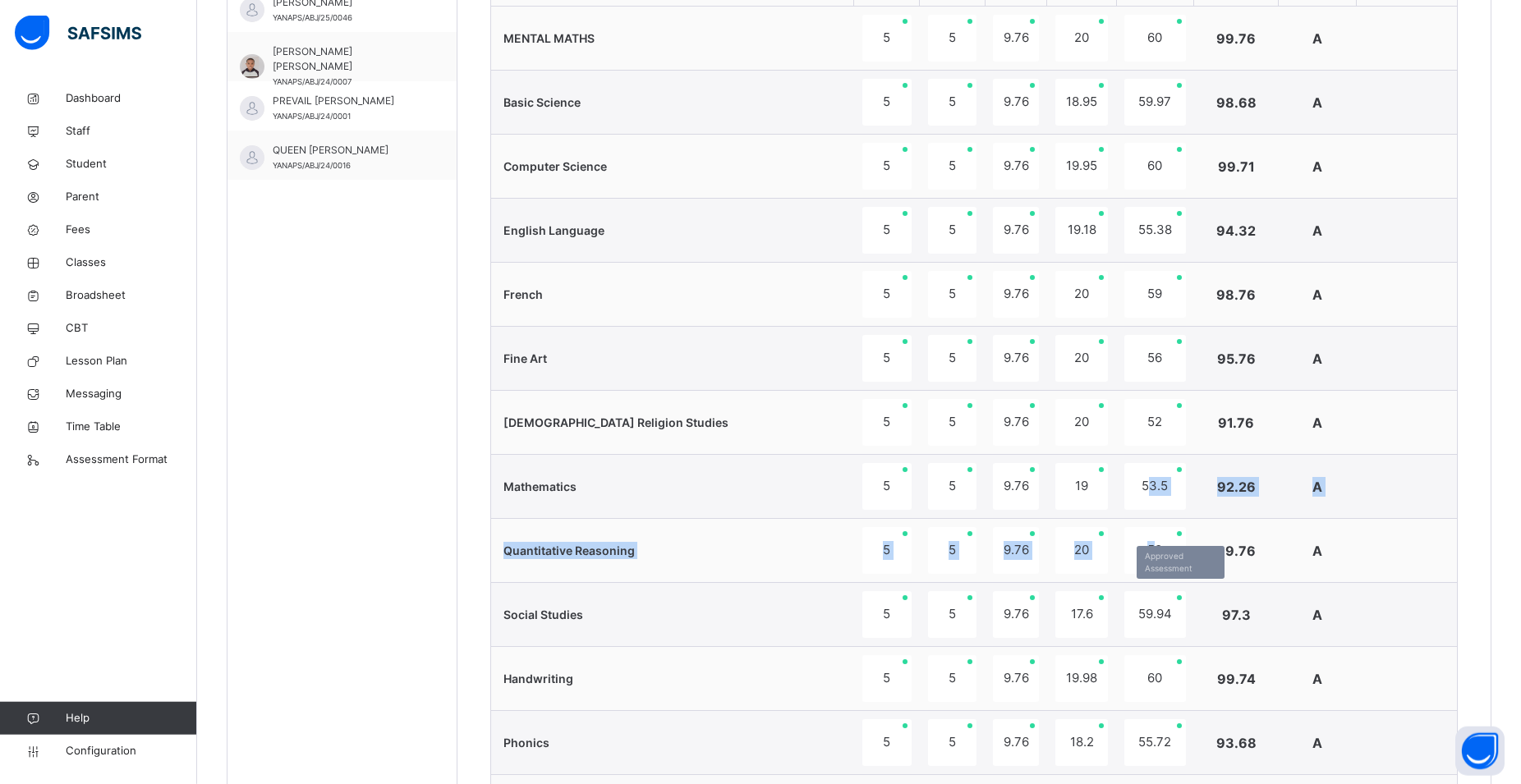
scroll to position [670, 0]
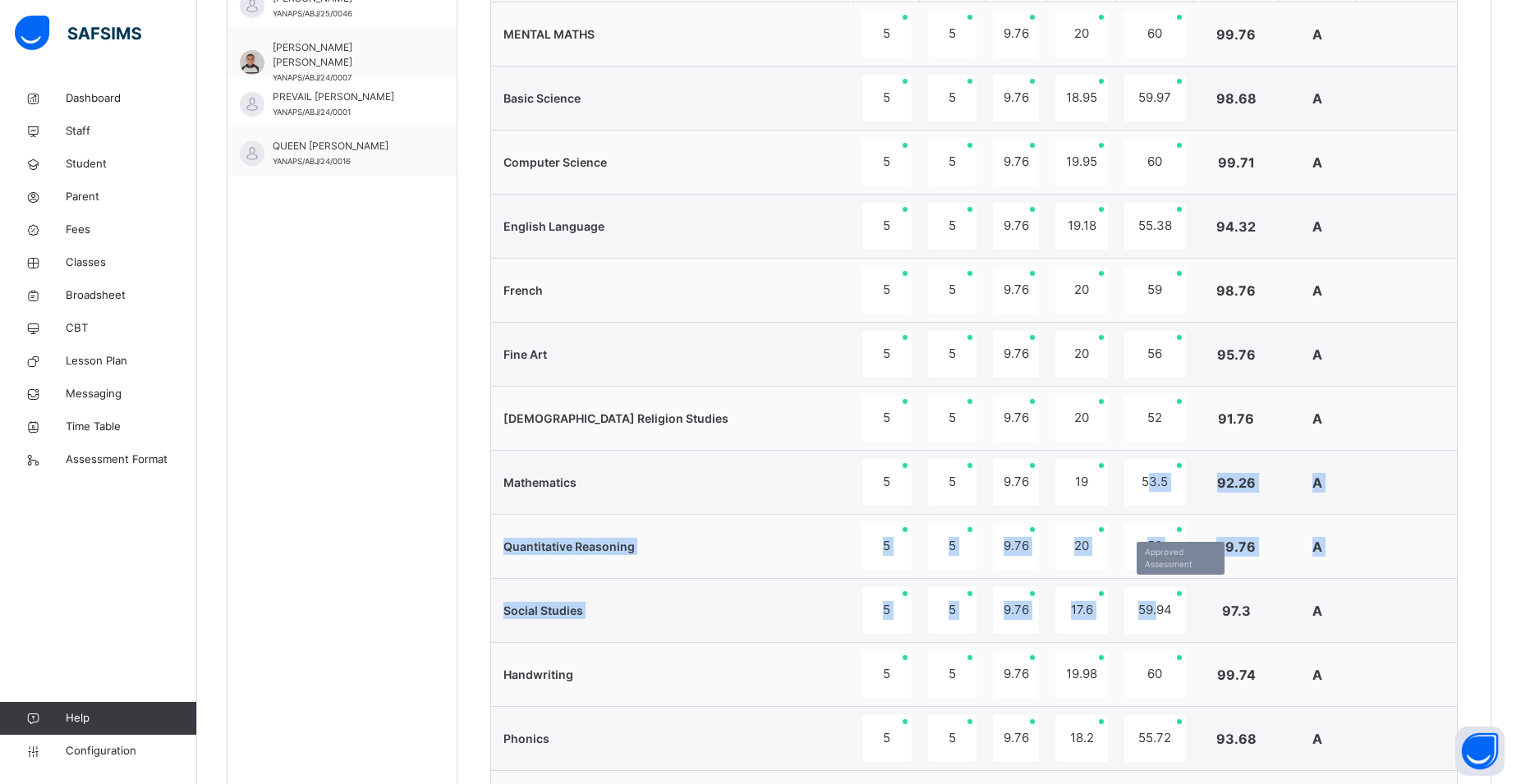
click at [1115, 592] on tbody "MENTAL MATHS 5 5 9.76 20 60 99.76 A Basic Science 5 5 9.76 18.95 59.97 98.68 A …" at bounding box center [973, 386] width 965 height 768
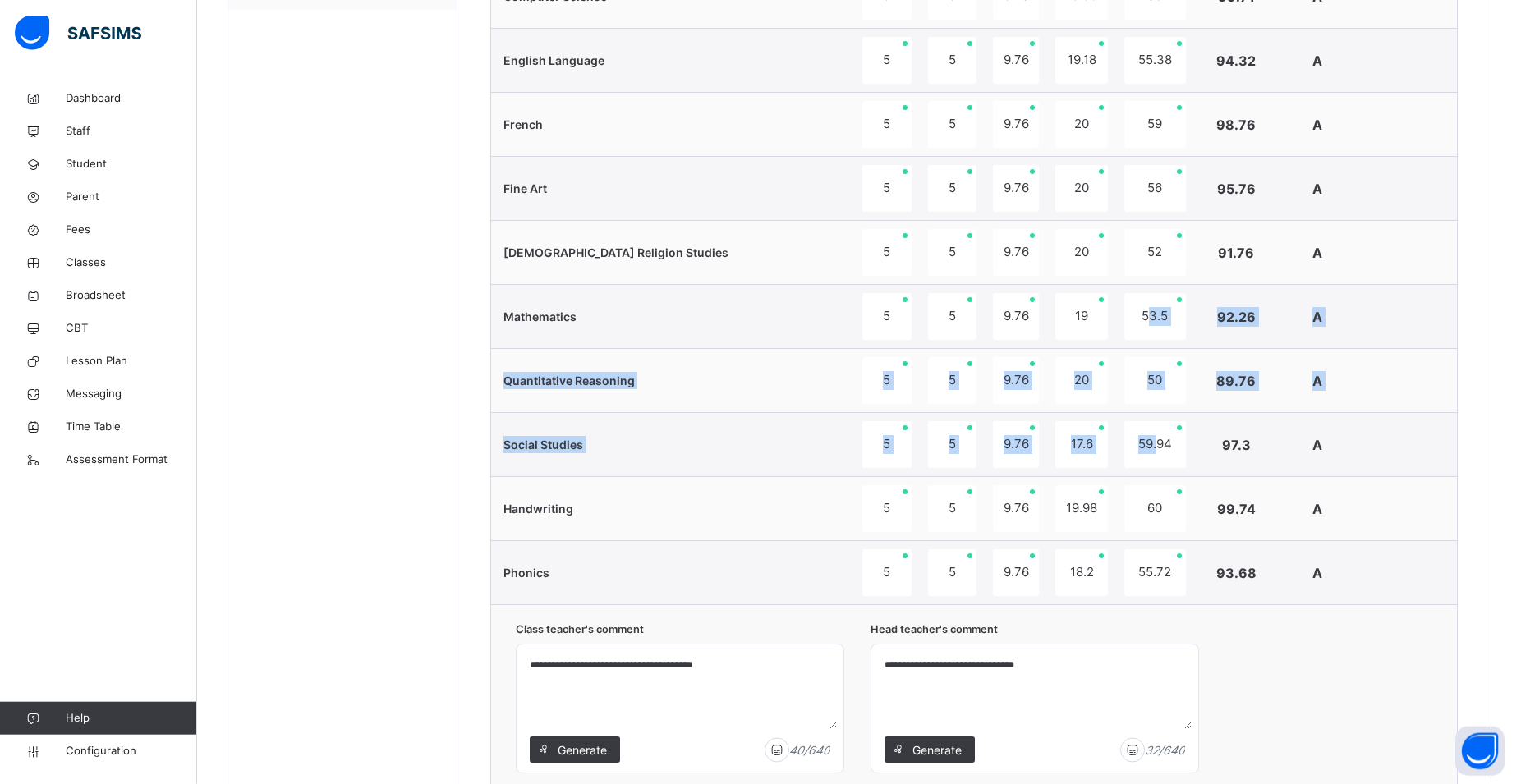
scroll to position [837, 0]
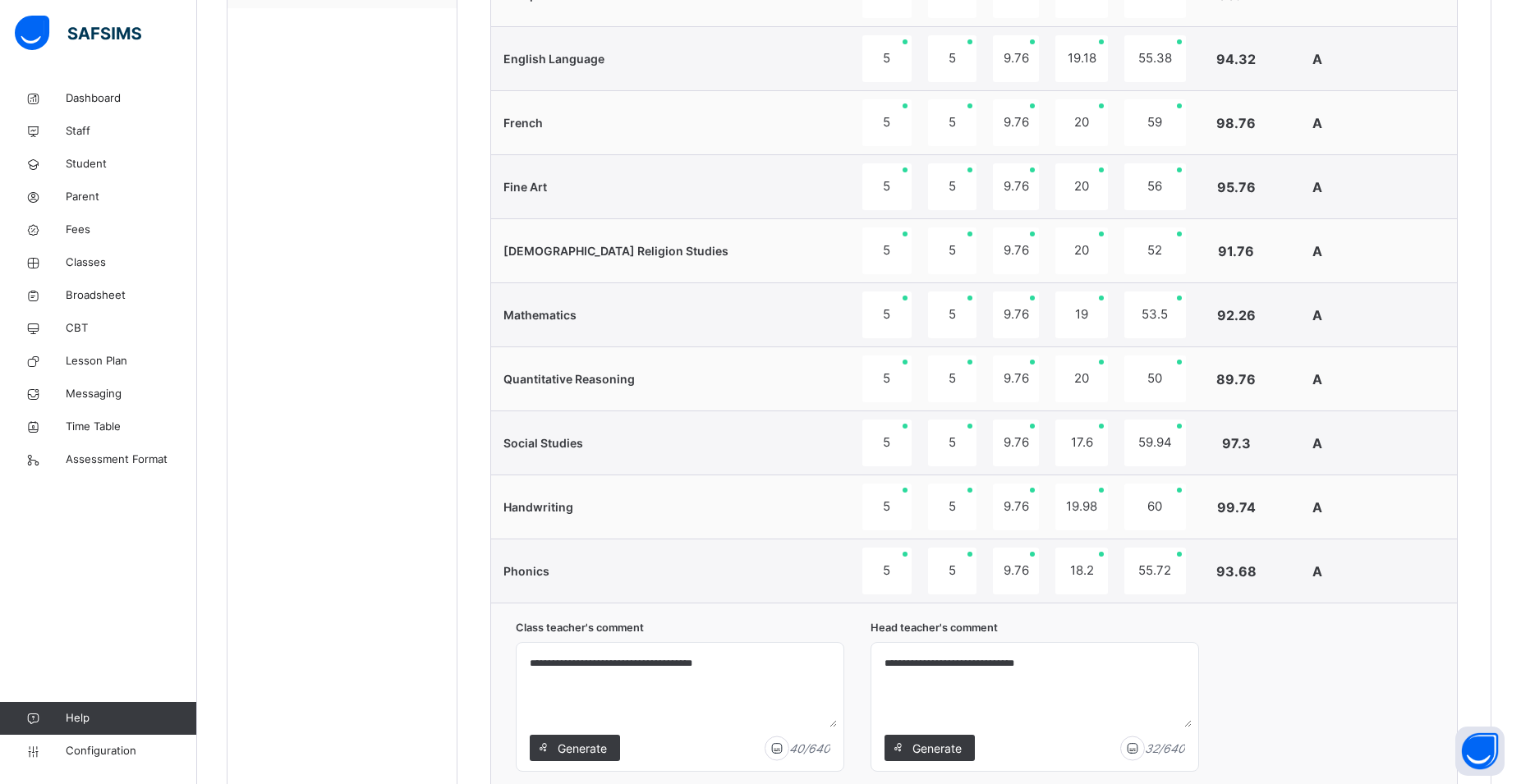
click at [370, 477] on div "Students ALMAN SALIM OGWUCHE YANAPS/ABJ/24/0019 KHALILULLAH UTHMAN SULIEMAN 000…" at bounding box center [342, 245] width 230 height 1312
click at [69, 263] on span "Classes" at bounding box center [131, 262] width 131 height 17
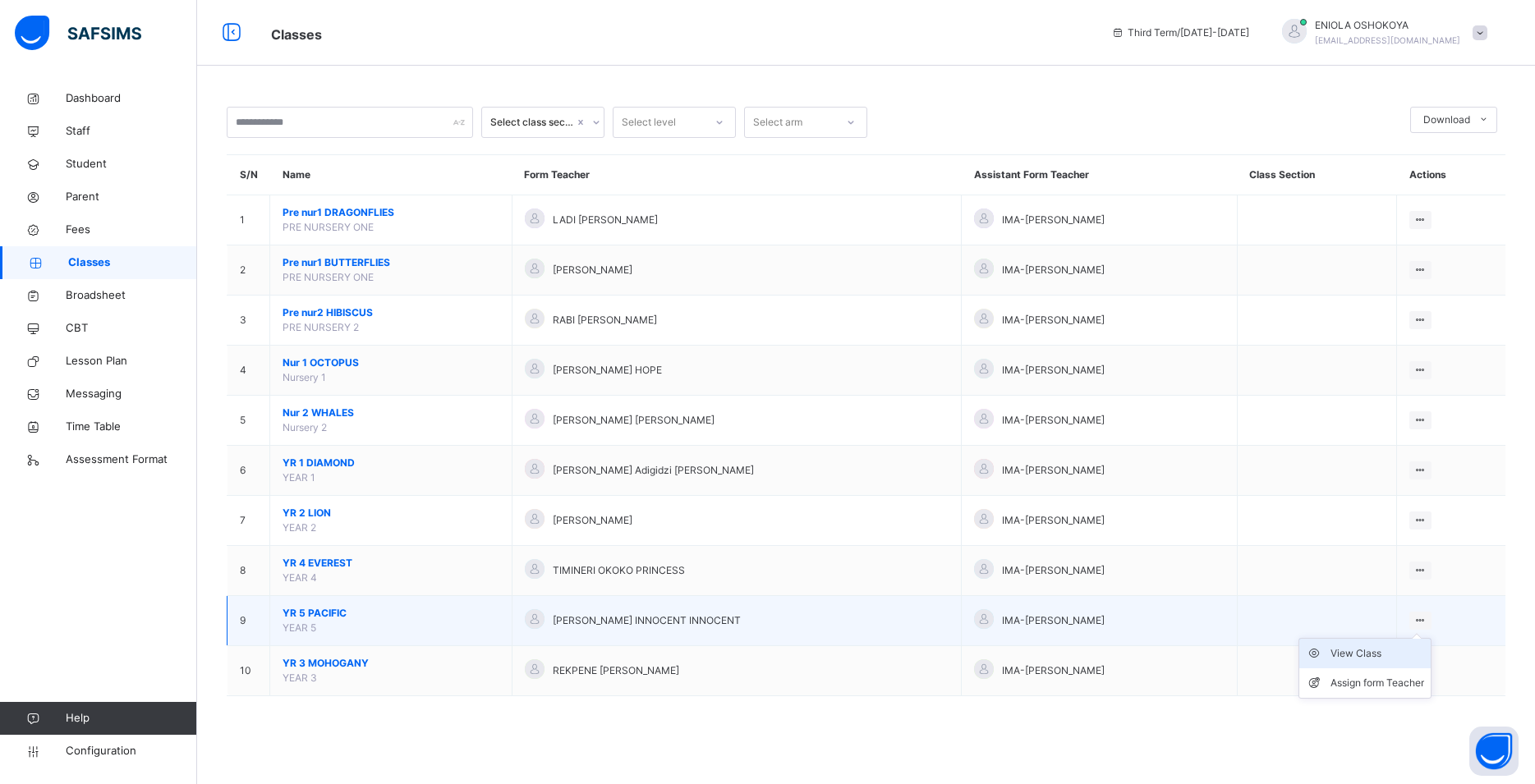
click at [1386, 662] on div "View Class" at bounding box center [1377, 653] width 93 height 17
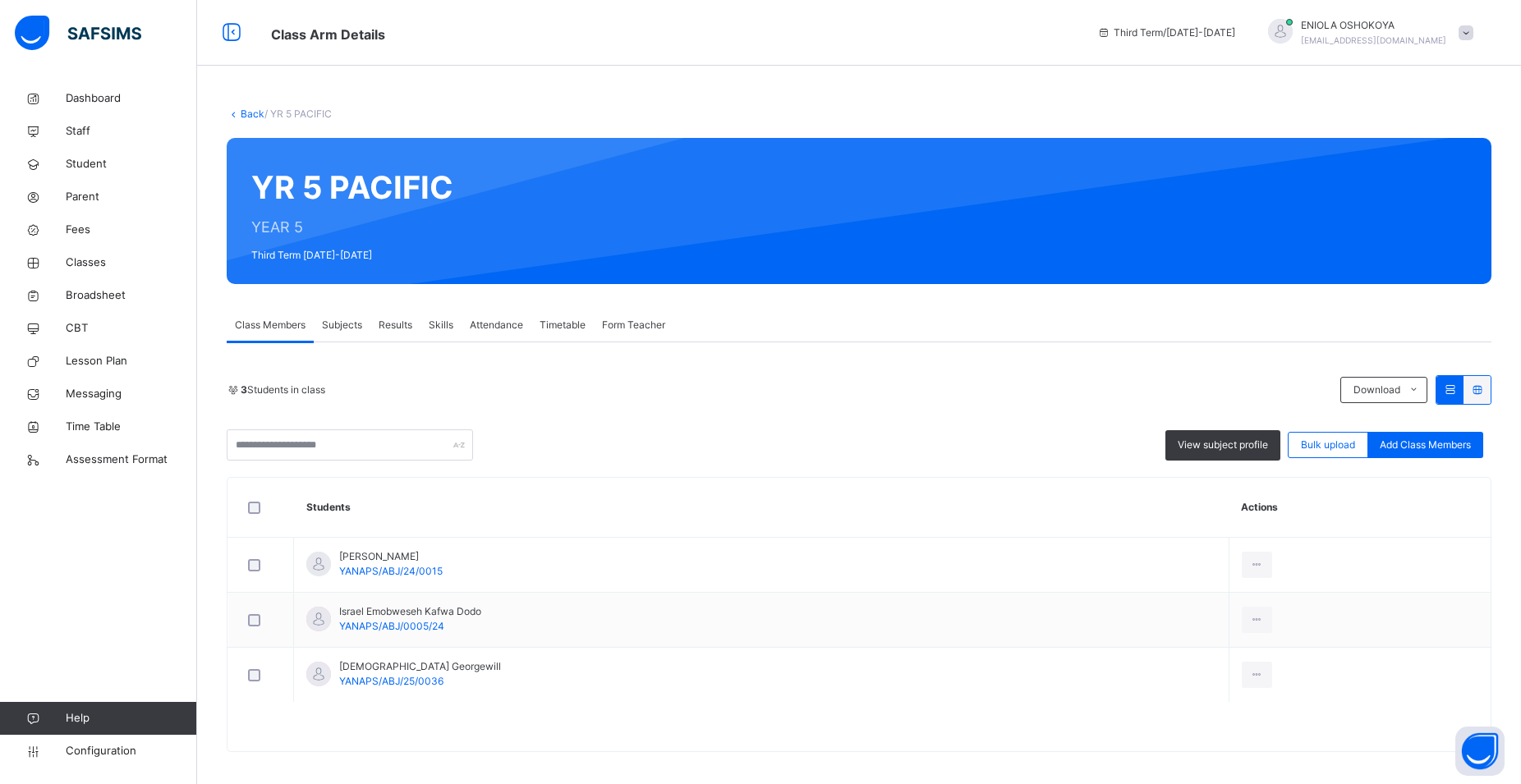
click at [403, 329] on span "Results" at bounding box center [396, 325] width 34 height 15
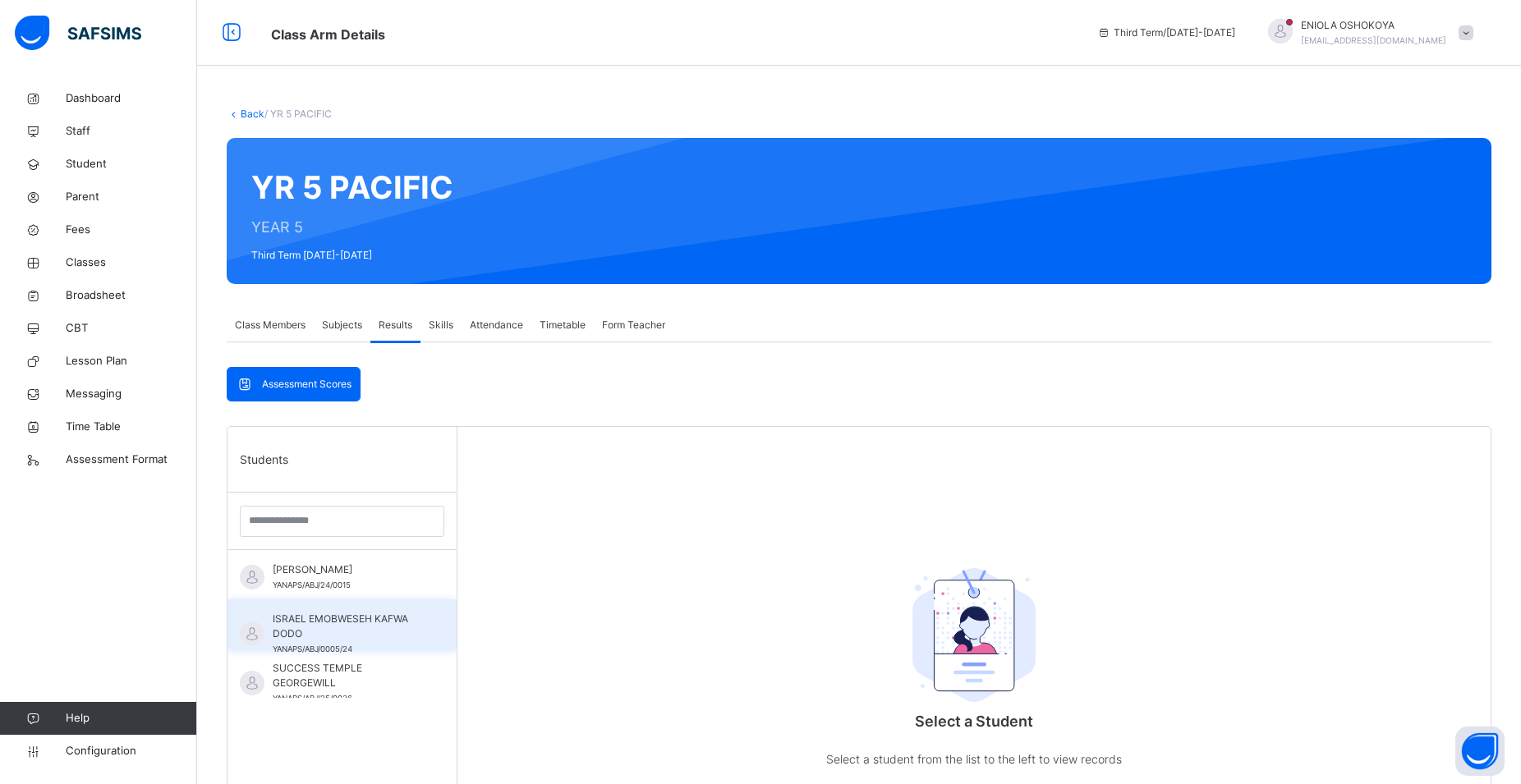
click at [353, 636] on span "ISRAEL EMOBWESEH KAFWA DODO" at bounding box center [346, 626] width 147 height 30
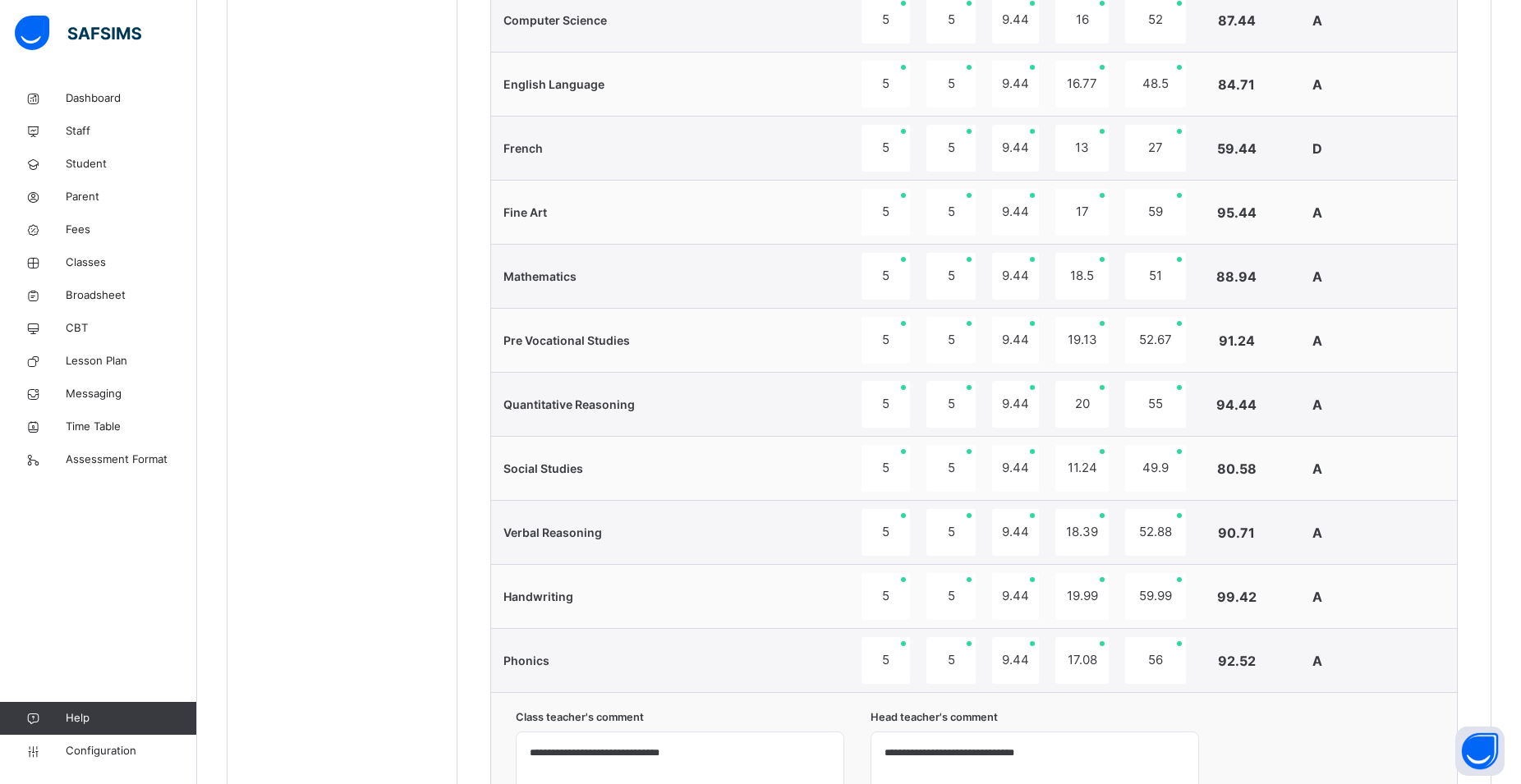
scroll to position [876, 0]
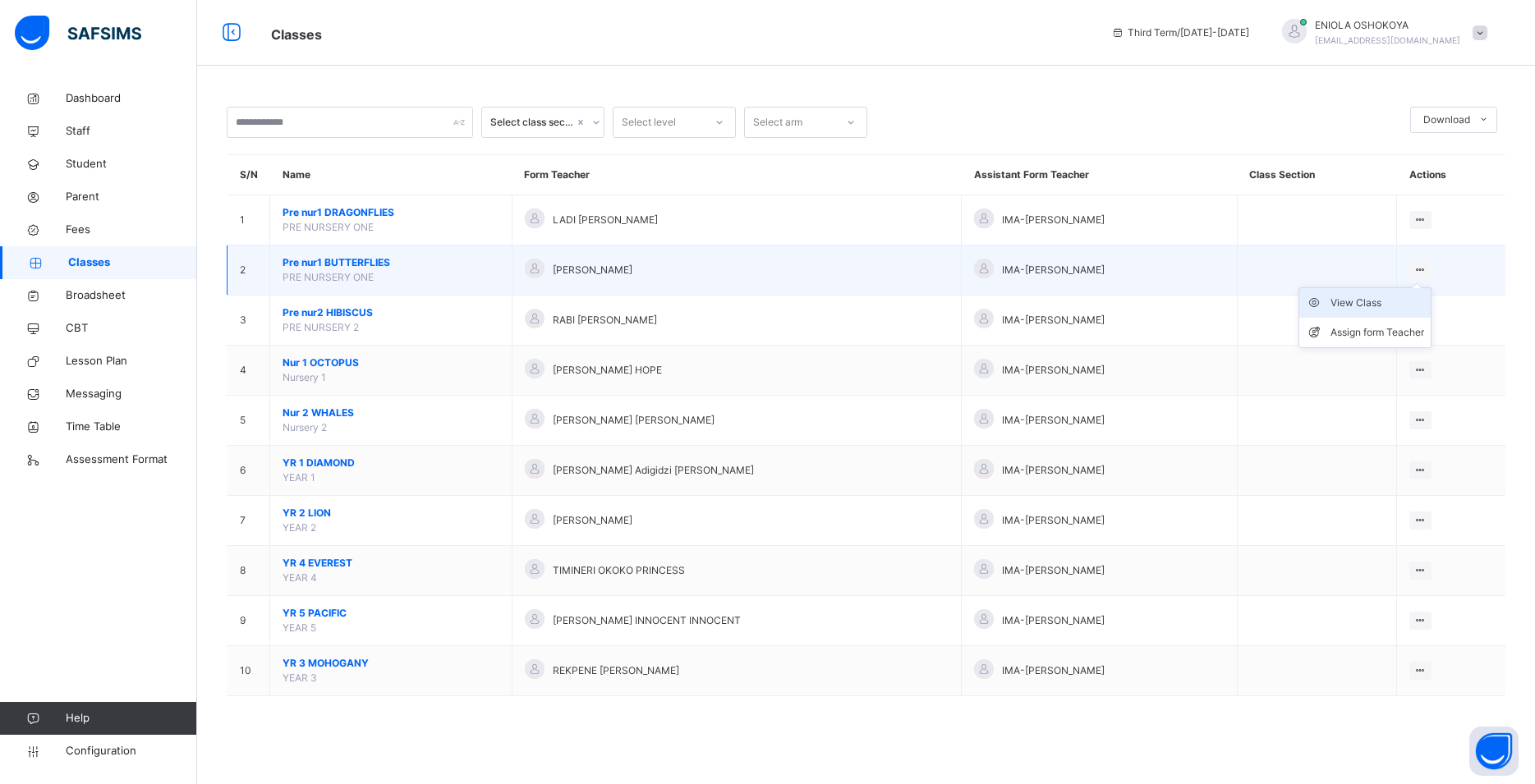
click at [1374, 318] on li "View Class" at bounding box center [1365, 303] width 131 height 30
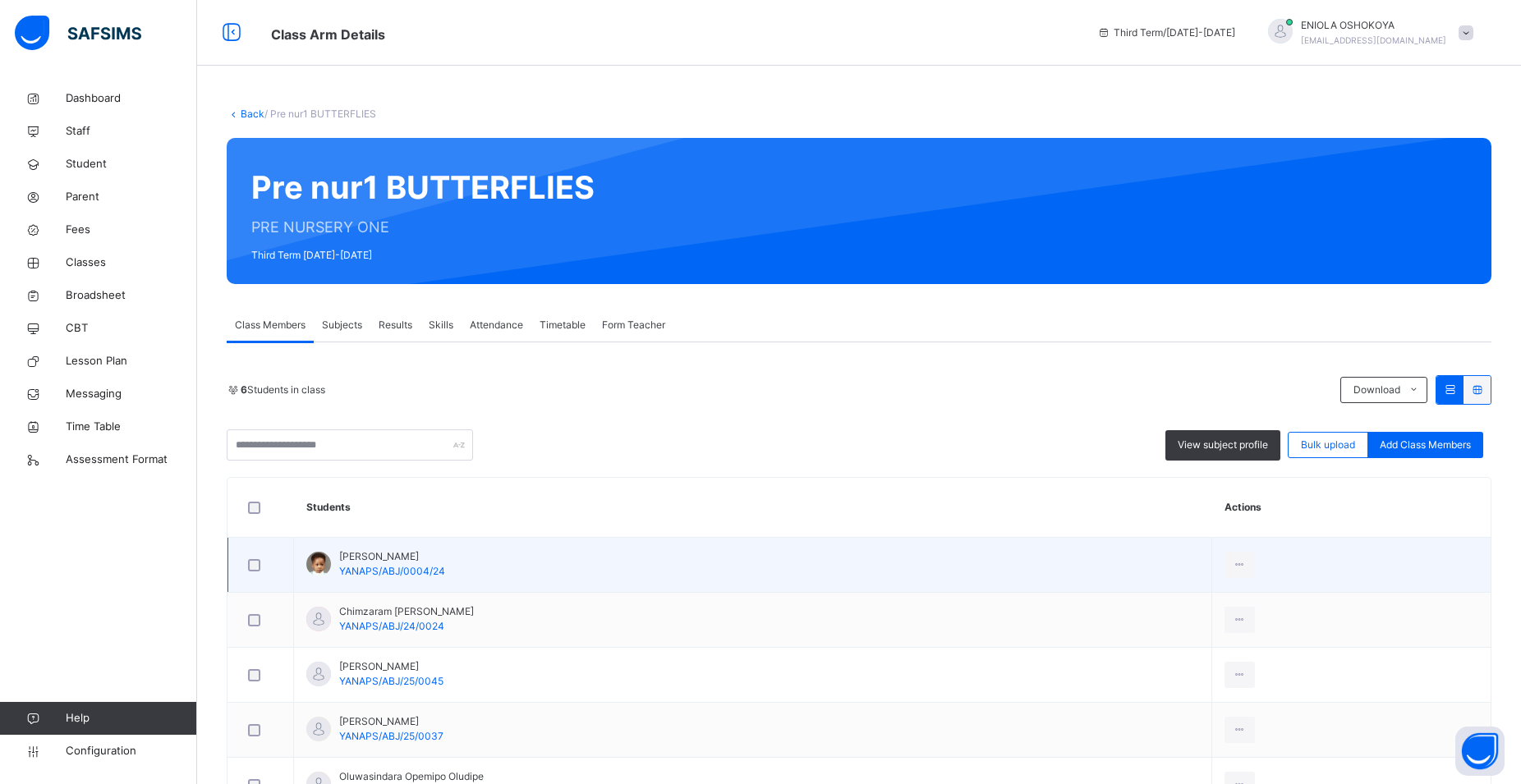
click at [432, 567] on span "YANAPS/ABJ/0004/24" at bounding box center [392, 570] width 106 height 12
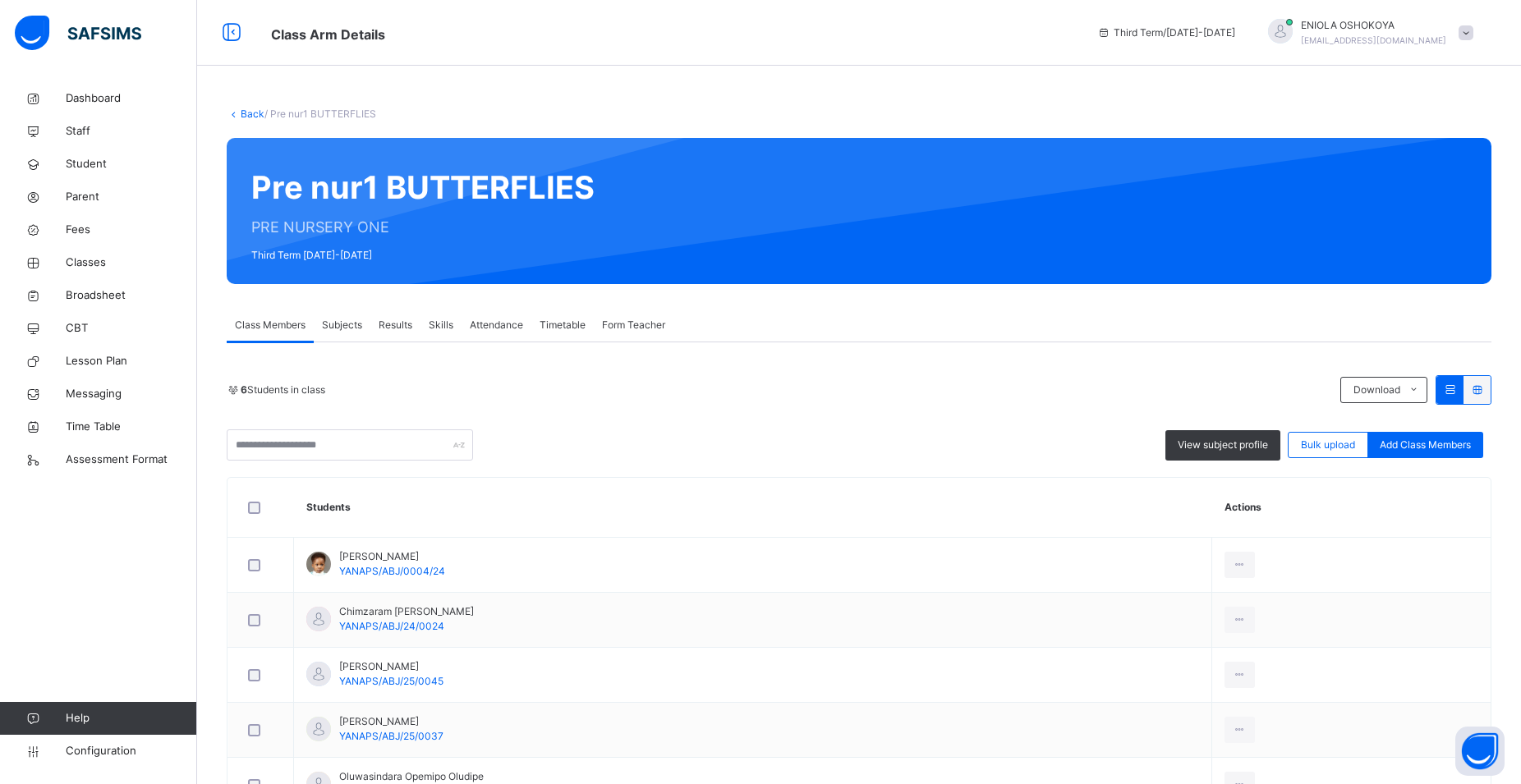
click at [391, 324] on span "Results" at bounding box center [396, 325] width 34 height 15
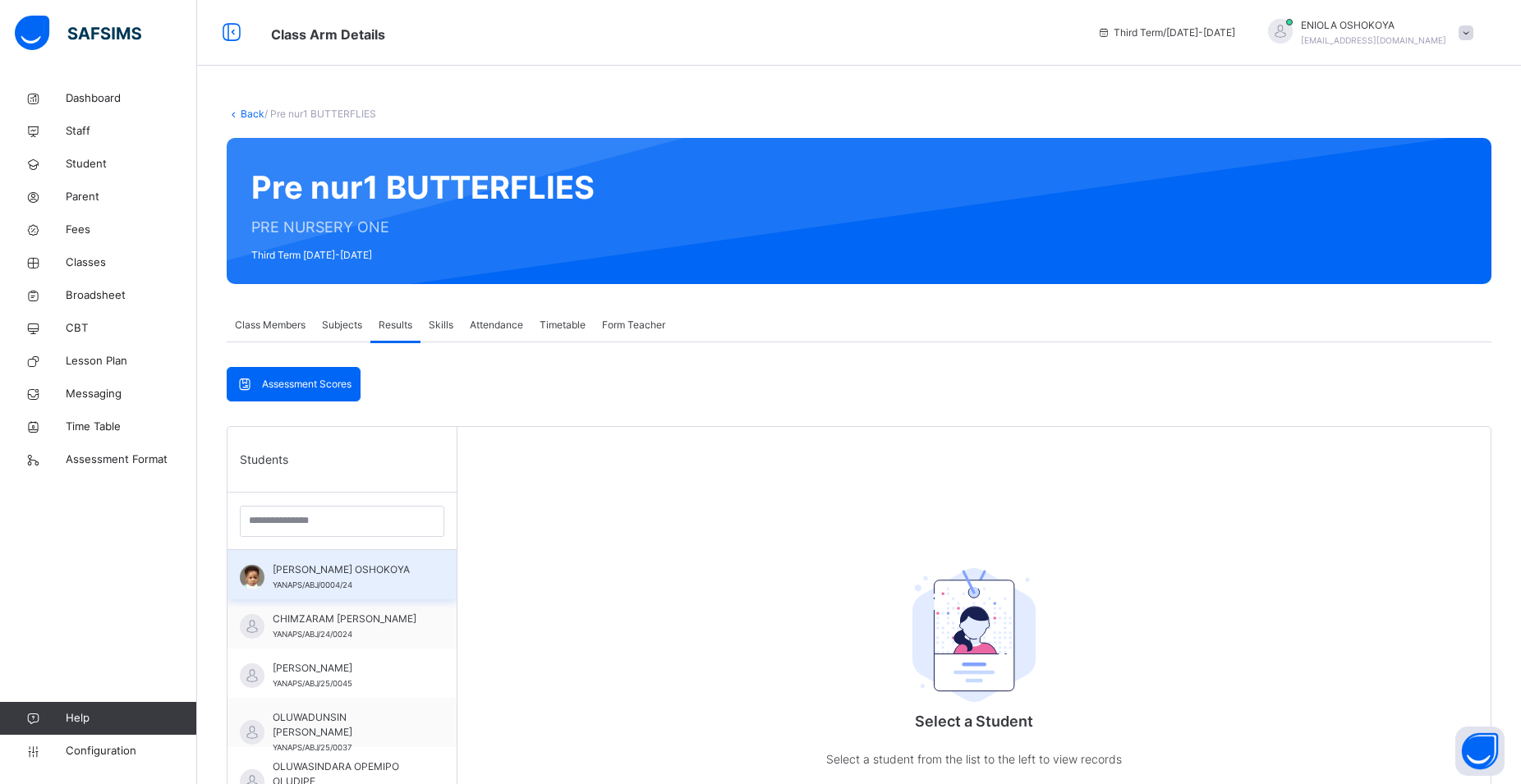
click at [367, 571] on span "ADRIAN OLUWAJOMILOJU OSHOKOYA" at bounding box center [346, 569] width 147 height 15
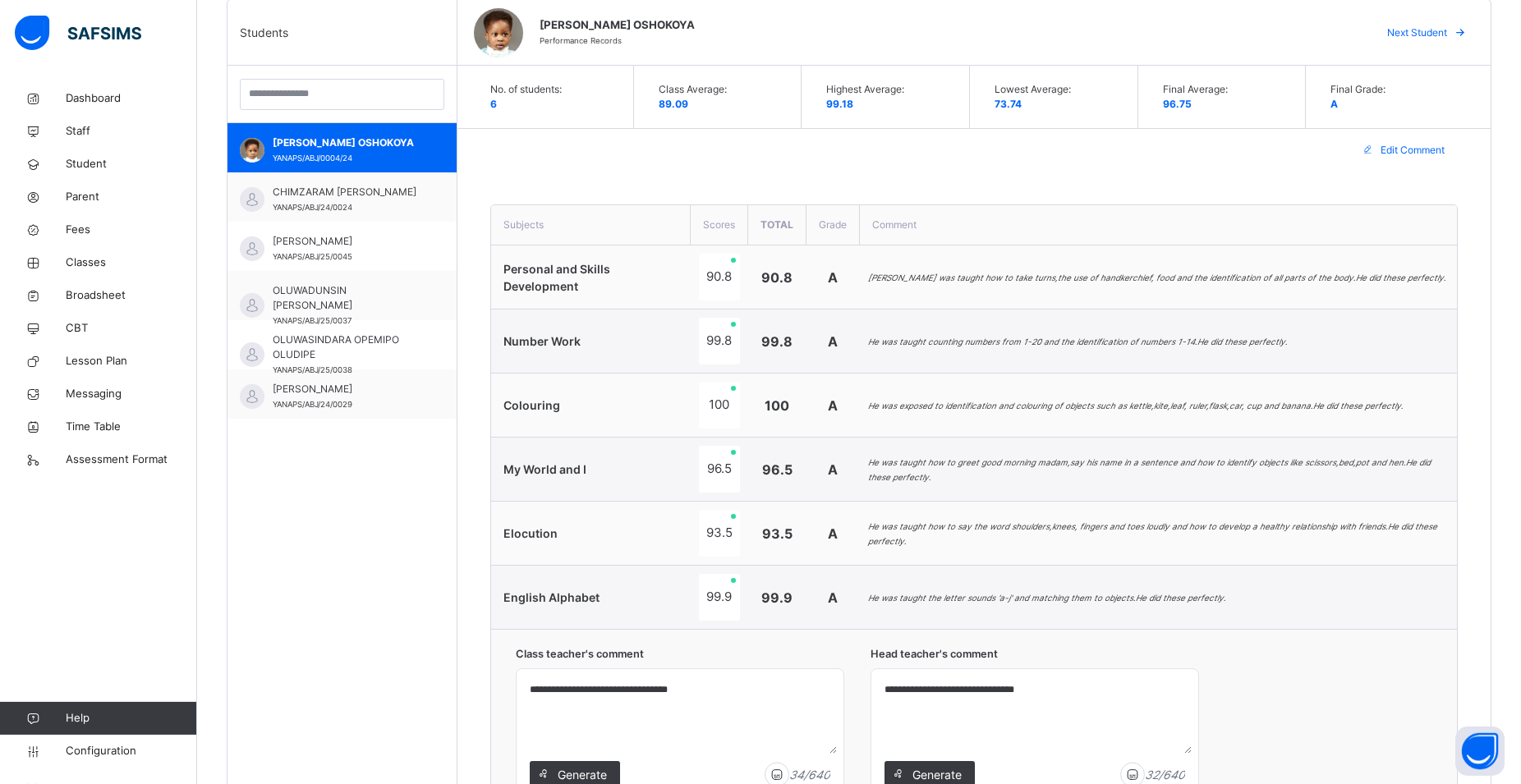
scroll to position [586, 0]
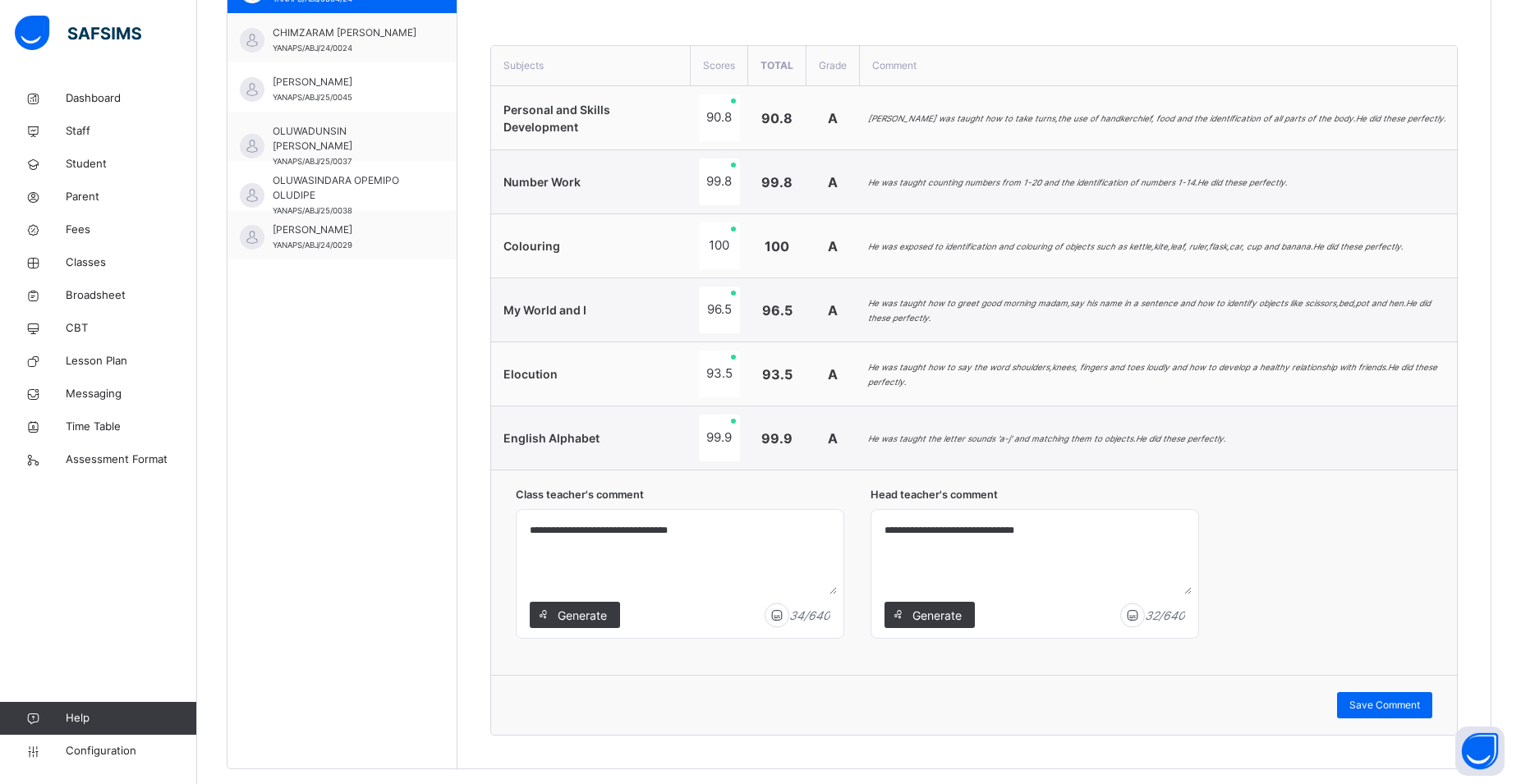
click at [837, 242] on span "A" at bounding box center [833, 246] width 10 height 17
click at [777, 460] on td "99.9" at bounding box center [776, 438] width 59 height 64
click at [813, 265] on td "A" at bounding box center [833, 246] width 54 height 64
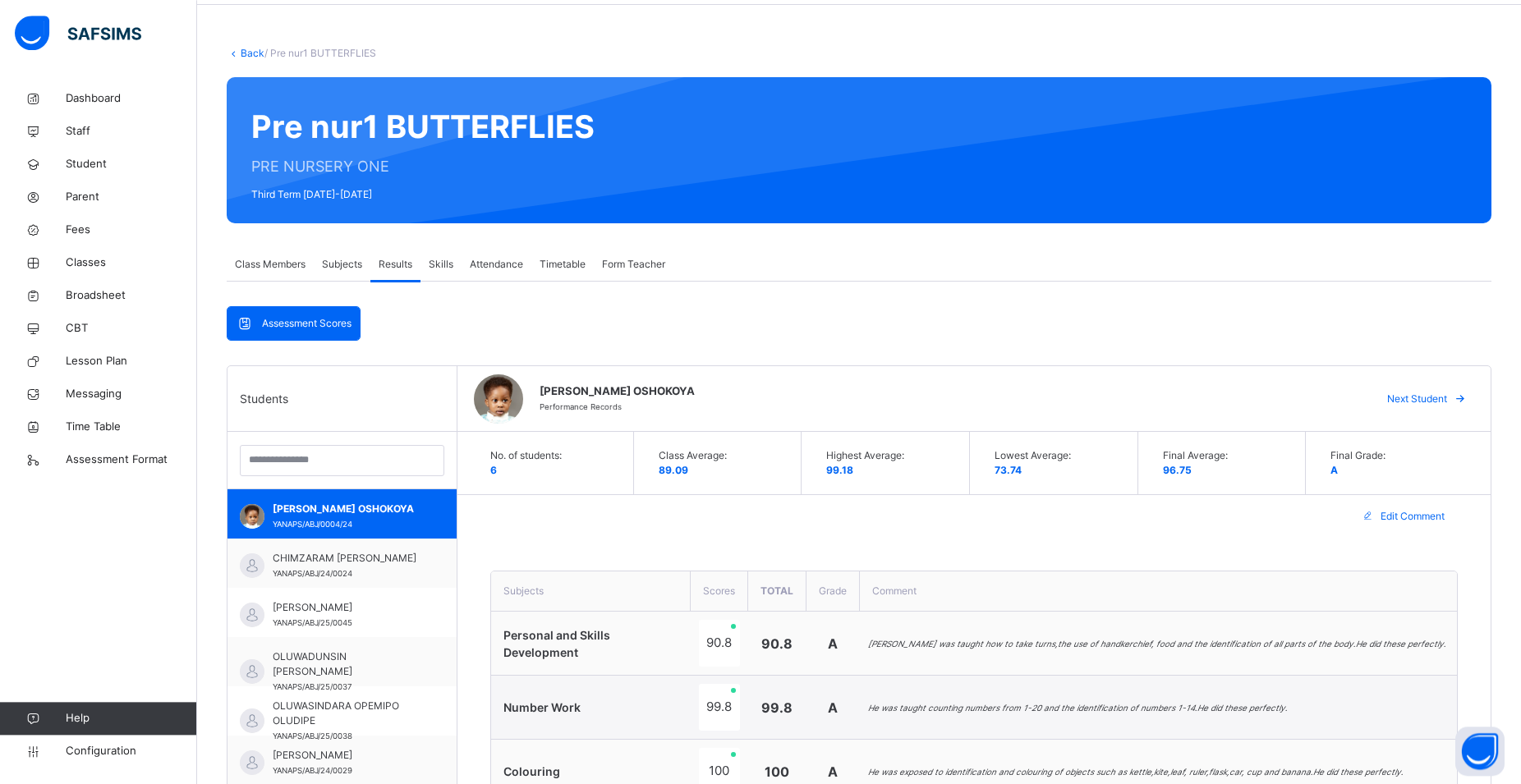
scroll to position [32, 0]
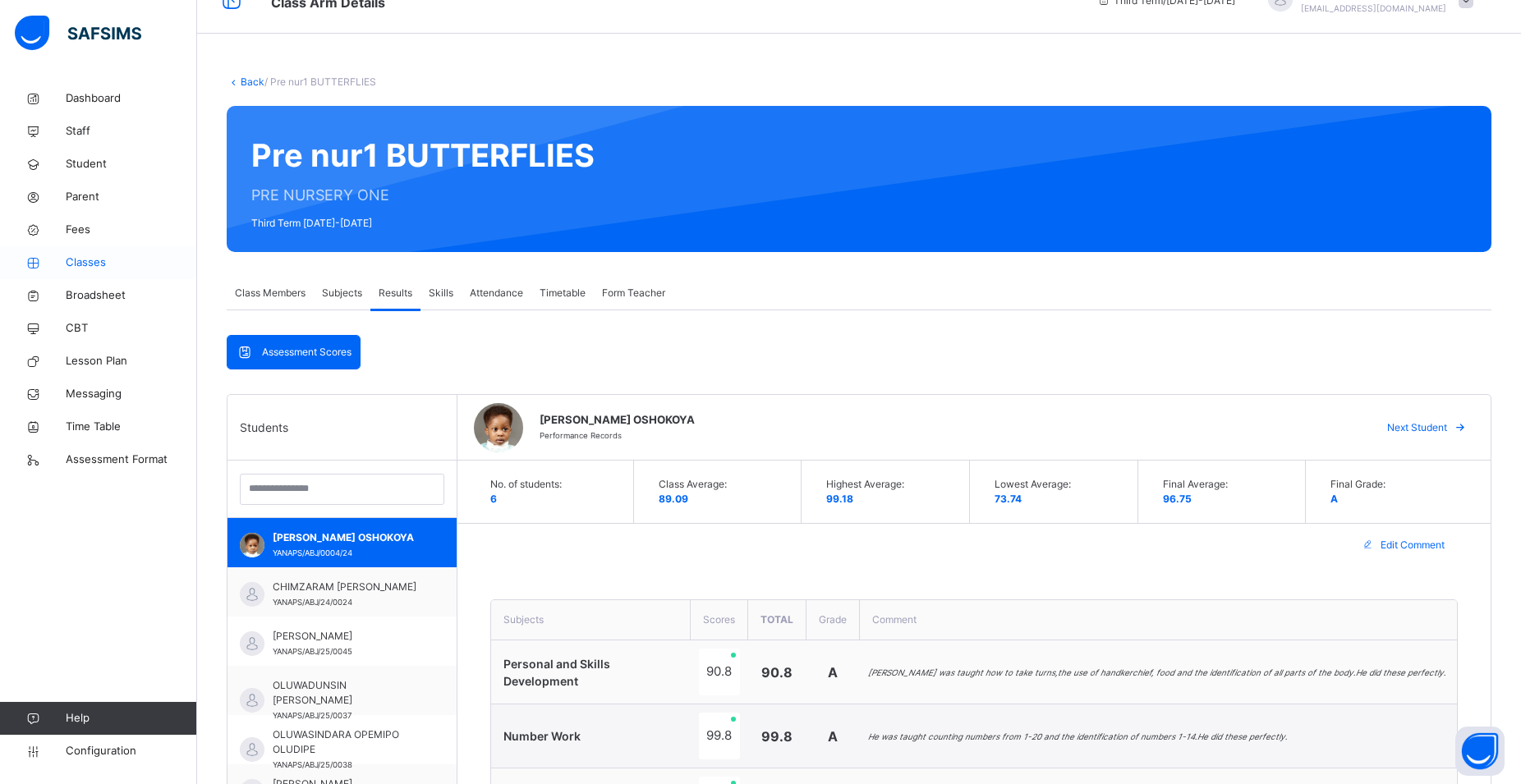
click at [83, 257] on span "Classes" at bounding box center [131, 262] width 131 height 17
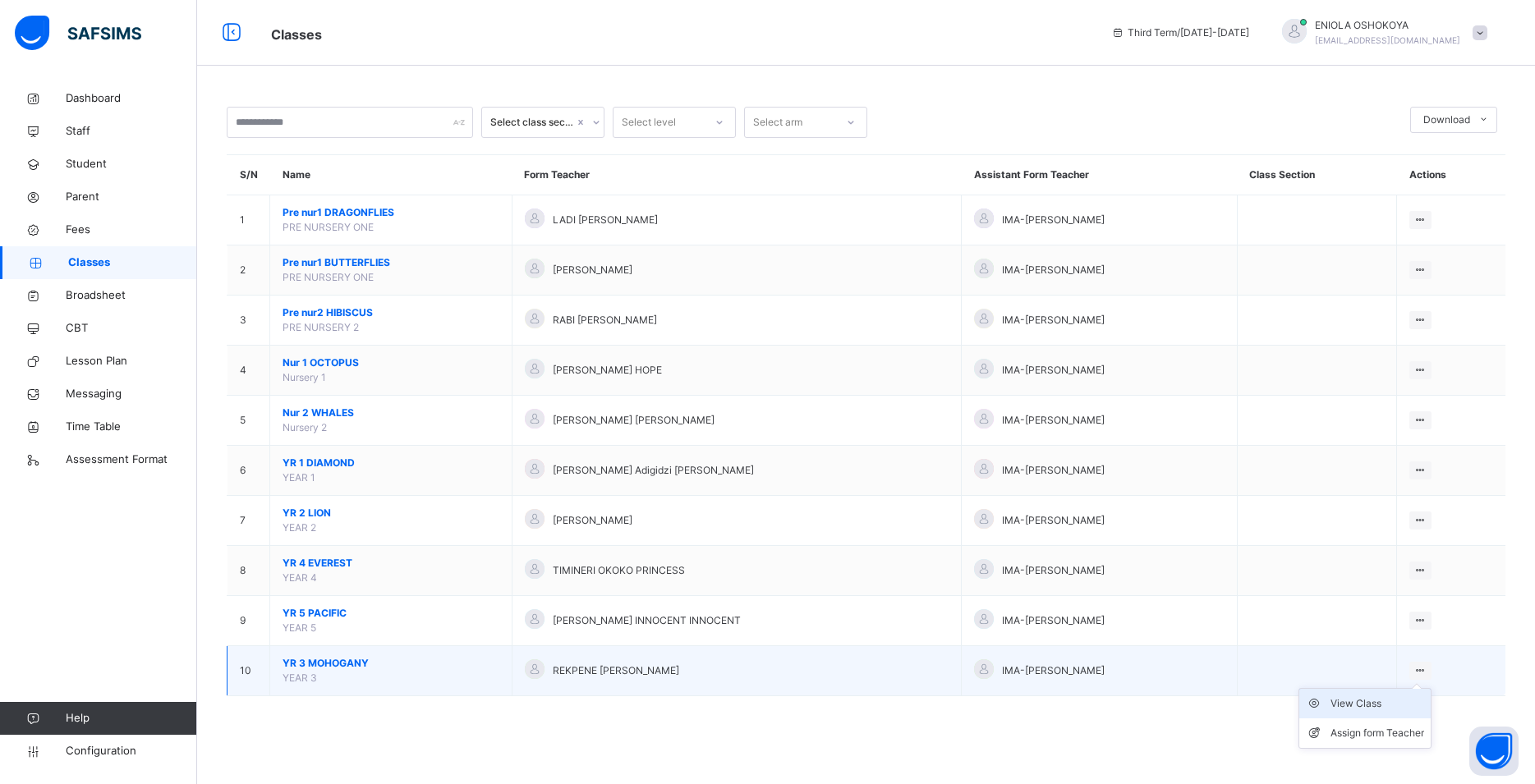
click at [1370, 711] on div "View Class" at bounding box center [1377, 704] width 93 height 17
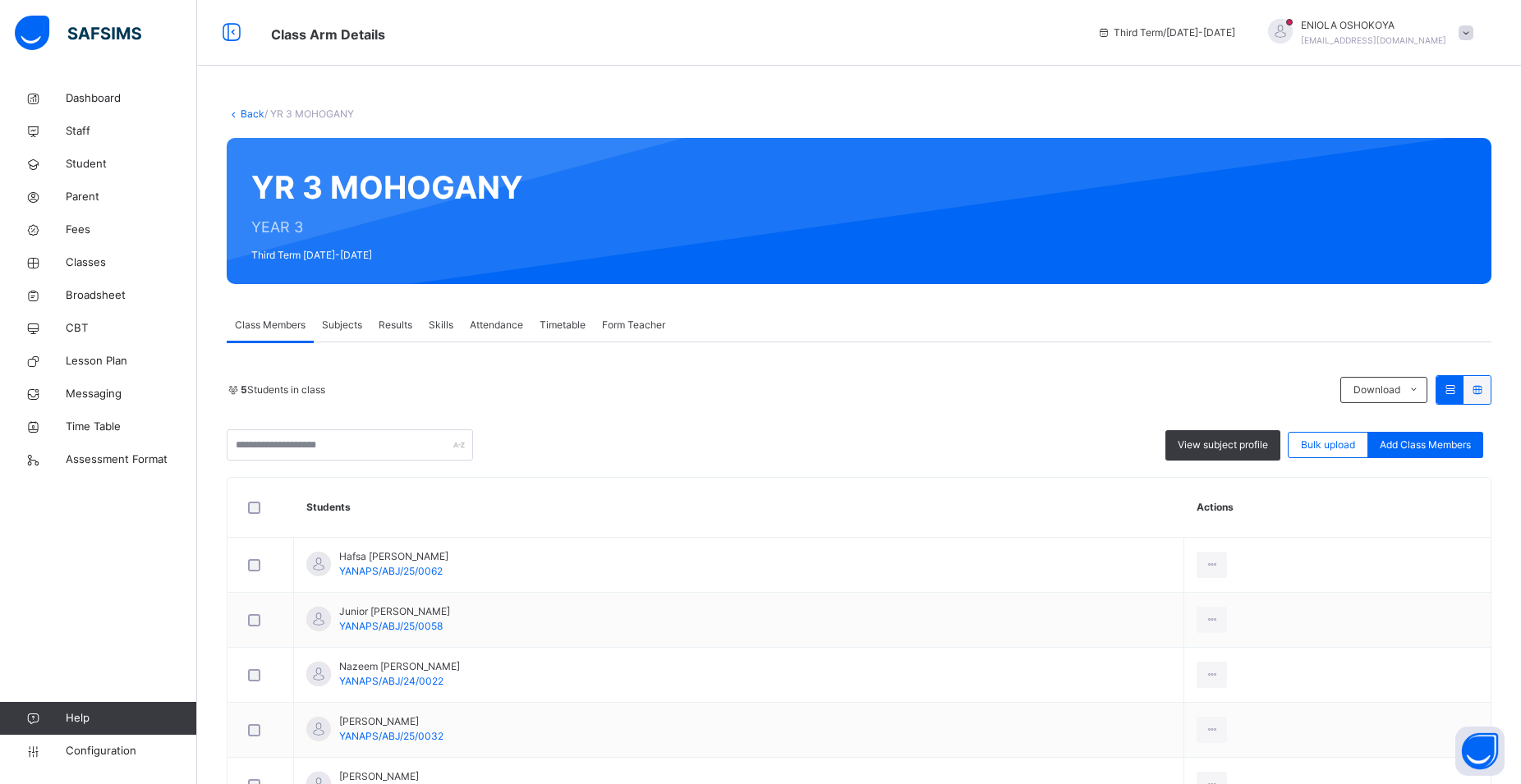
click at [390, 326] on span "Results" at bounding box center [396, 325] width 34 height 15
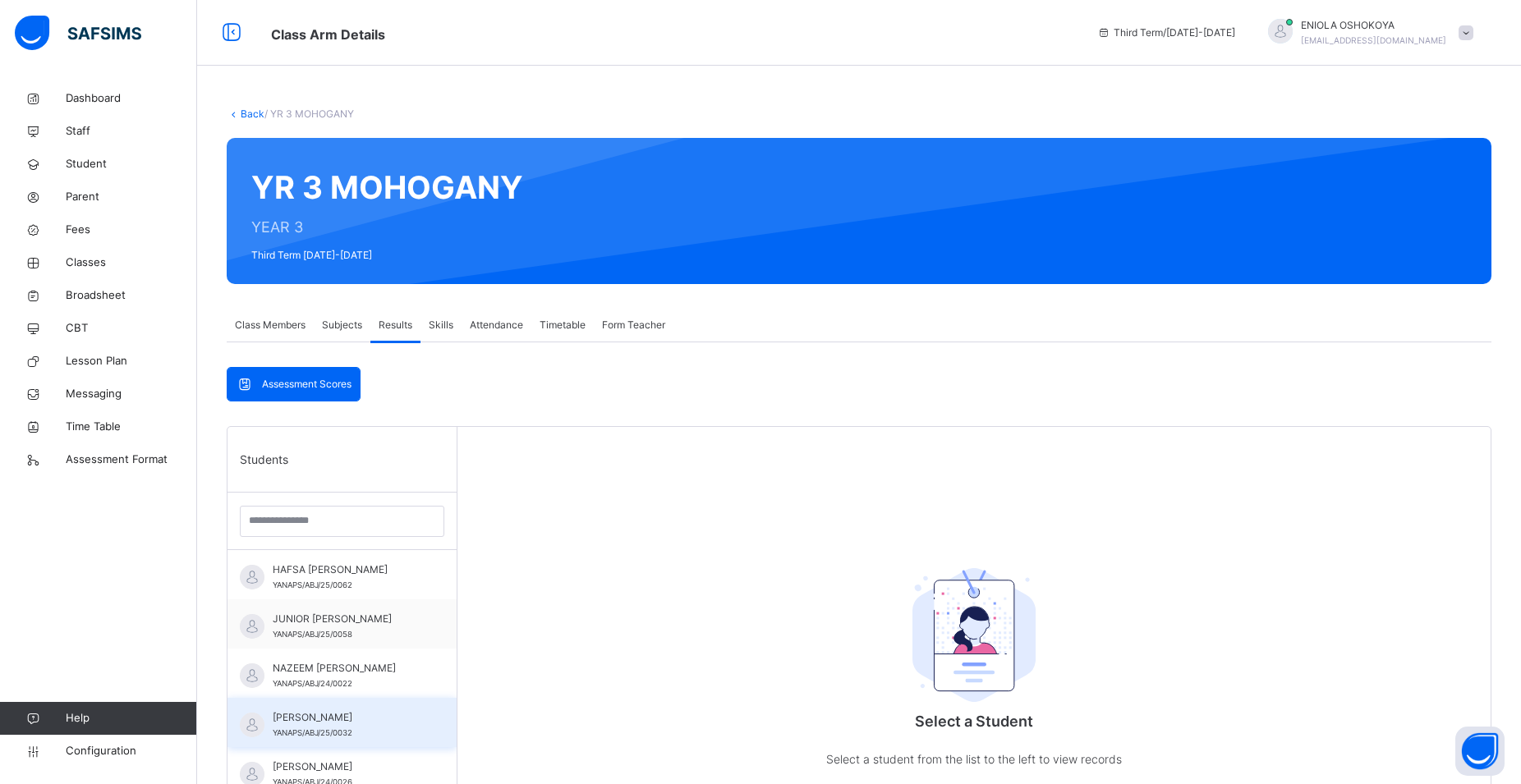
click at [350, 724] on div "NIMA SULEIMAN YANAPS/ABJ/25/0032" at bounding box center [346, 724] width 147 height 30
click at [351, 720] on span "NIMA SULEIMAN" at bounding box center [346, 716] width 147 height 15
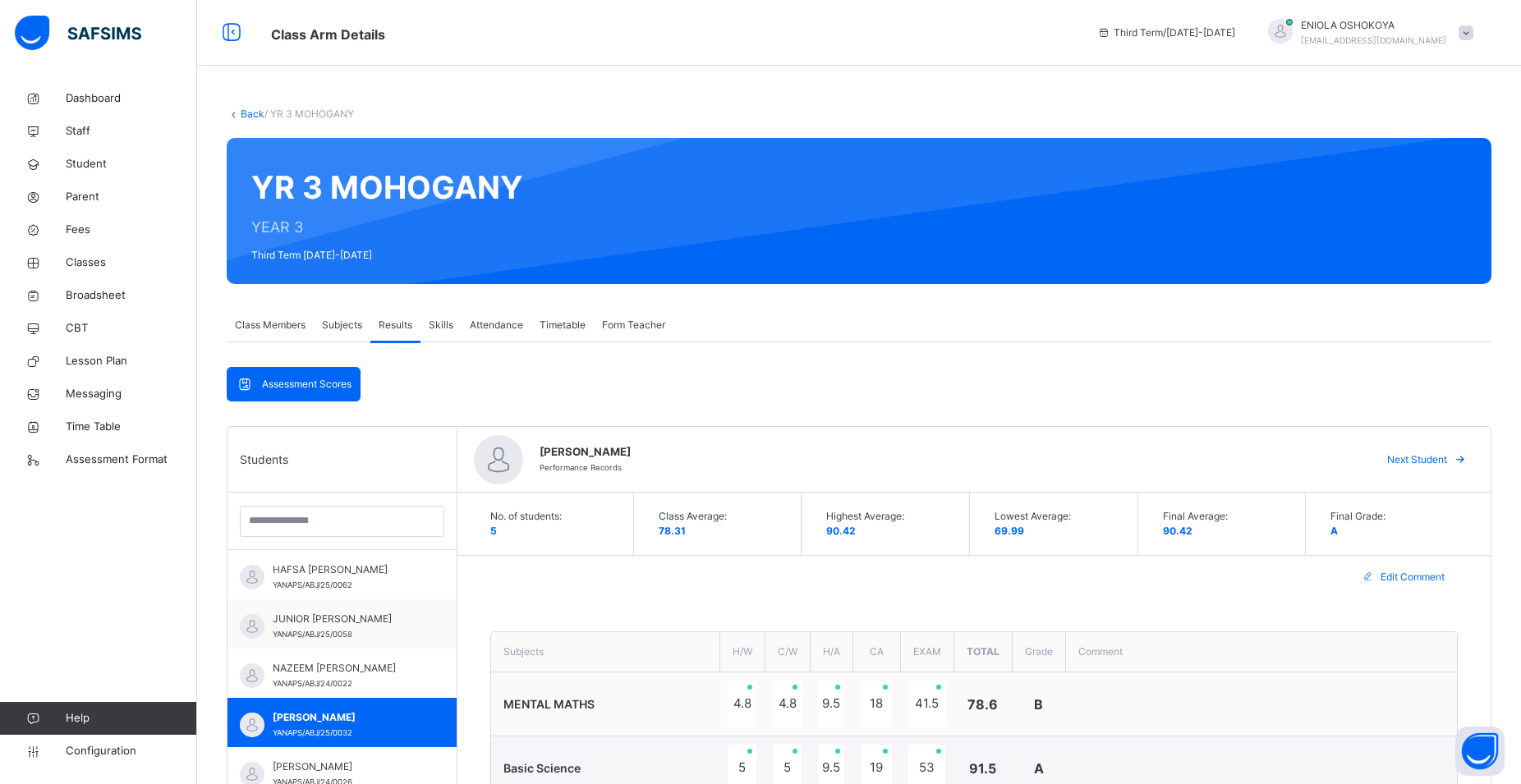
type textarea "**********"
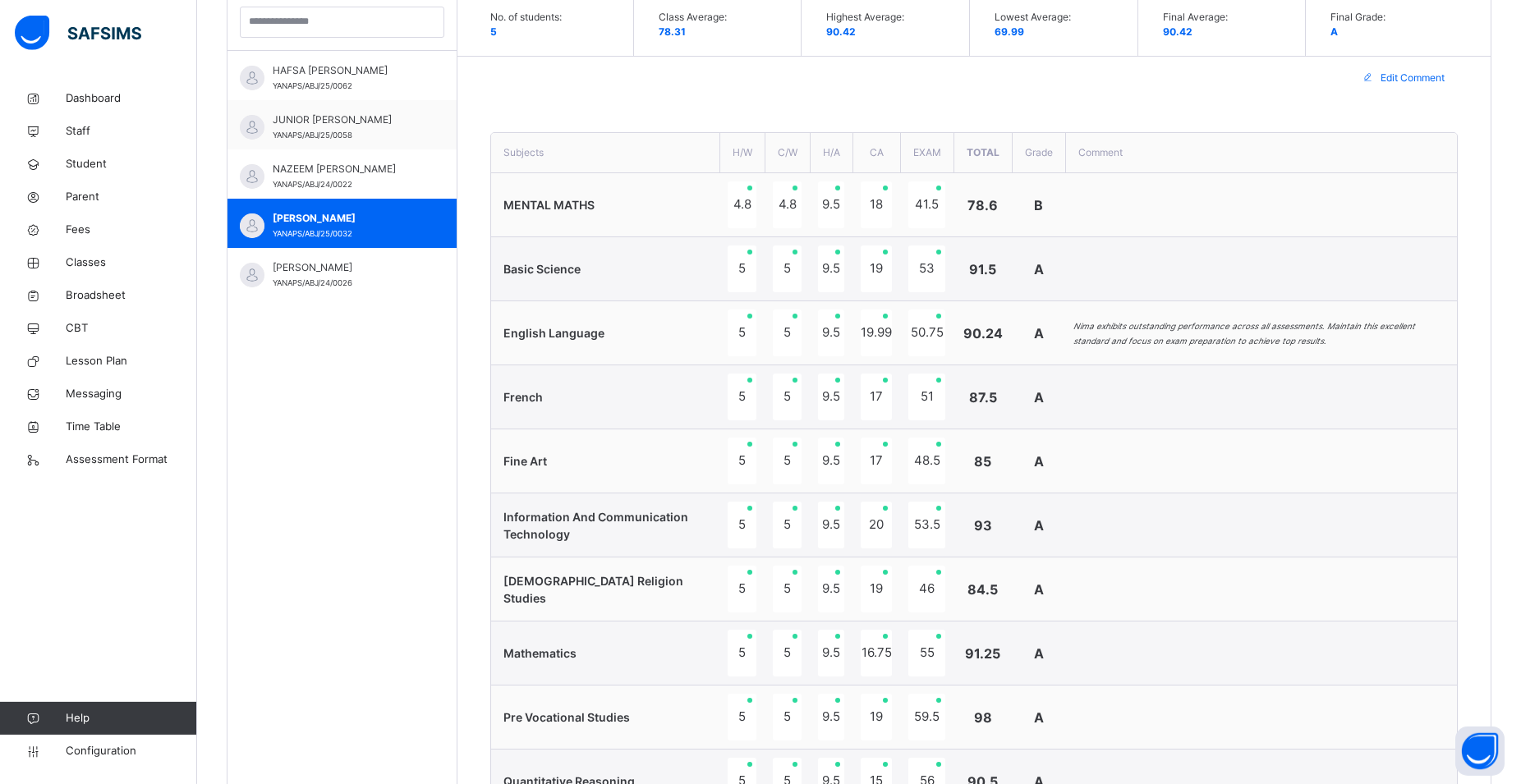
scroll to position [475, 0]
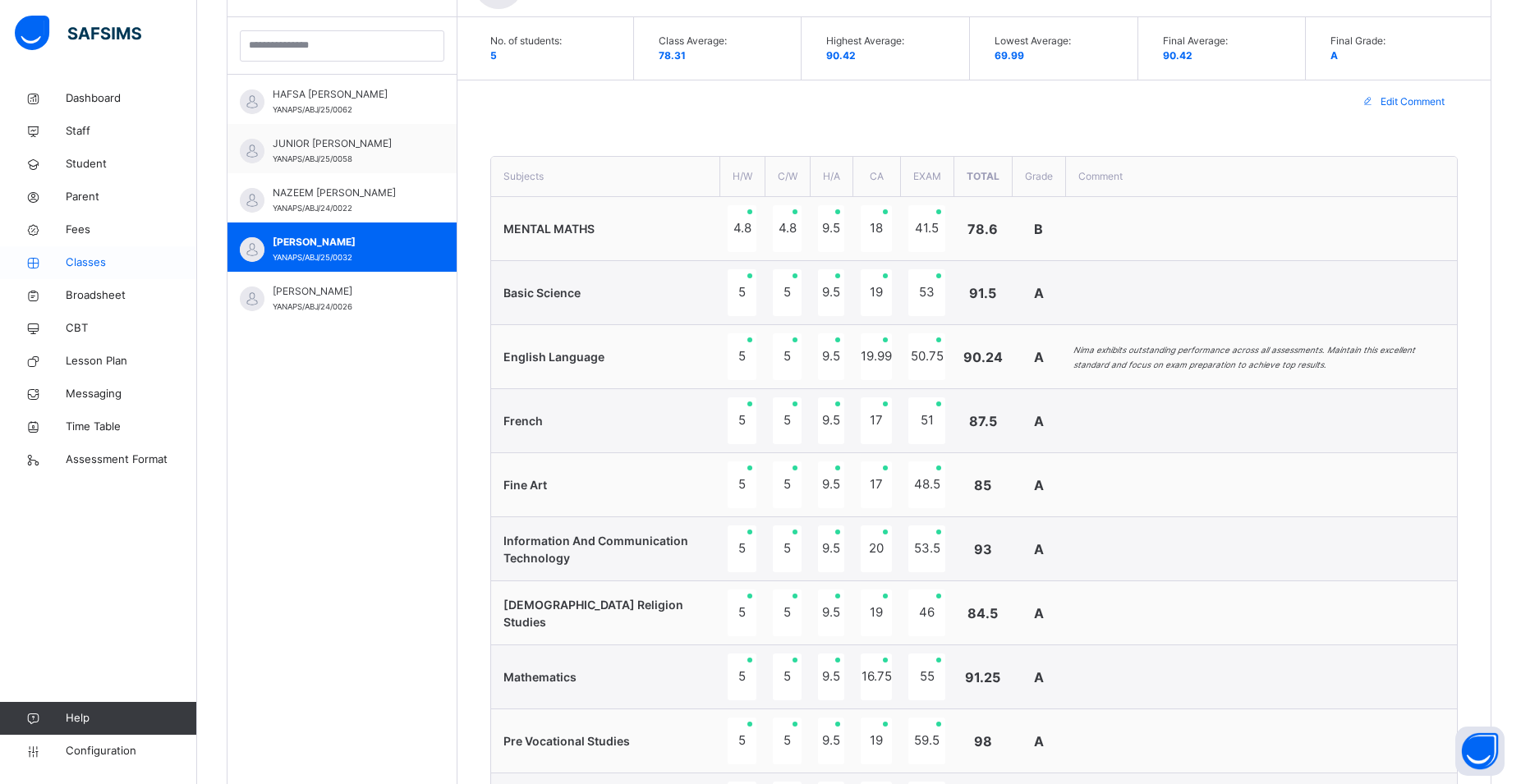
click at [87, 257] on span "Classes" at bounding box center [131, 262] width 131 height 17
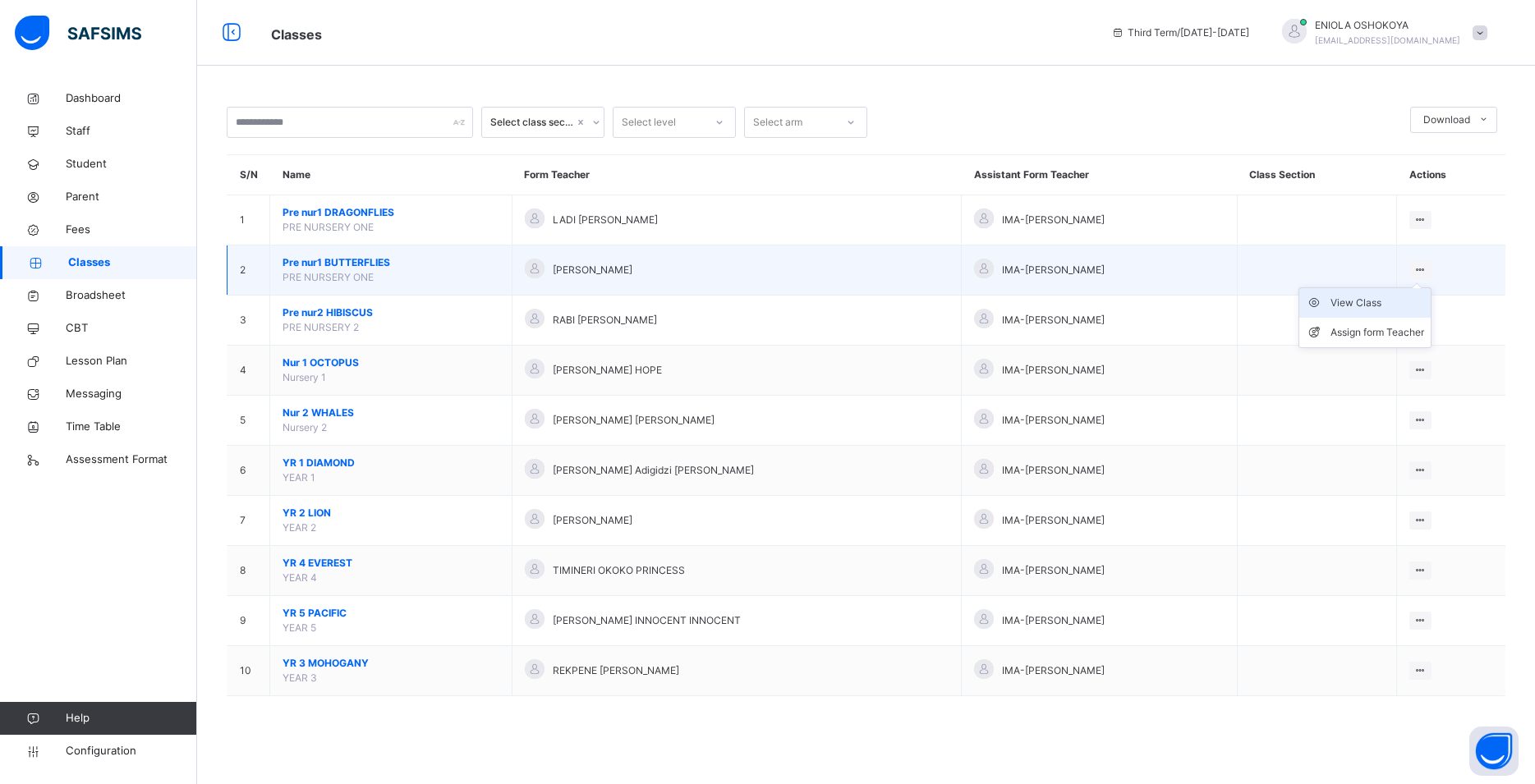
click at [1371, 311] on div "View Class" at bounding box center [1377, 303] width 93 height 17
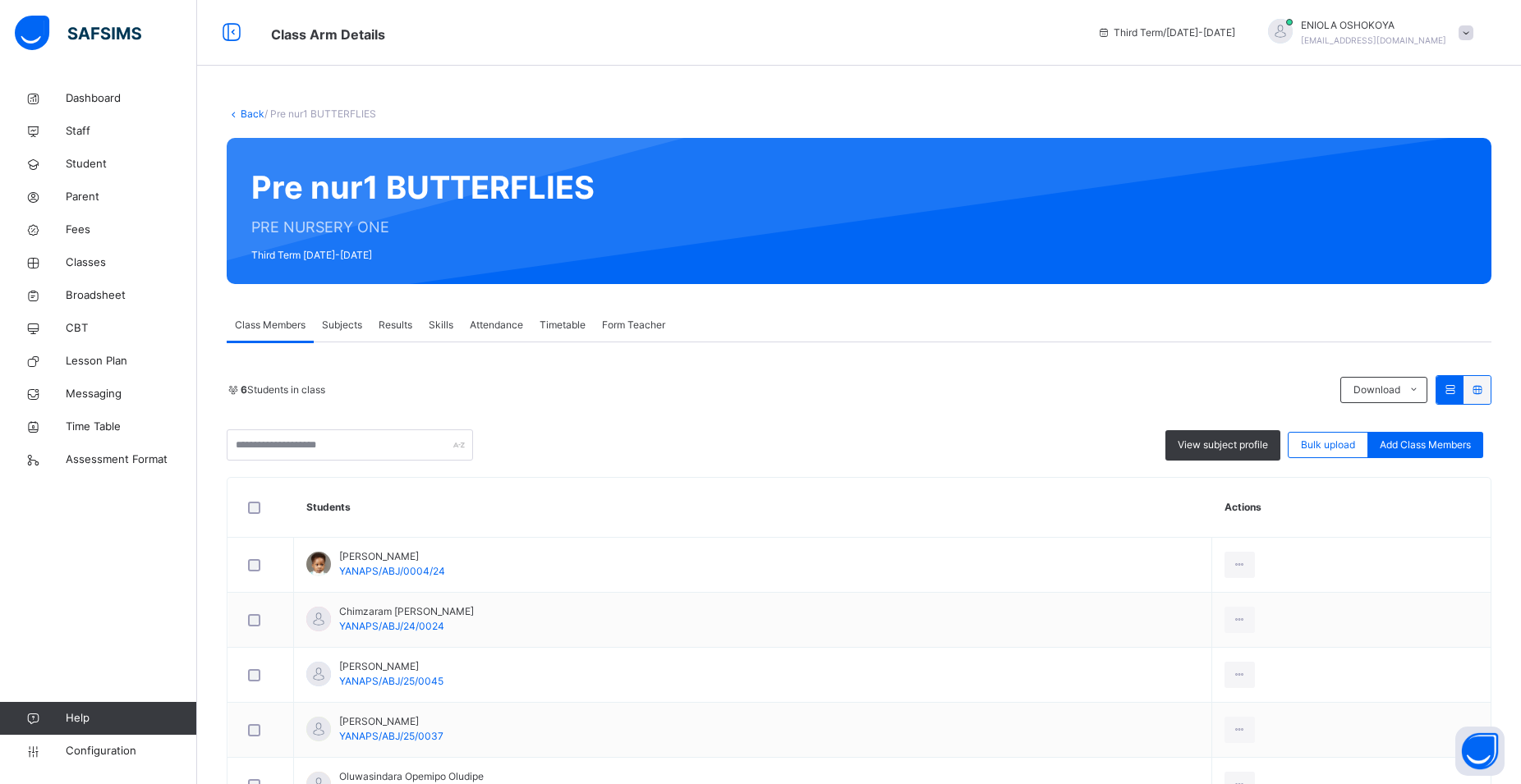
click at [397, 326] on span "Results" at bounding box center [396, 325] width 34 height 15
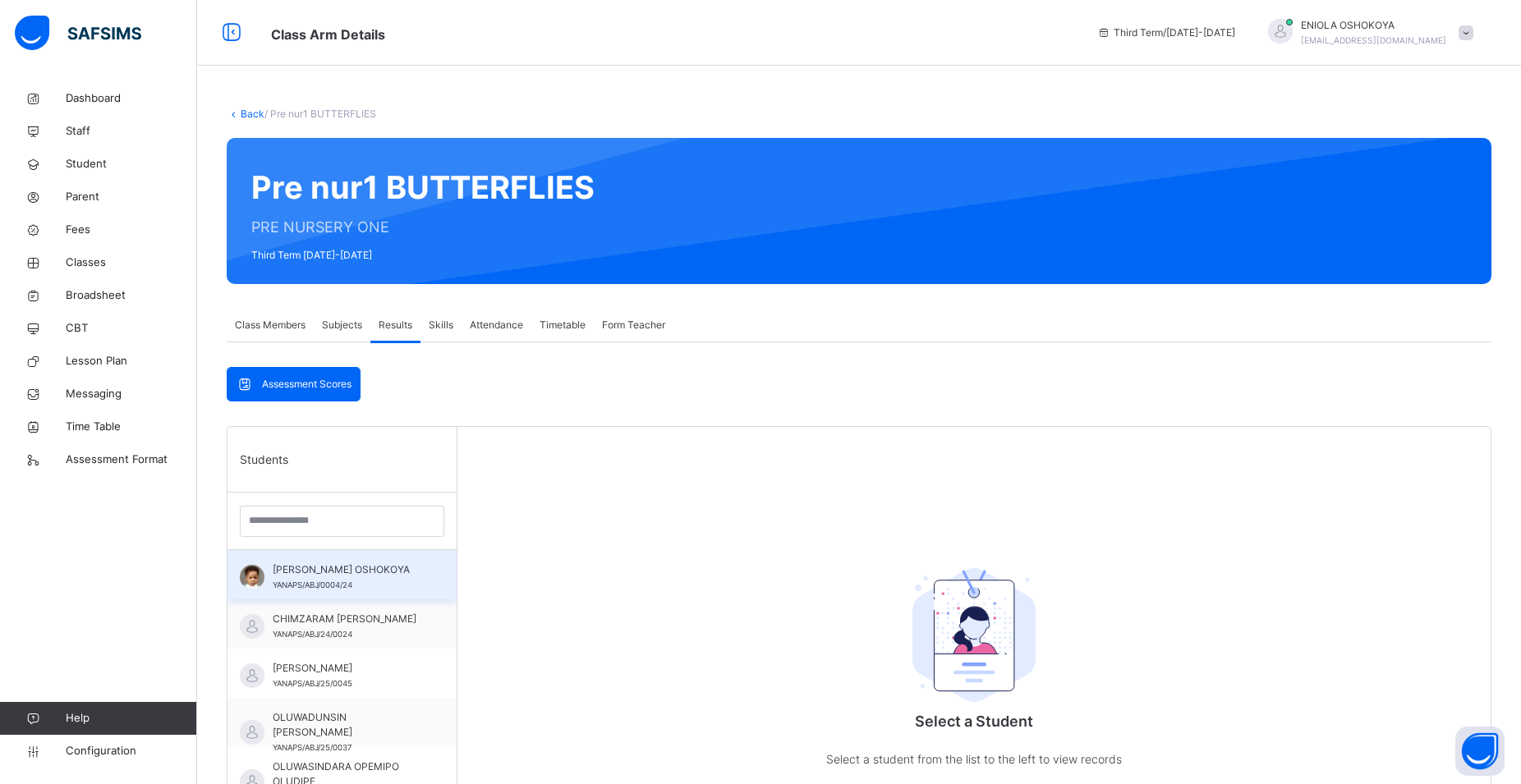
click at [411, 577] on div "ADRIAN OLUWAJOMILOJU OSHOKOYA YANAPS/ABJ/0004/24" at bounding box center [342, 574] width 229 height 50
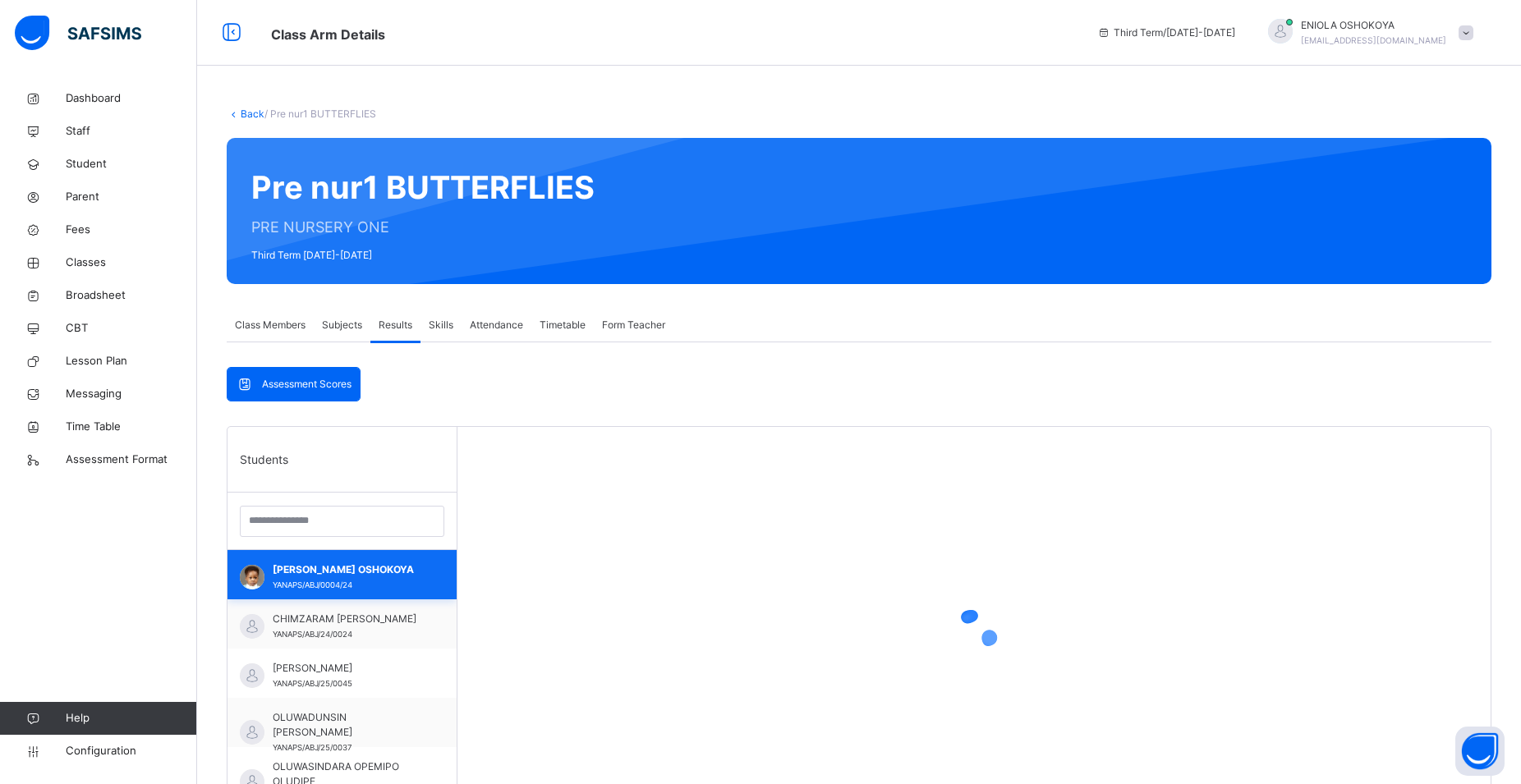
click at [410, 575] on div "ADRIAN OLUWAJOMILOJU OSHOKOYA YANAPS/ABJ/0004/24" at bounding box center [342, 574] width 229 height 50
click at [411, 572] on div "ADRIAN OLUWAJOMILOJU OSHOKOYA YANAPS/ABJ/0004/24" at bounding box center [342, 574] width 229 height 50
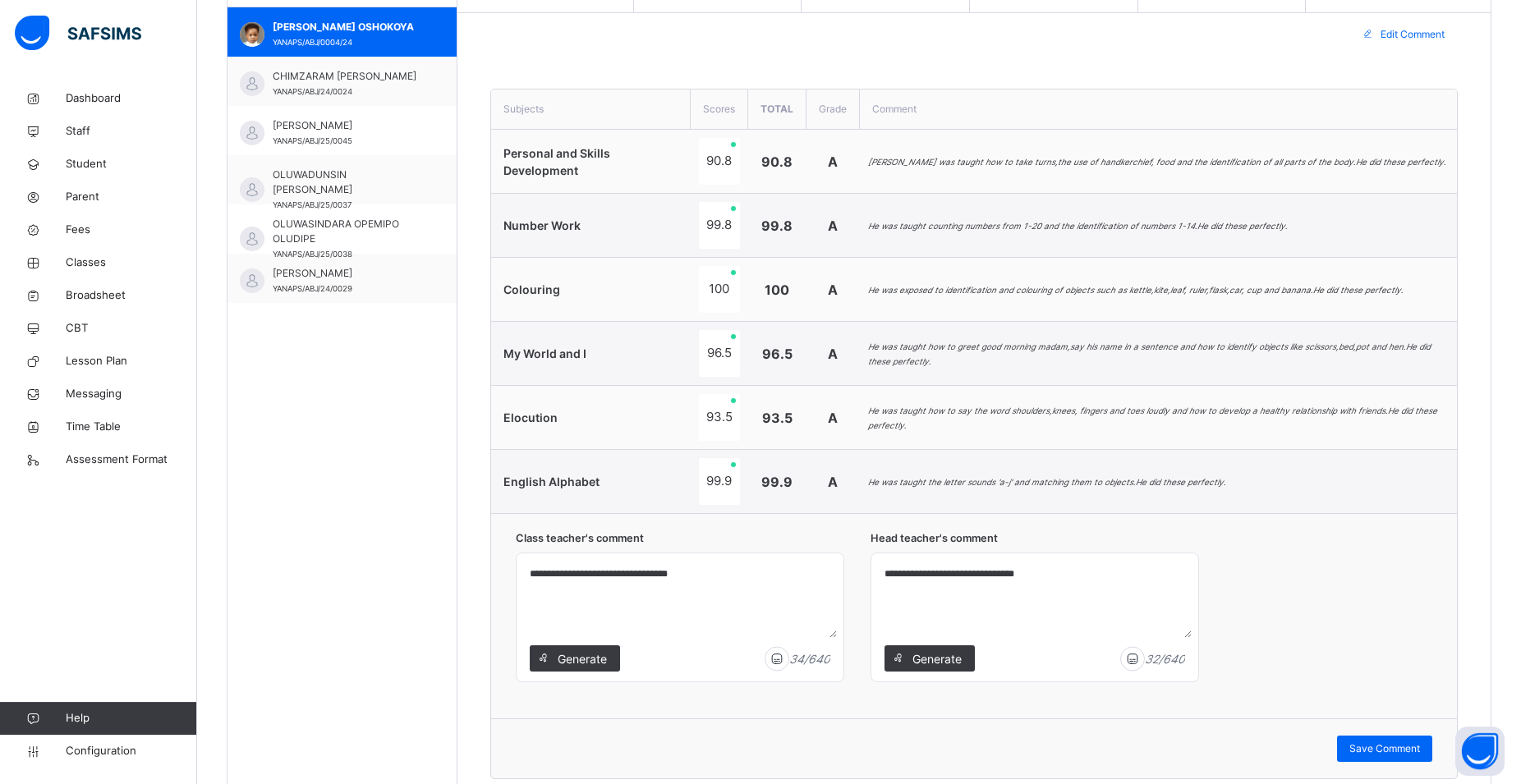
scroll to position [586, 0]
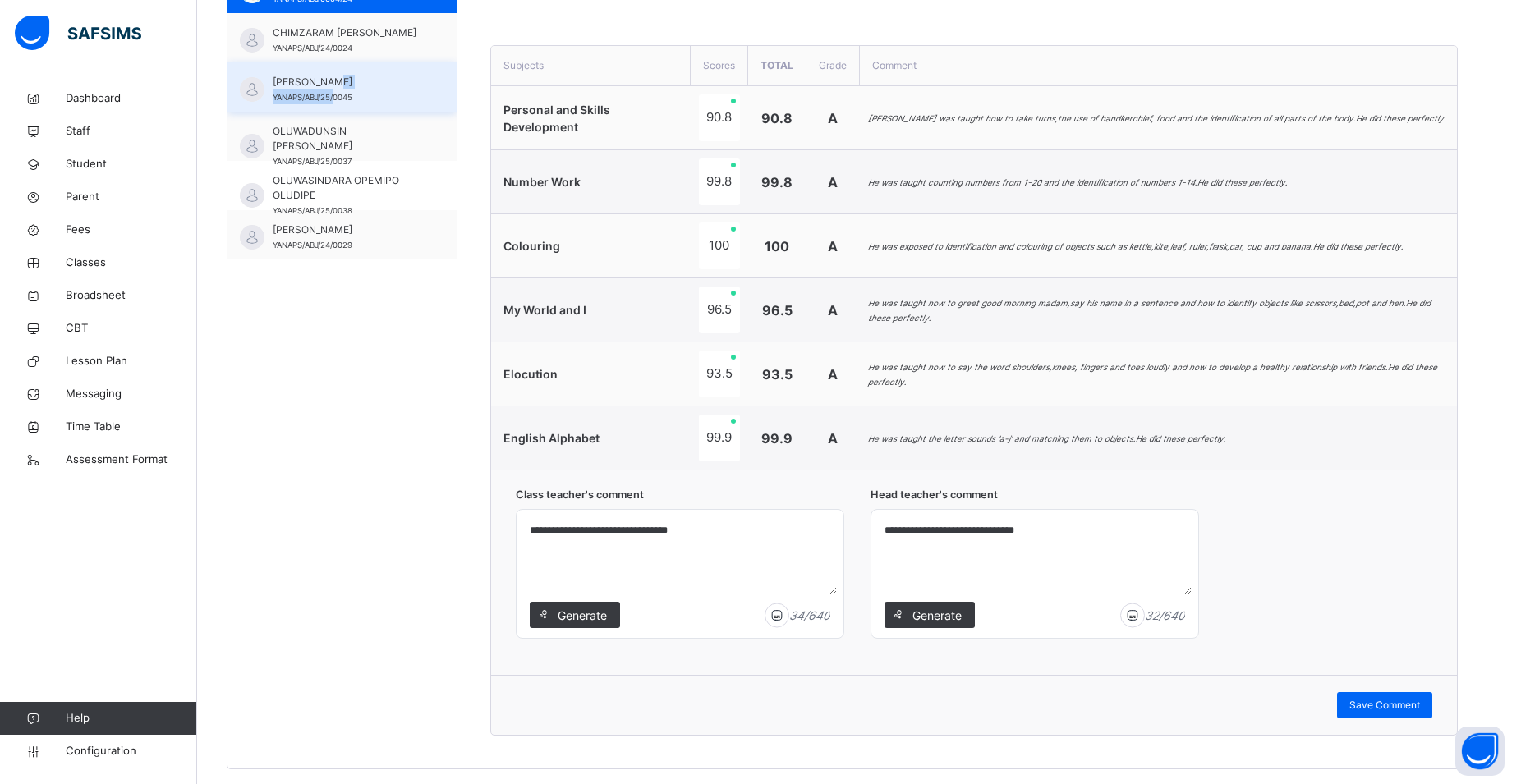
click at [338, 87] on div "NURA MUHAMMAD YANAPS/ABJ/25/0045" at bounding box center [346, 89] width 147 height 30
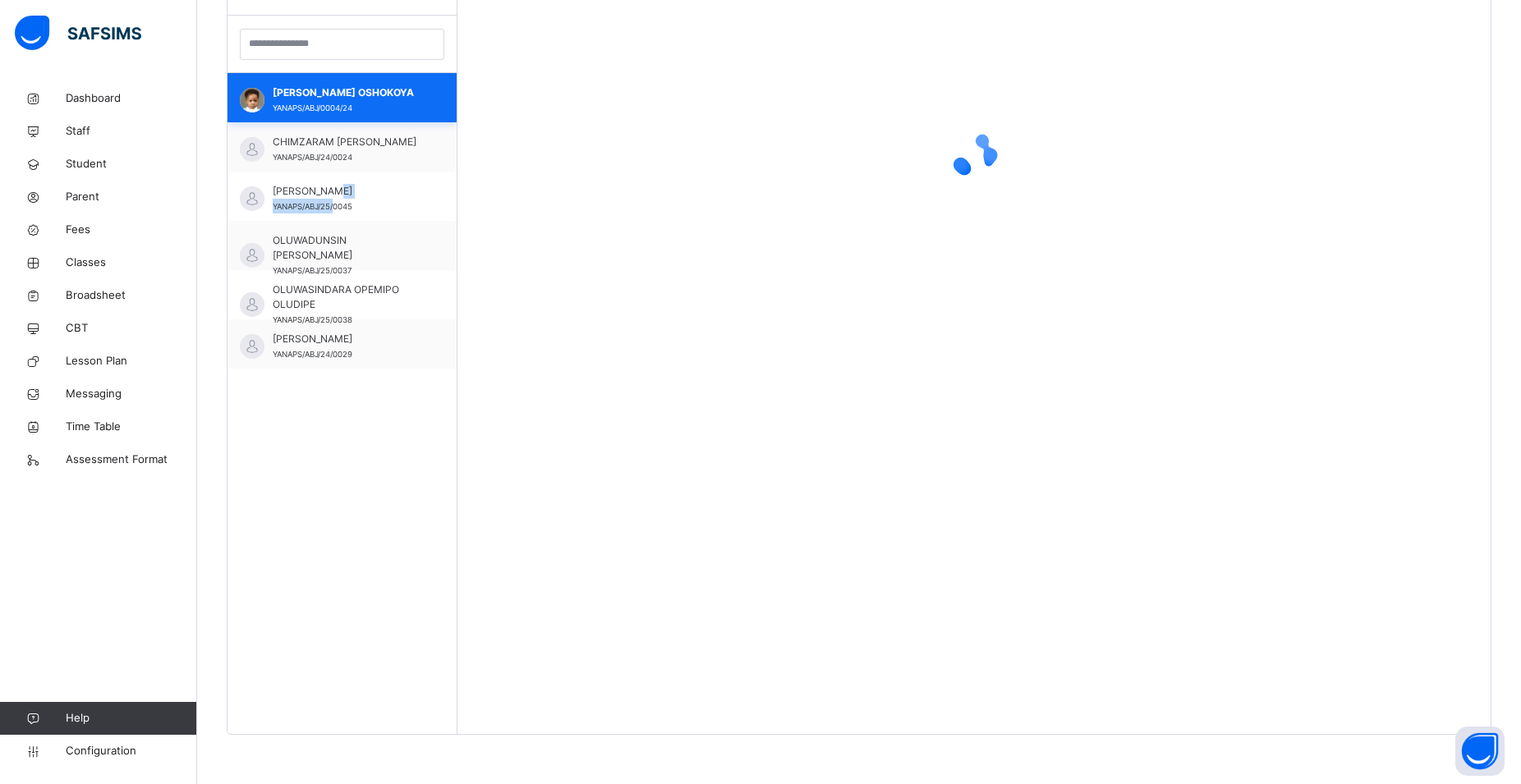
scroll to position [477, 0]
drag, startPoint x: 374, startPoint y: 97, endPoint x: 368, endPoint y: 91, distance: 8.5
click at [375, 99] on span "ADRIAN OLUWAJOMILOJU OSHOKOYA" at bounding box center [346, 92] width 147 height 15
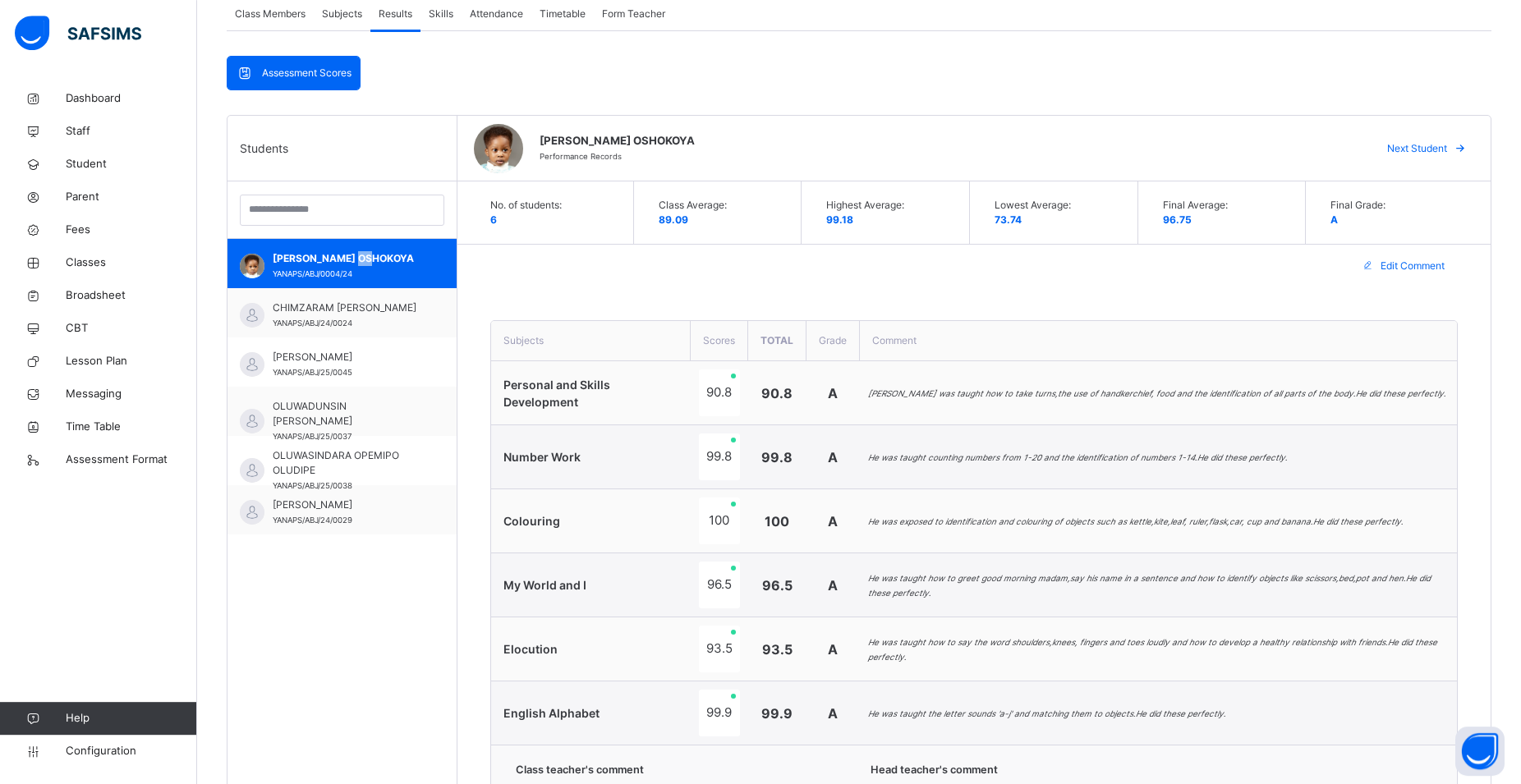
scroll to position [367, 0]
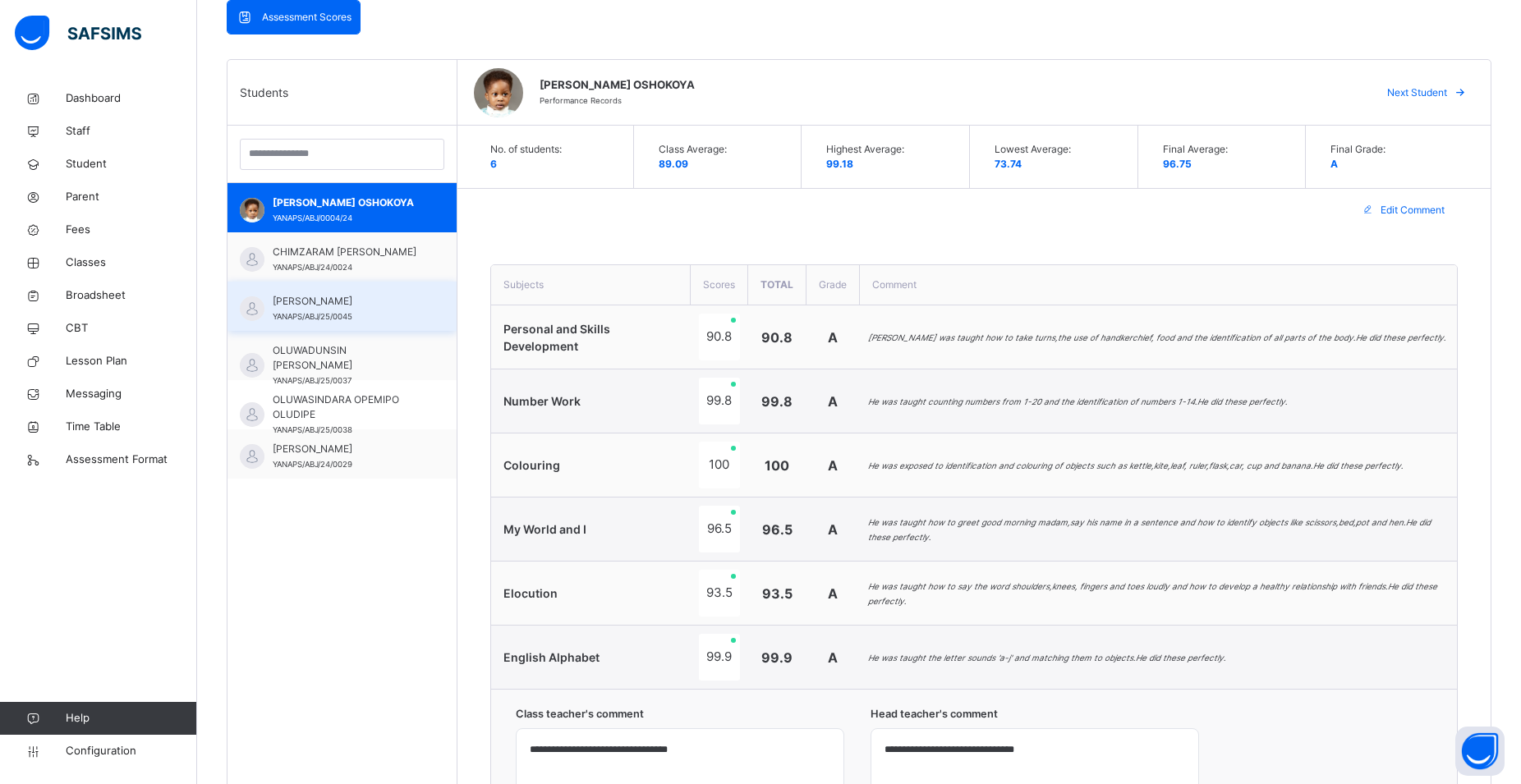
click at [323, 320] on span "YANAPS/ABJ/25/0045" at bounding box center [312, 316] width 80 height 9
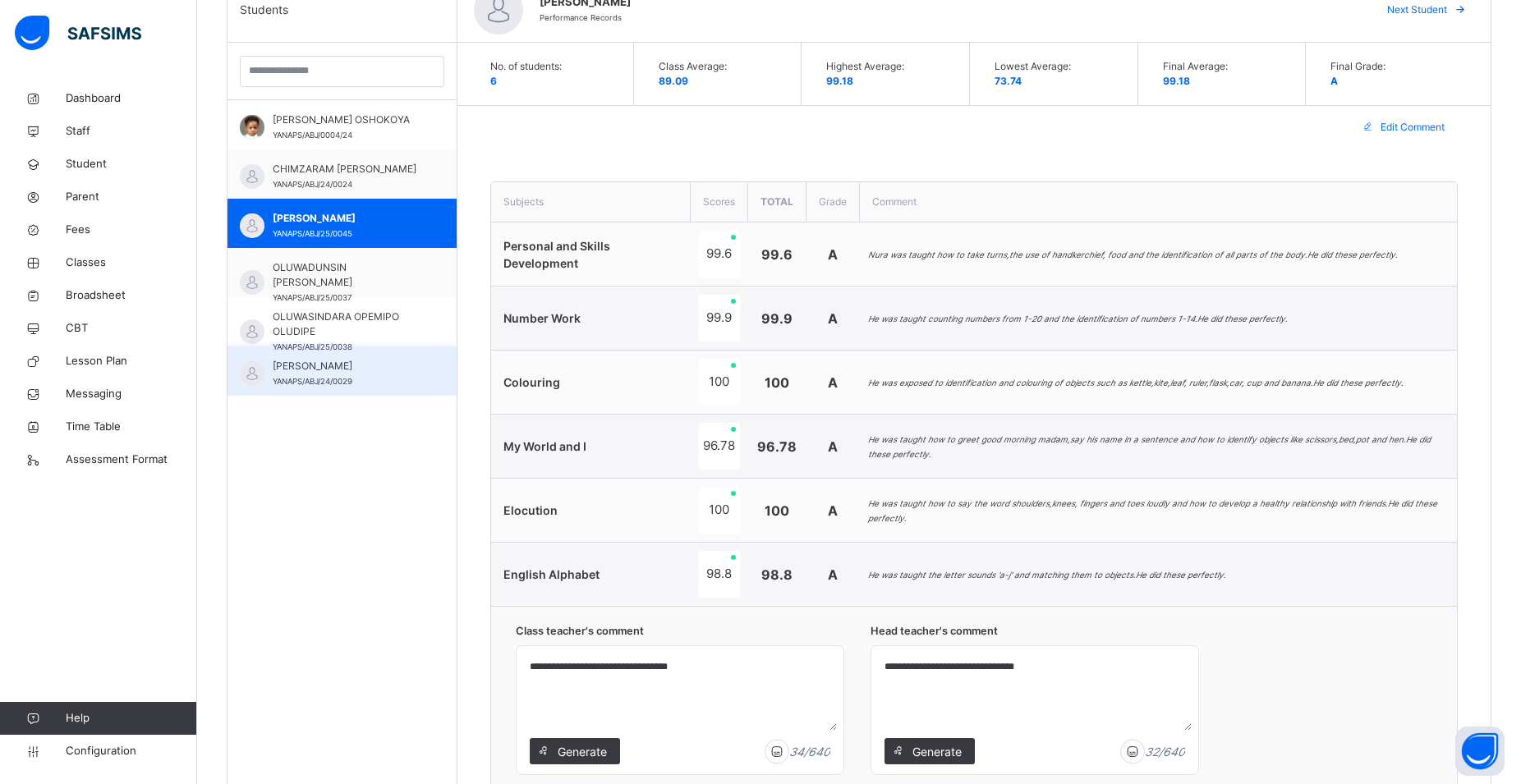
scroll to position [450, 0]
click at [364, 378] on div "SAMANTHA ADAJI YANAPS/ABJ/24/0029" at bounding box center [346, 373] width 147 height 30
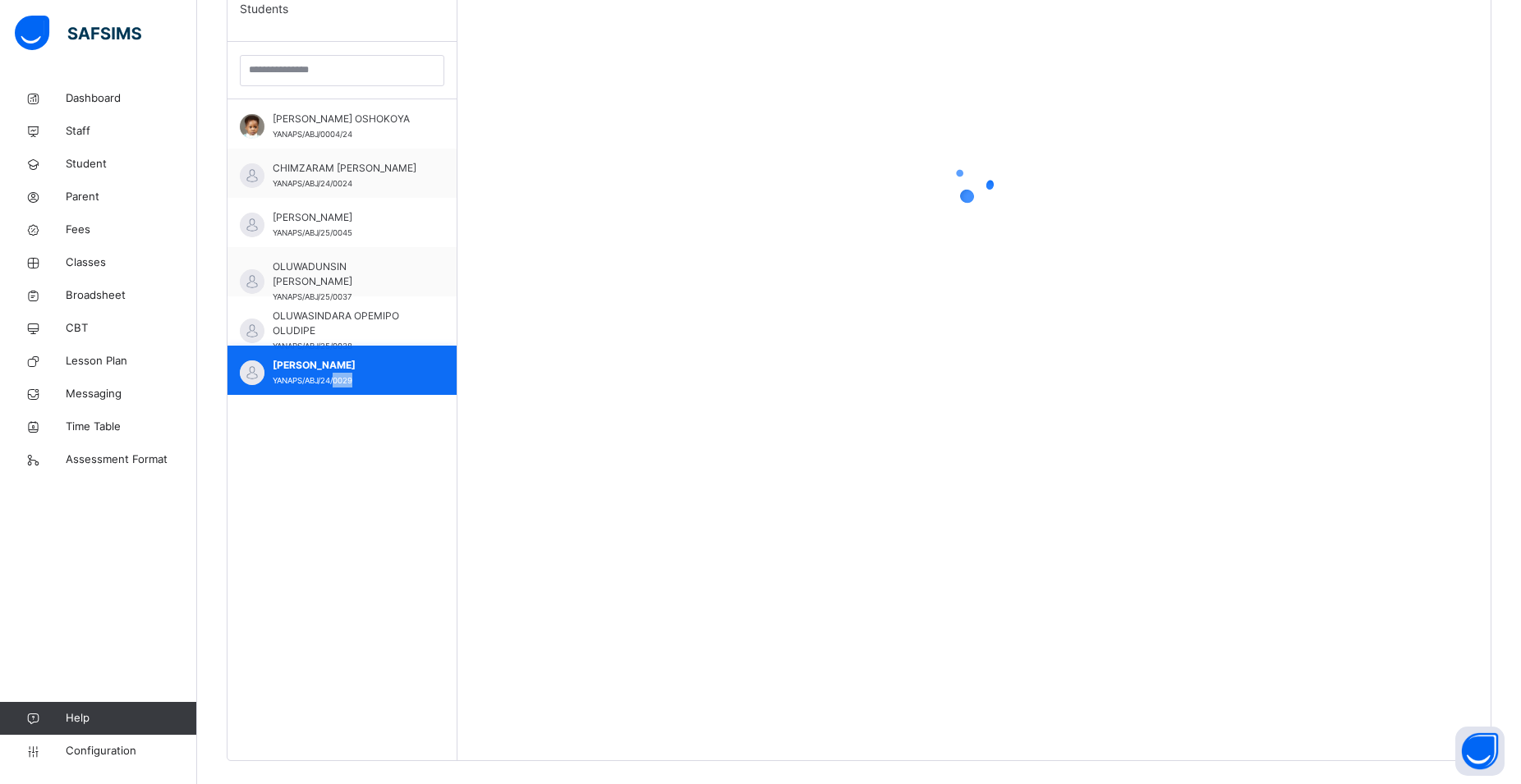
scroll to position [477, 0]
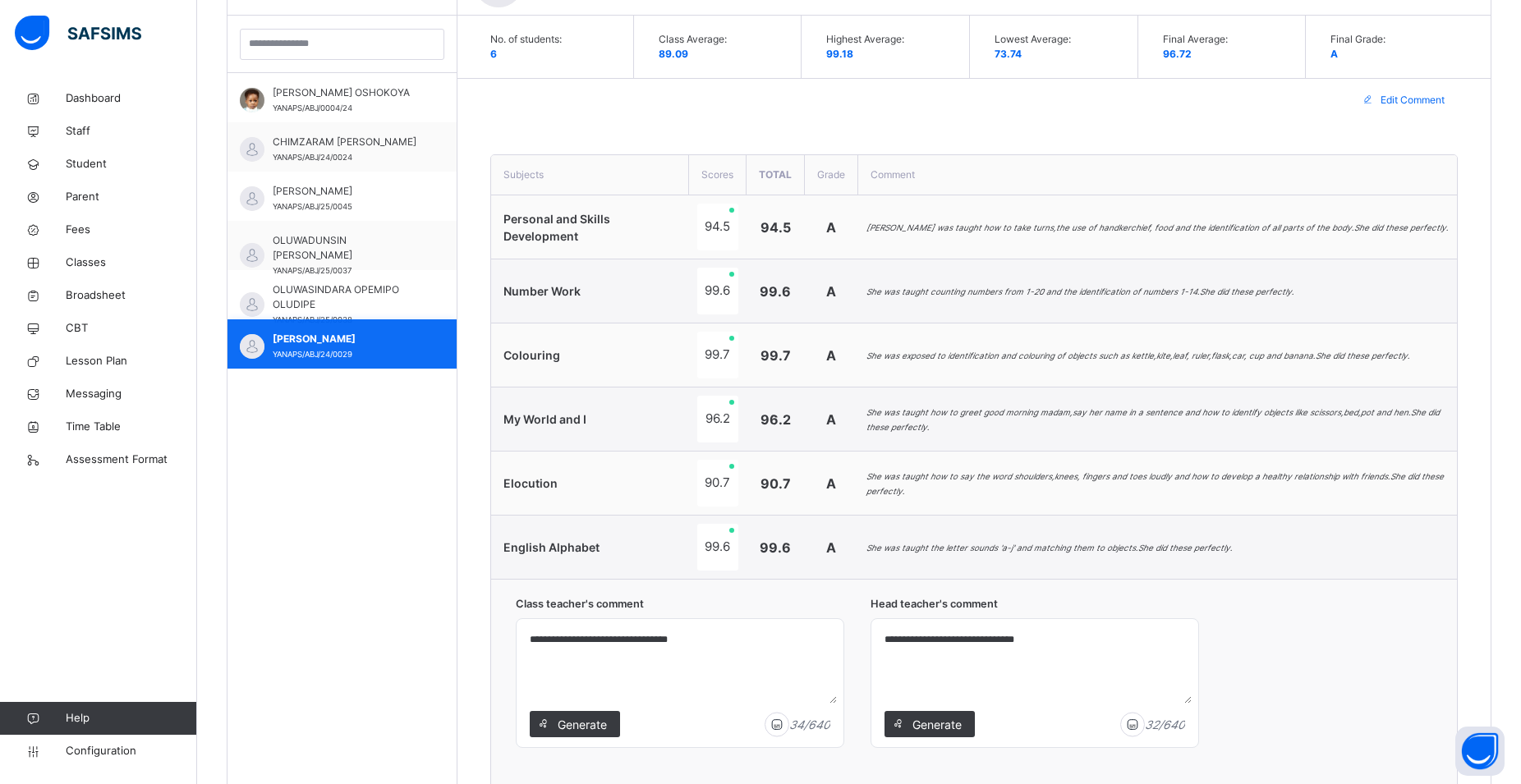
click at [368, 357] on div "SAMANTHA ADAJI YANAPS/ABJ/24/0029" at bounding box center [346, 347] width 147 height 30
click at [295, 149] on span "CHIMZARAM DEBORAH OBINNAYA" at bounding box center [346, 141] width 147 height 15
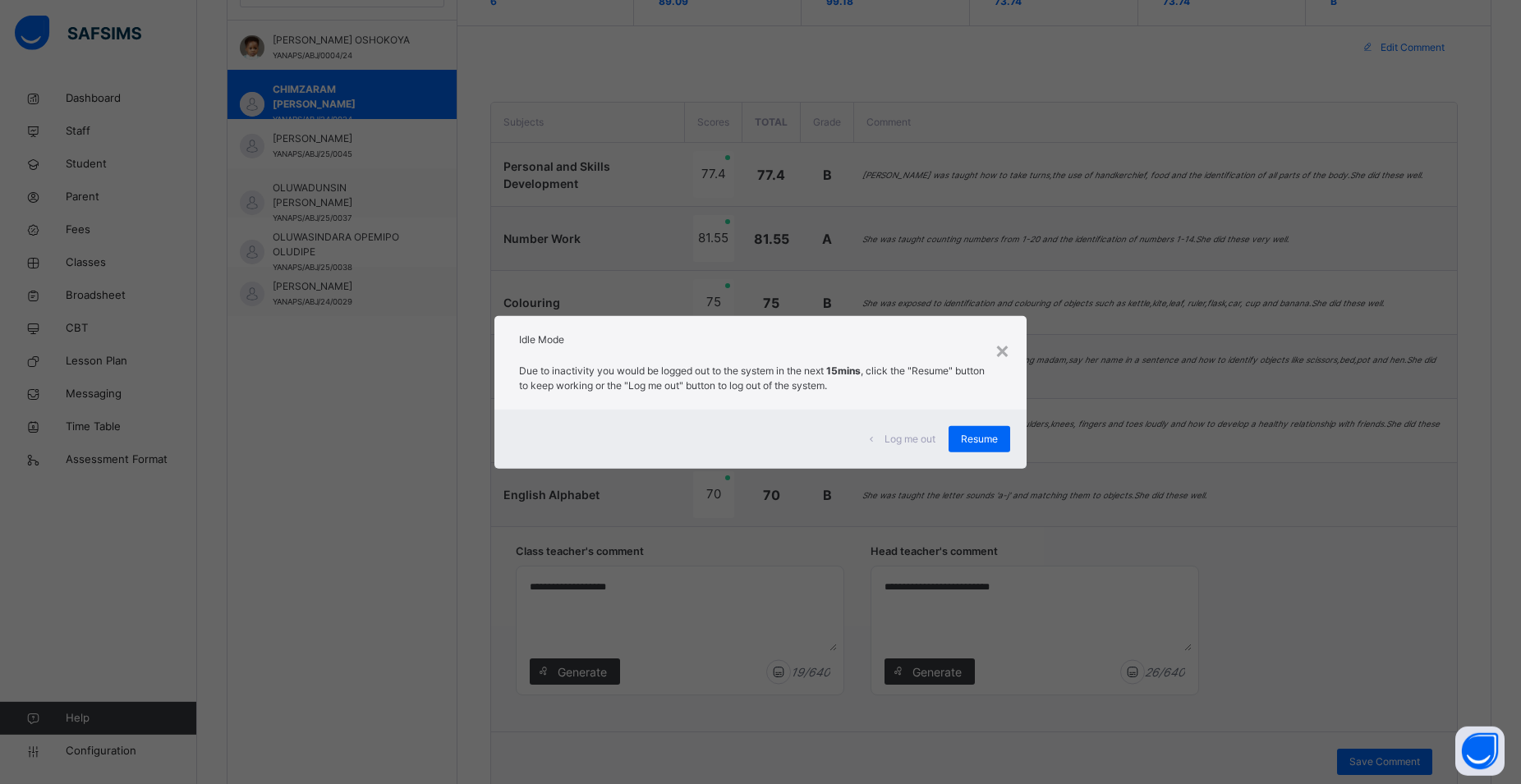
scroll to position [476, 0]
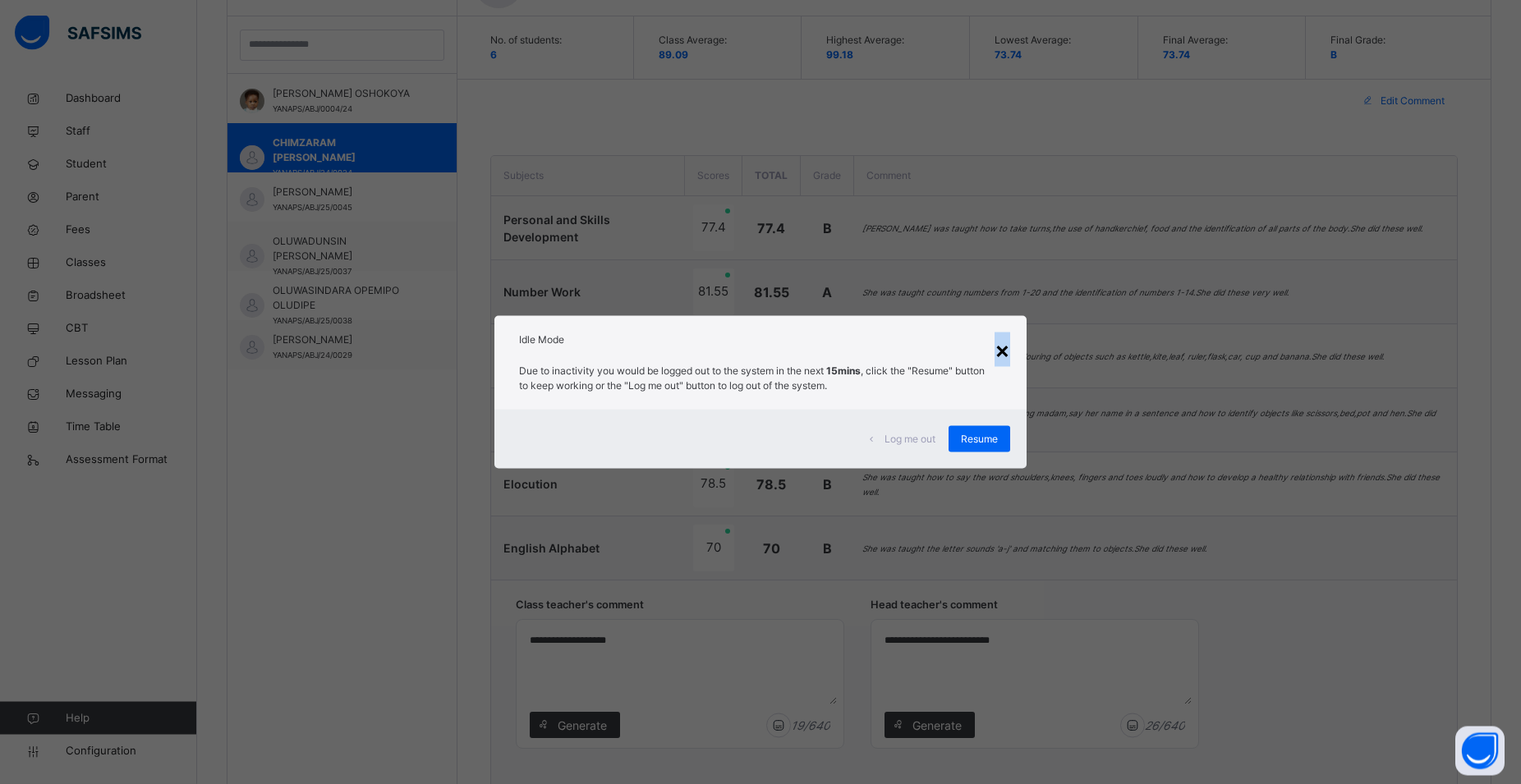
drag, startPoint x: 1003, startPoint y: 356, endPoint x: 1012, endPoint y: 358, distance: 9.2
click at [1010, 358] on div "×" at bounding box center [1002, 349] width 16 height 35
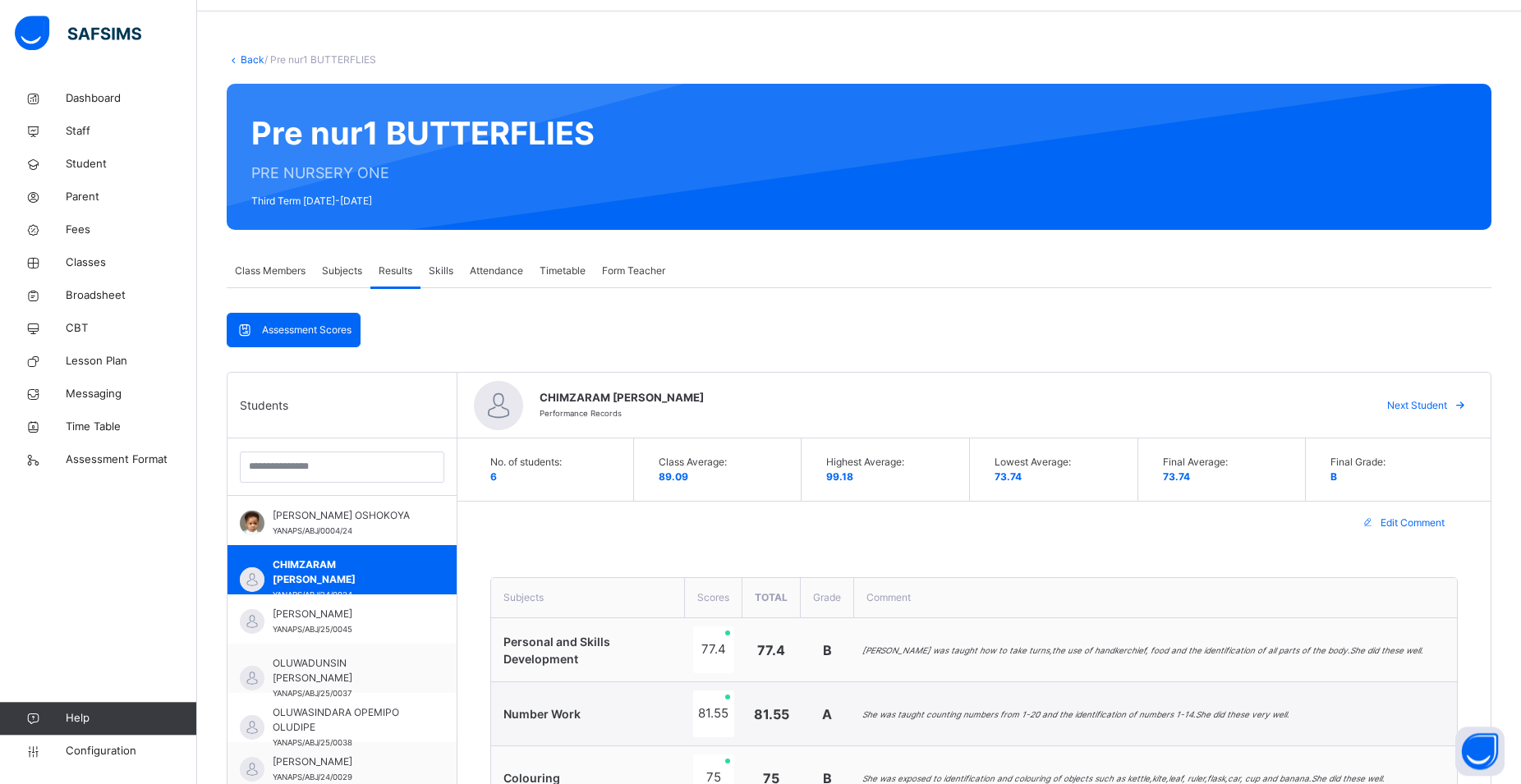
scroll to position [0, 0]
